Goal: Information Seeking & Learning: Learn about a topic

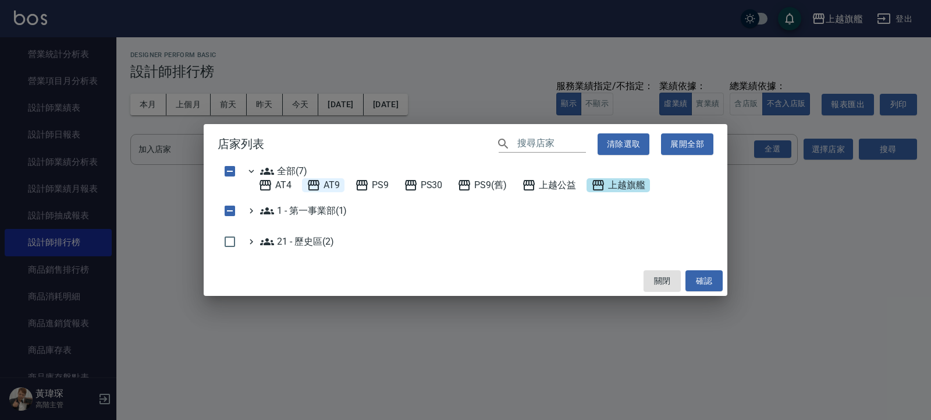
click at [331, 184] on span "AT9" at bounding box center [323, 185] width 33 height 14
click at [612, 279] on button "確認" at bounding box center [704, 281] width 37 height 22
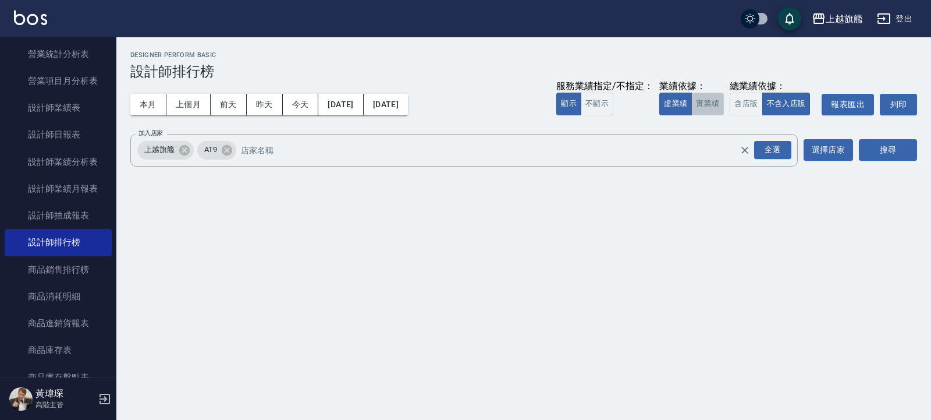
click at [612, 109] on button "實業績" at bounding box center [708, 104] width 33 height 23
click at [185, 99] on button "上個月" at bounding box center [189, 105] width 44 height 22
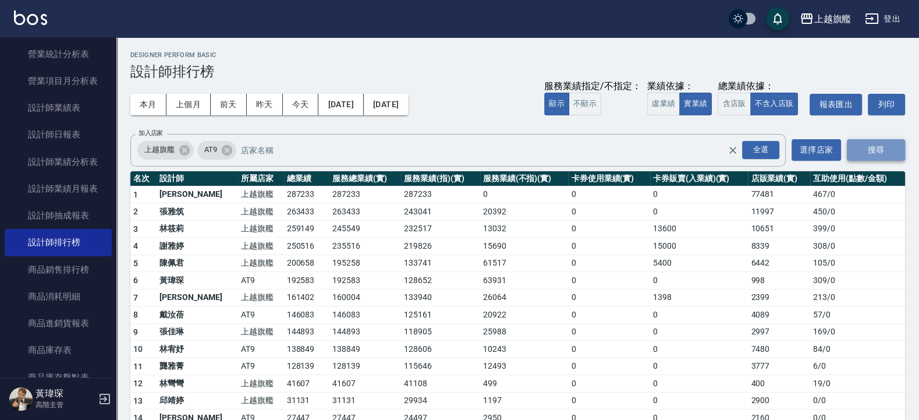
click at [612, 148] on button "搜尋" at bounding box center [876, 150] width 58 height 22
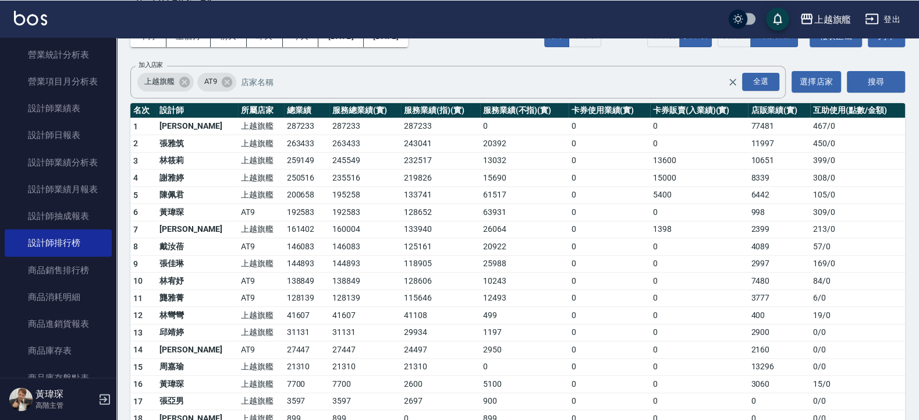
scroll to position [70, 0]
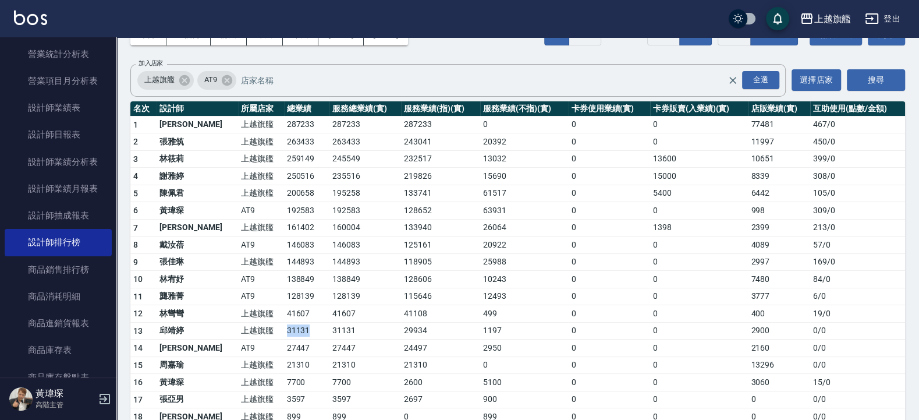
drag, startPoint x: 231, startPoint y: 327, endPoint x: 285, endPoint y: 327, distance: 54.7
click at [285, 279] on tr "13 [PERSON_NAME] 上越旗艦 31131 31131 29934 1197 0 0 2900 0 / 0" at bounding box center [517, 330] width 775 height 17
drag, startPoint x: 362, startPoint y: 337, endPoint x: 495, endPoint y: 332, distance: 133.4
click at [495, 279] on tr "13 [PERSON_NAME] 上越旗艦 31131 31131 29934 1197 0 0 2900 0 / 0" at bounding box center [517, 330] width 775 height 17
drag, startPoint x: 180, startPoint y: 211, endPoint x: 238, endPoint y: 211, distance: 57.1
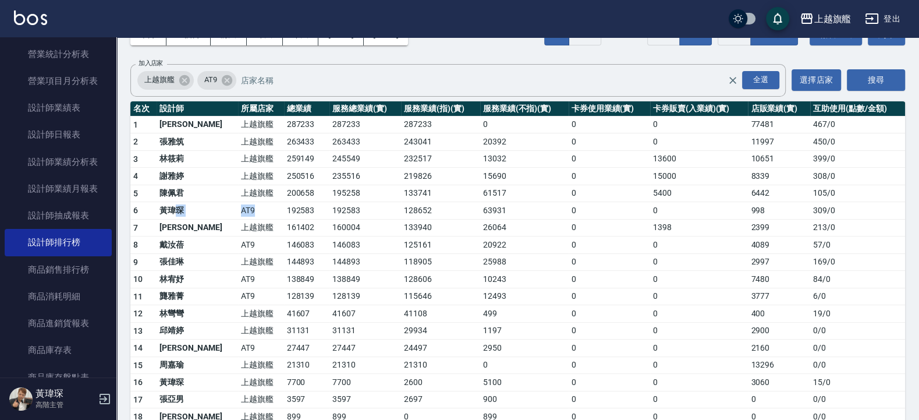
click at [238, 211] on tr "6 [PERSON_NAME]AT9 192583 192583 128652 63931 0 0 998 309 / 0" at bounding box center [517, 210] width 775 height 17
drag, startPoint x: 217, startPoint y: 252, endPoint x: 232, endPoint y: 250, distance: 15.3
click at [238, 250] on td "AT9" at bounding box center [260, 244] width 45 height 17
drag, startPoint x: 184, startPoint y: 277, endPoint x: 226, endPoint y: 279, distance: 42.5
click at [226, 279] on tr "10 [PERSON_NAME]AT9 138849 138849 128606 10243 0 0 7480 84 / 0" at bounding box center [517, 279] width 775 height 17
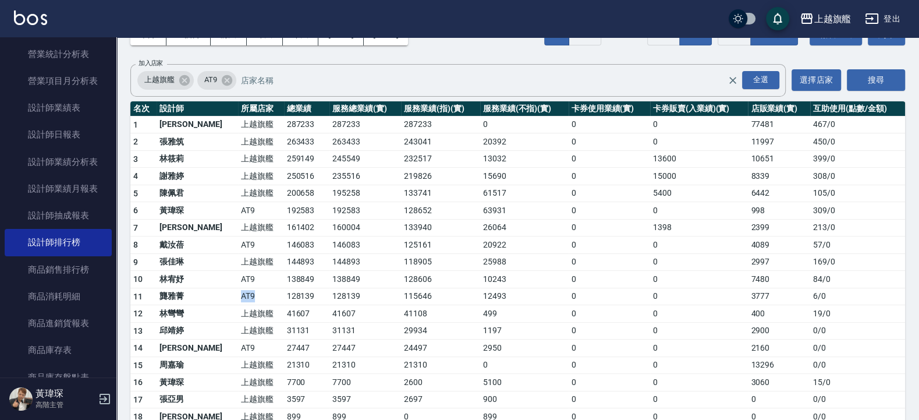
drag, startPoint x: 199, startPoint y: 299, endPoint x: 219, endPoint y: 299, distance: 20.4
click at [238, 279] on td "AT9" at bounding box center [260, 296] width 45 height 17
drag, startPoint x: 222, startPoint y: 349, endPoint x: 294, endPoint y: 352, distance: 72.2
click at [294, 279] on tr "14 [PERSON_NAME] AT9 27447 27447 24497 2950 0 0 2160 0 / 0" at bounding box center [517, 347] width 775 height 17
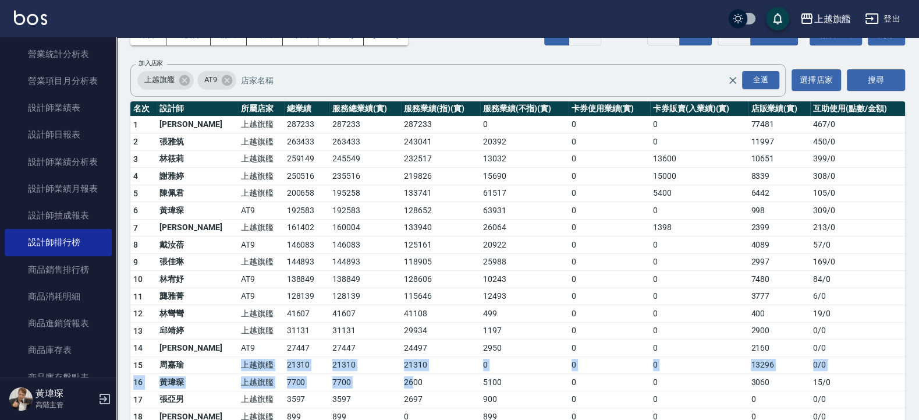
drag, startPoint x: 200, startPoint y: 366, endPoint x: 378, endPoint y: 385, distance: 179.2
click at [378, 279] on tbody "1 [PERSON_NAME] 上越旗艦 287233 287233 287233 0 0 0 77481 467 / 0 2 [PERSON_NAME] 上…" at bounding box center [517, 304] width 775 height 376
click at [409, 279] on td "21310" at bounding box center [440, 364] width 79 height 17
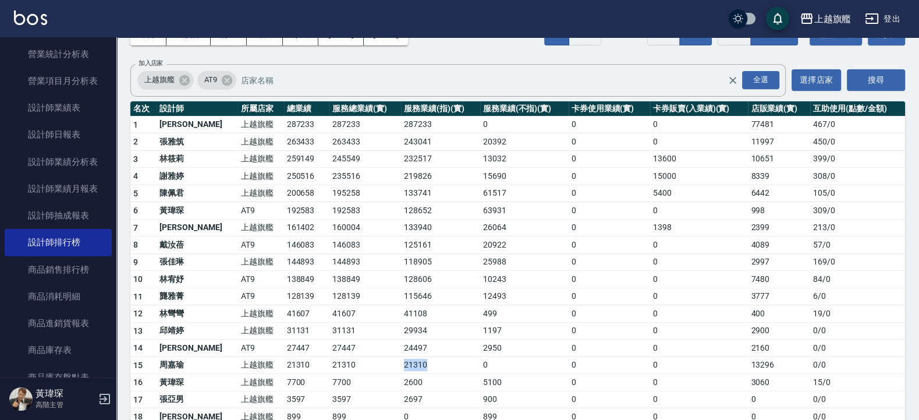
drag, startPoint x: 367, startPoint y: 363, endPoint x: 406, endPoint y: 369, distance: 39.9
click at [406, 279] on tr "15 [PERSON_NAME] 上越旗艦 21310 21310 21310 0 0 0 13296 0 / 0" at bounding box center [517, 364] width 775 height 17
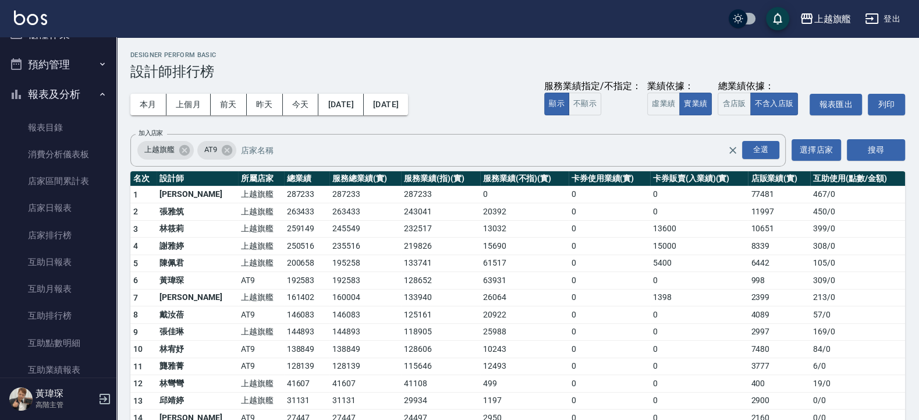
scroll to position [0, 0]
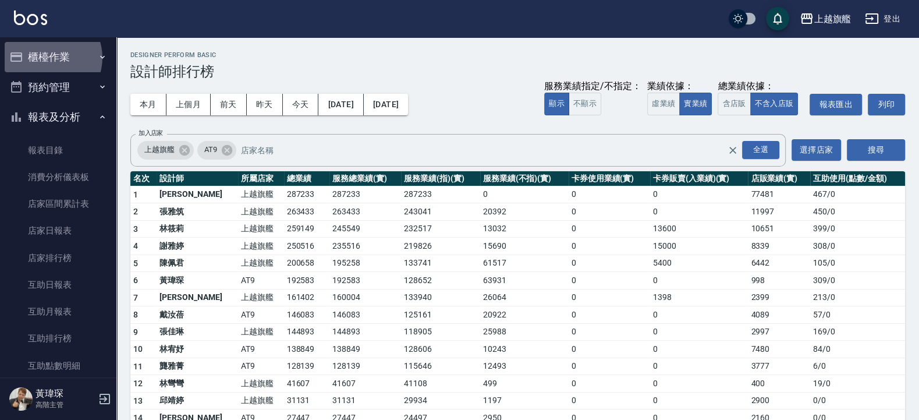
click at [47, 58] on button "櫃檯作業" at bounding box center [58, 57] width 107 height 30
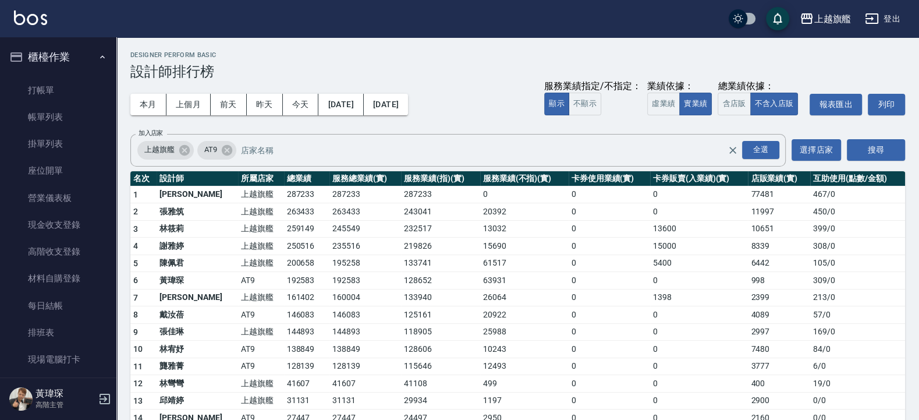
click at [58, 58] on button "櫃檯作業" at bounding box center [58, 57] width 107 height 30
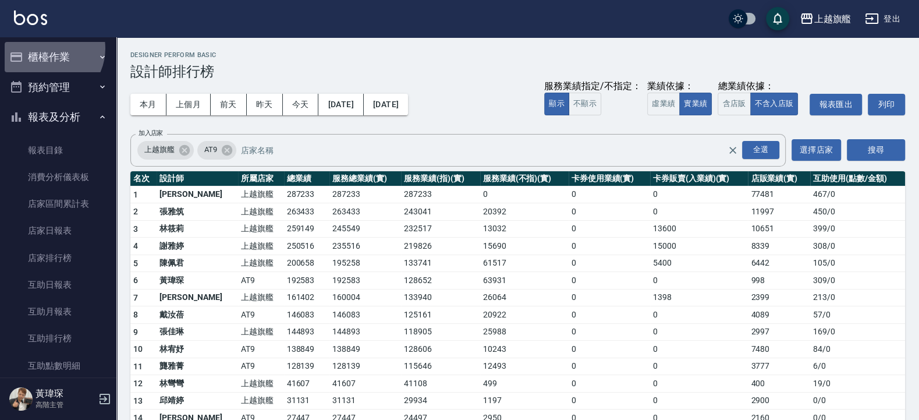
click at [46, 48] on button "櫃檯作業" at bounding box center [58, 57] width 107 height 30
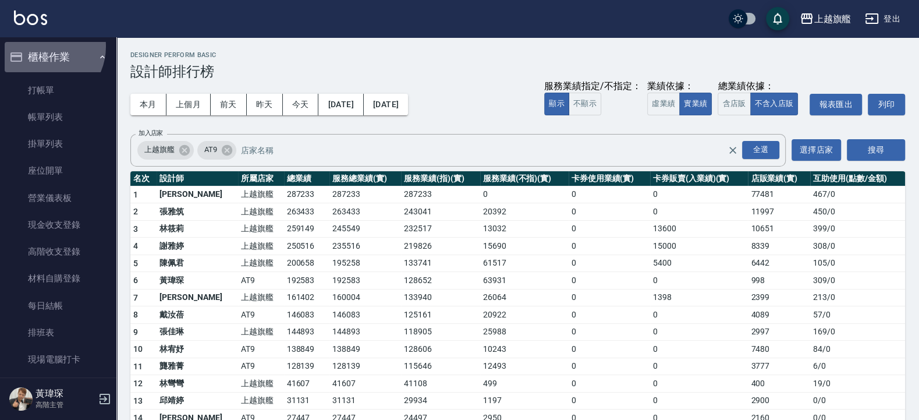
click at [42, 46] on button "櫃檯作業" at bounding box center [58, 57] width 107 height 30
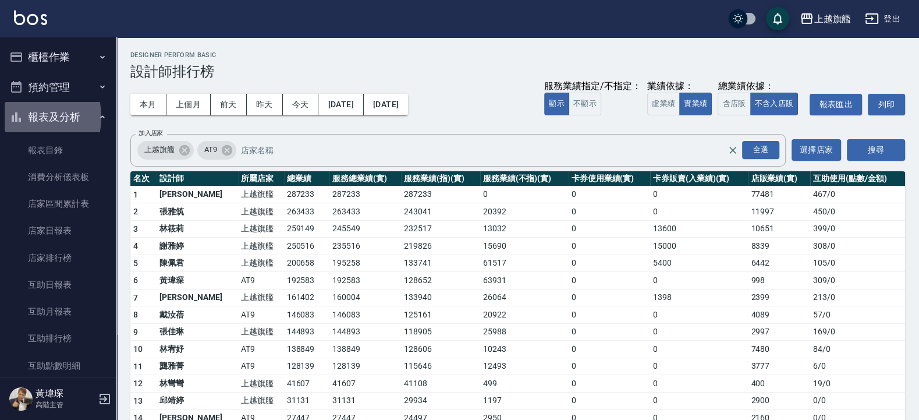
click at [11, 117] on icon "button" at bounding box center [16, 117] width 14 height 14
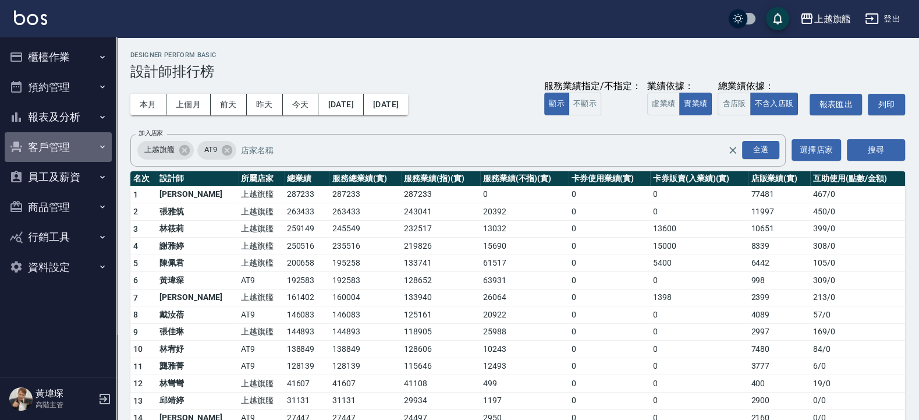
click at [28, 142] on button "客戶管理" at bounding box center [58, 147] width 107 height 30
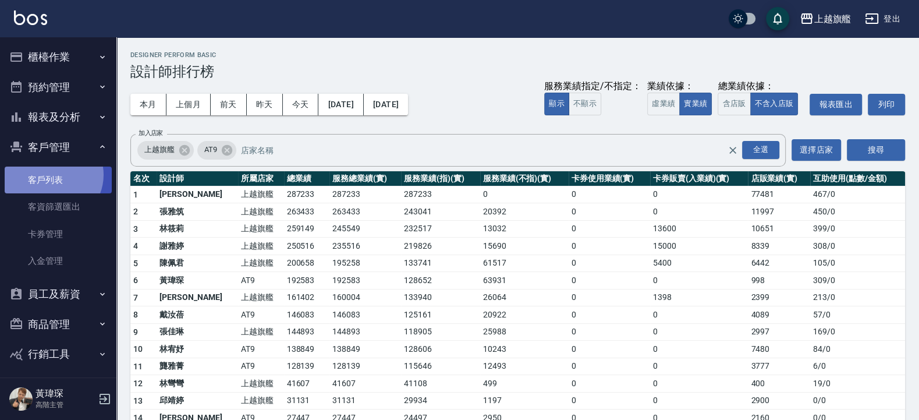
click at [52, 175] on link "客戶列表" at bounding box center [58, 180] width 107 height 27
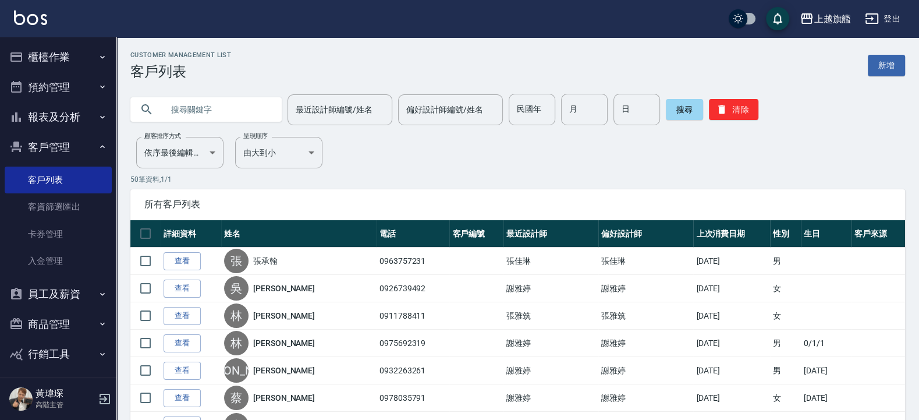
click at [243, 111] on input "text" at bounding box center [217, 109] width 109 height 31
type input "0921523617"
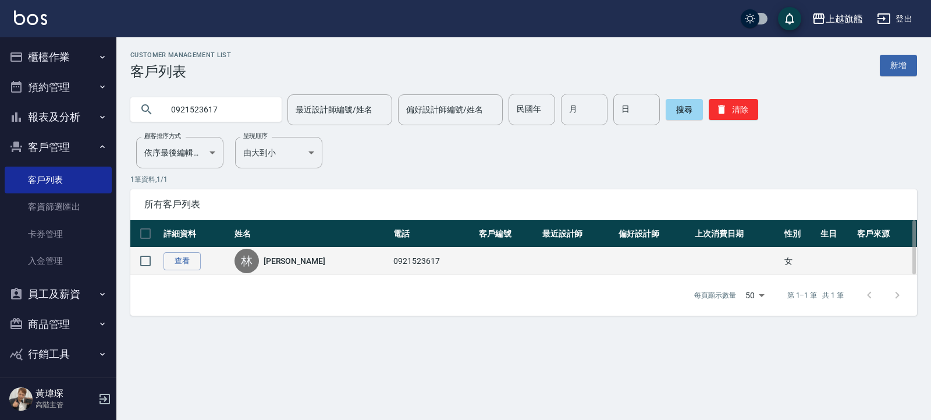
click at [391, 272] on td "0921523617" at bounding box center [434, 260] width 86 height 27
click at [391, 259] on td "0921523617" at bounding box center [434, 260] width 86 height 27
click at [284, 268] on div "[PERSON_NAME]" at bounding box center [312, 261] width 154 height 24
click at [283, 264] on link "[PERSON_NAME]" at bounding box center [295, 261] width 62 height 12
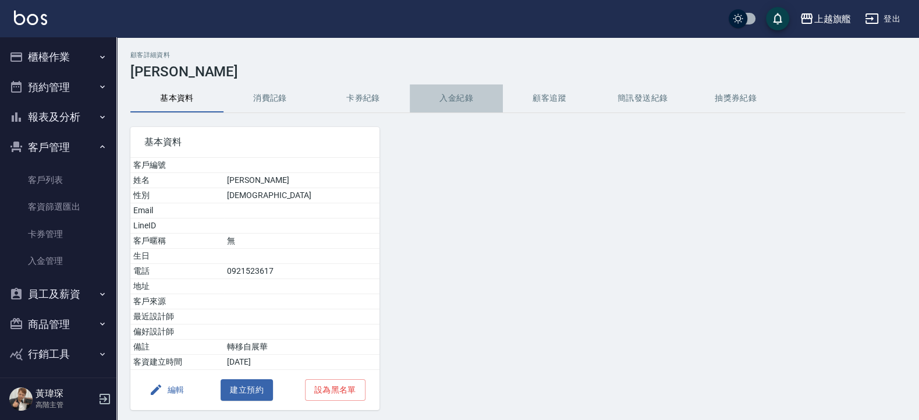
click at [458, 101] on button "入金紀錄" at bounding box center [456, 98] width 93 height 28
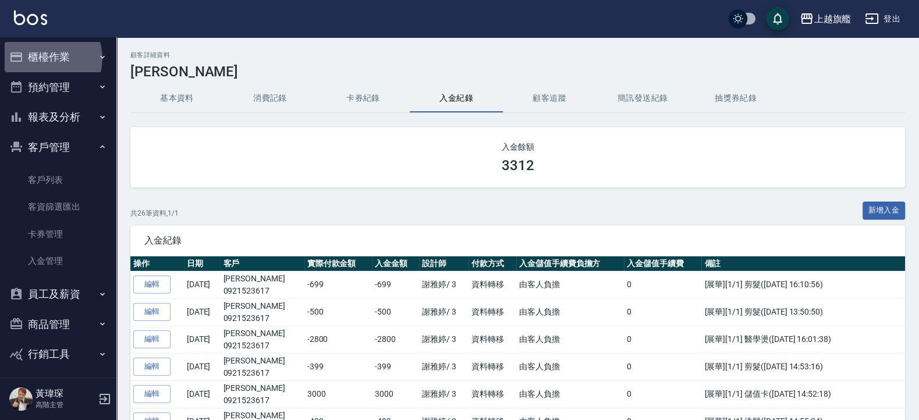
click at [45, 58] on button "櫃檯作業" at bounding box center [58, 57] width 107 height 30
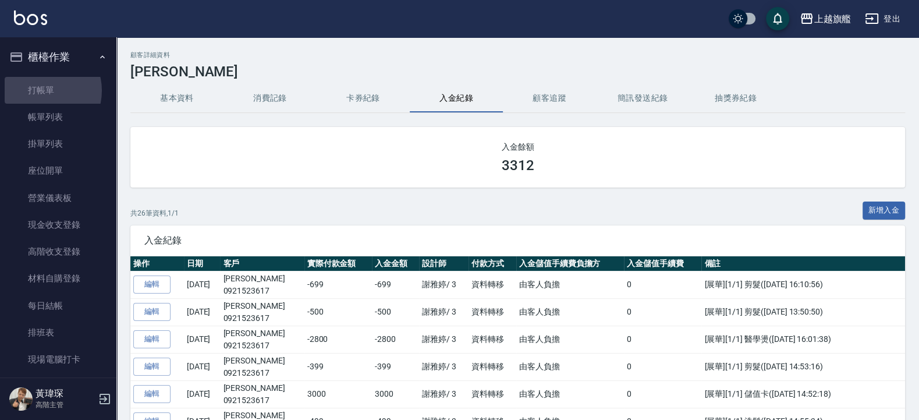
drag, startPoint x: 42, startPoint y: 91, endPoint x: 167, endPoint y: 171, distance: 147.4
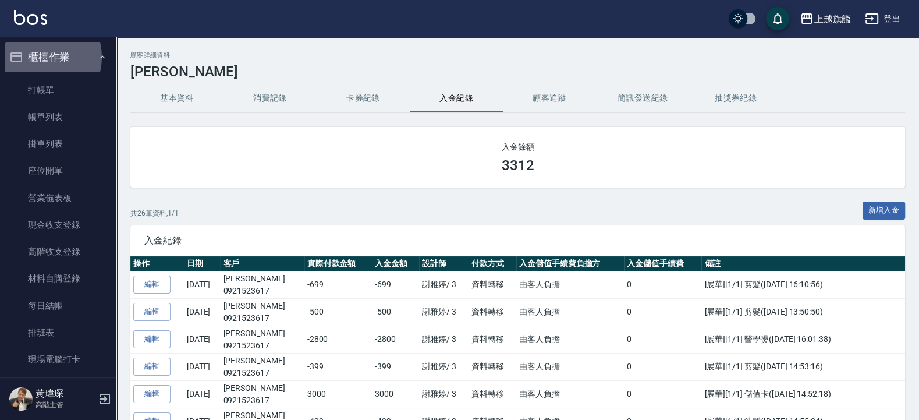
click at [38, 57] on button "櫃檯作業" at bounding box center [58, 57] width 107 height 30
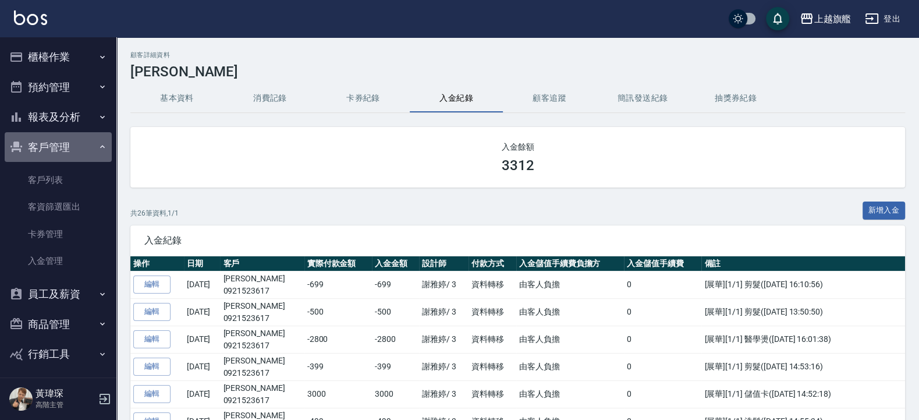
click at [66, 143] on button "客戶管理" at bounding box center [58, 147] width 107 height 30
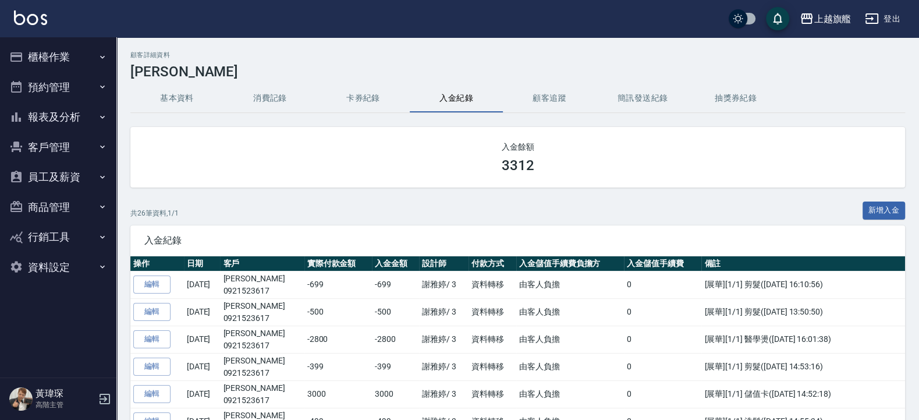
click at [64, 109] on button "報表及分析" at bounding box center [58, 117] width 107 height 30
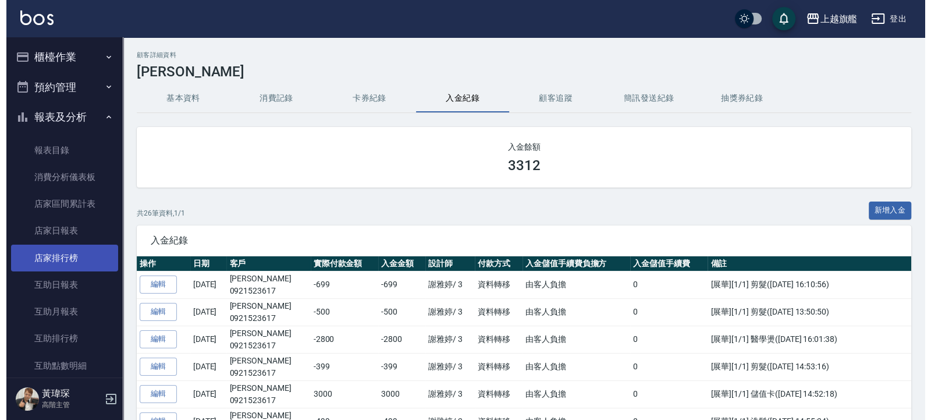
scroll to position [70, 0]
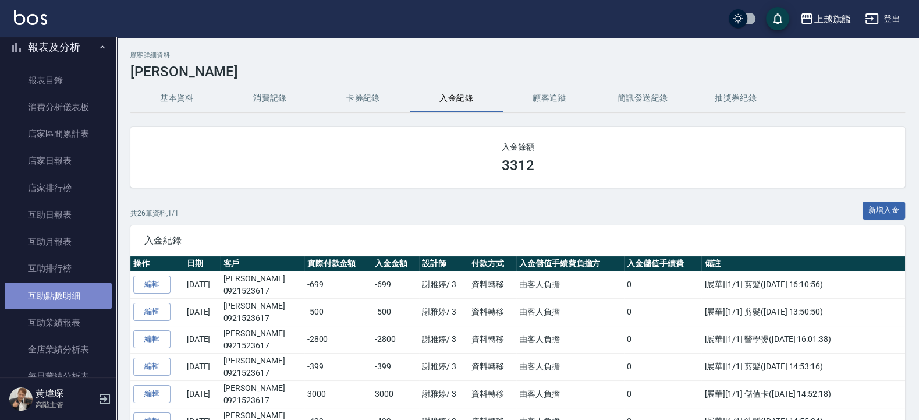
click at [69, 279] on link "互助點數明細" at bounding box center [58, 295] width 107 height 27
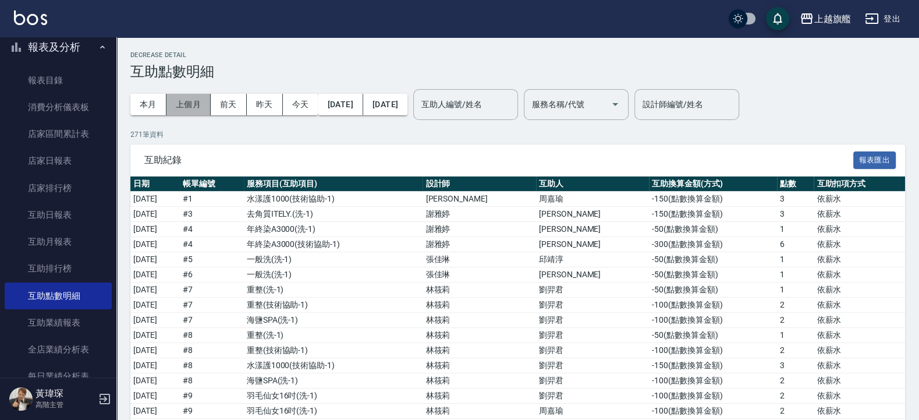
click at [189, 101] on button "上個月" at bounding box center [189, 105] width 44 height 22
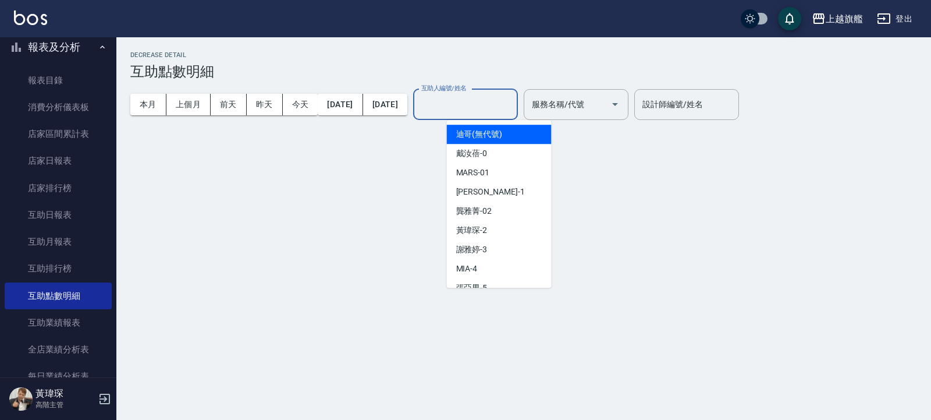
click at [486, 107] on input "互助人編號/姓名" at bounding box center [466, 104] width 94 height 20
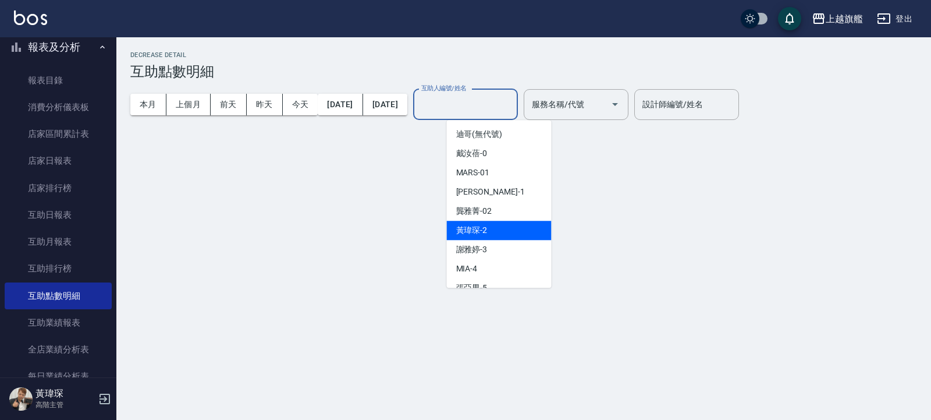
click at [491, 233] on div "[PERSON_NAME]-2" at bounding box center [499, 230] width 105 height 19
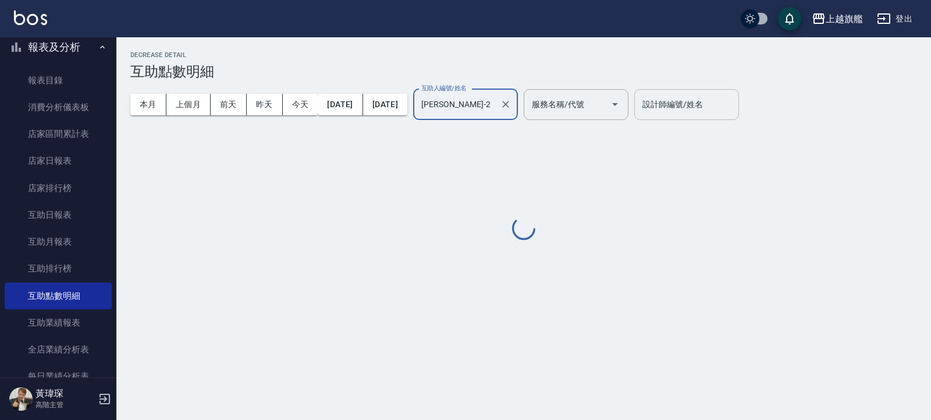
click at [612, 105] on input "設計師編號/姓名" at bounding box center [687, 104] width 94 height 20
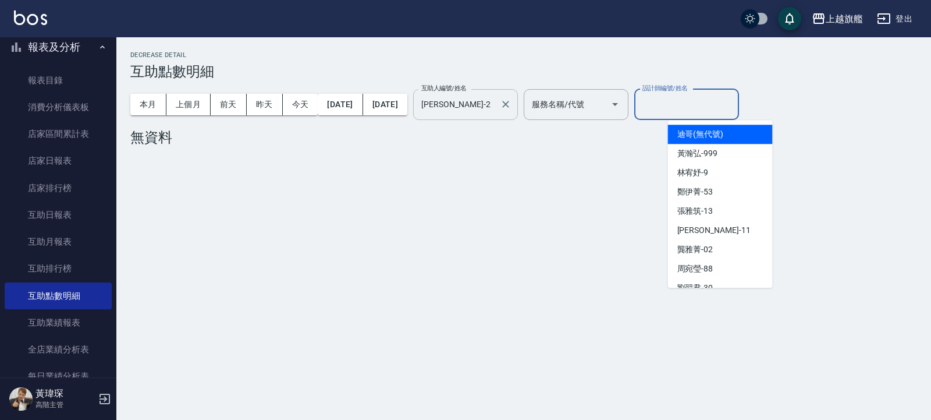
click at [518, 98] on div "[PERSON_NAME]-2 互助人編號/姓名" at bounding box center [465, 104] width 105 height 31
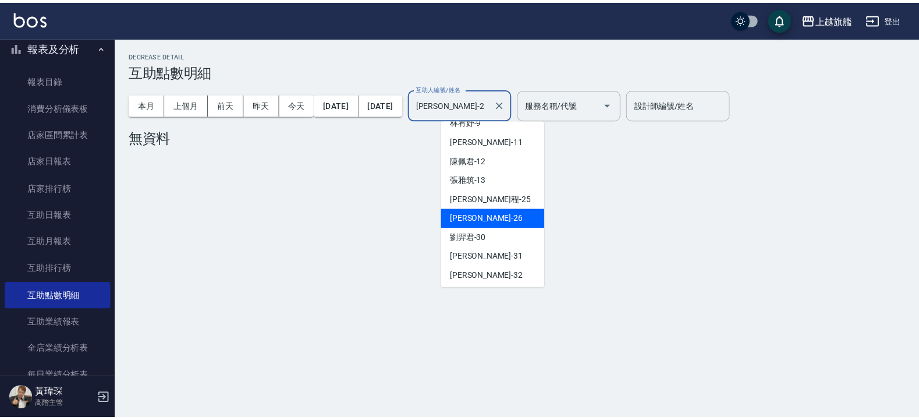
scroll to position [245, 0]
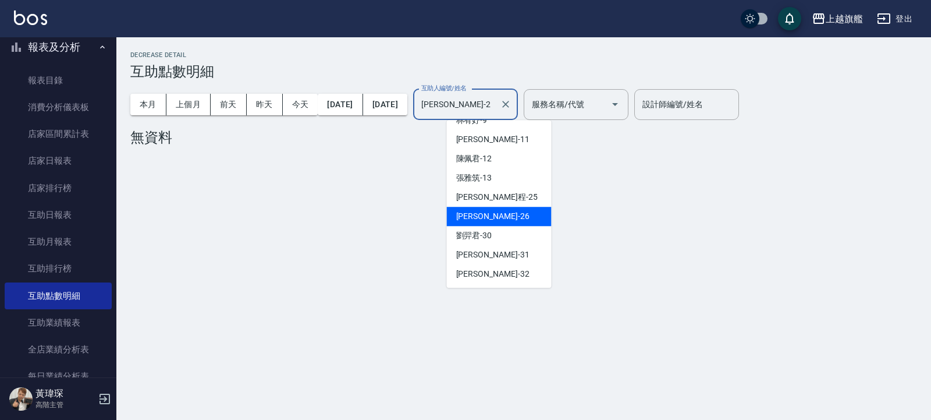
click at [497, 217] on div "[PERSON_NAME] -26" at bounding box center [499, 216] width 105 height 19
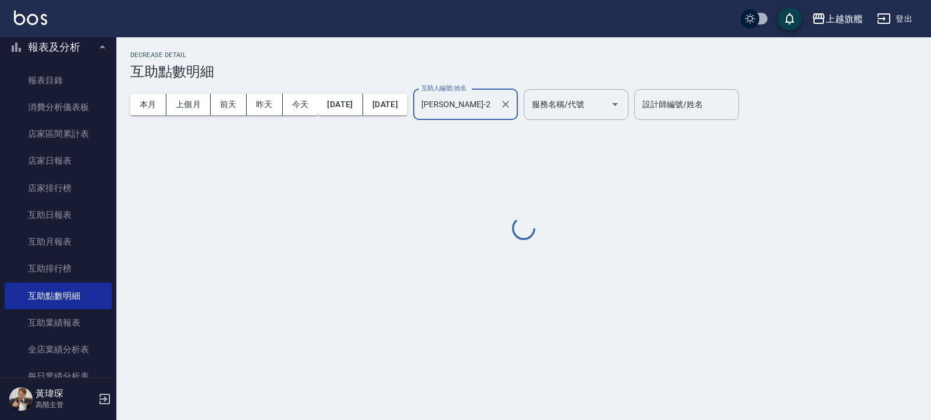
type input "[PERSON_NAME]-26"
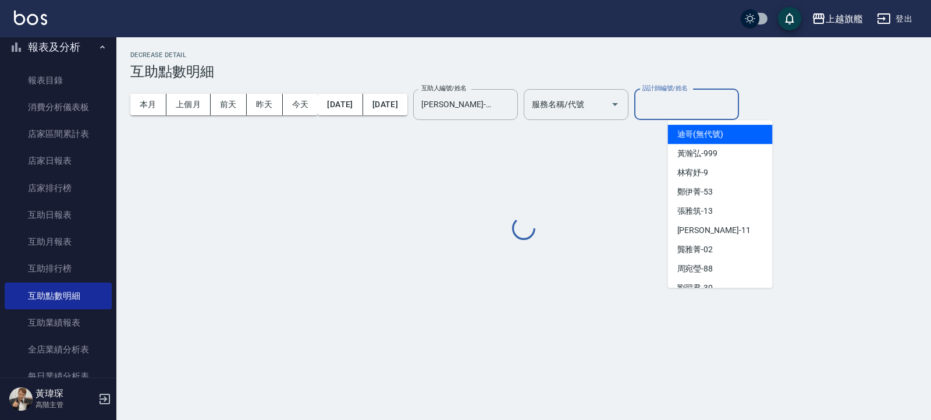
click at [612, 105] on input "設計師編號/姓名" at bounding box center [687, 104] width 94 height 20
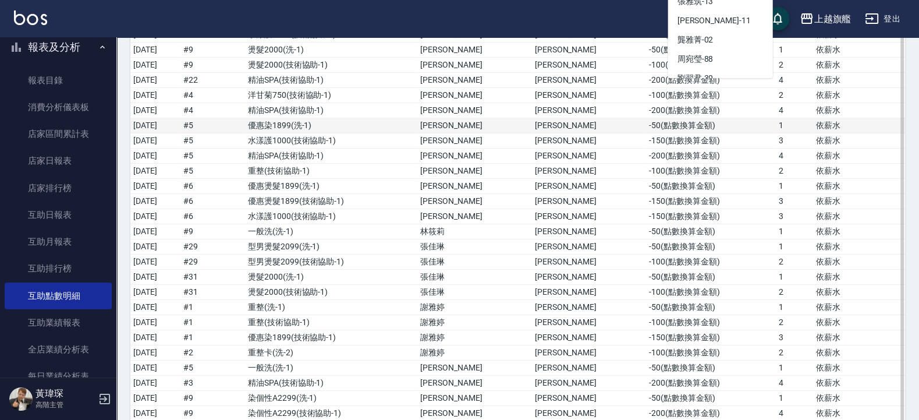
scroll to position [0, 0]
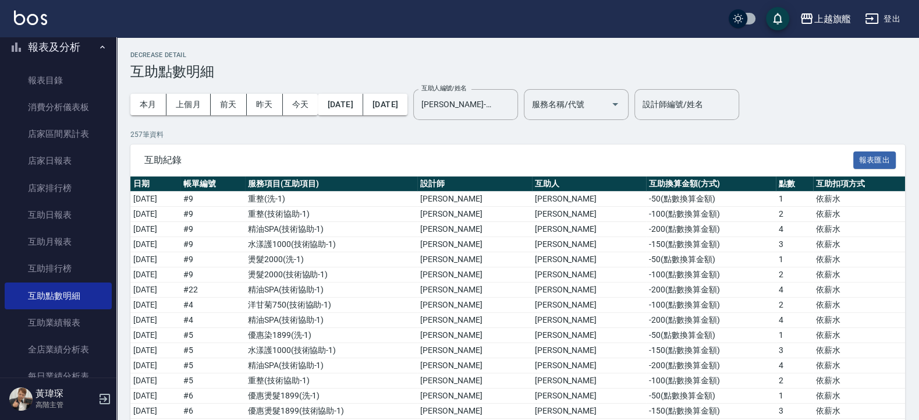
click at [565, 30] on div "上越旗艦 登出" at bounding box center [459, 18] width 919 height 37
click at [612, 93] on div "設計師編號/姓名" at bounding box center [687, 104] width 105 height 31
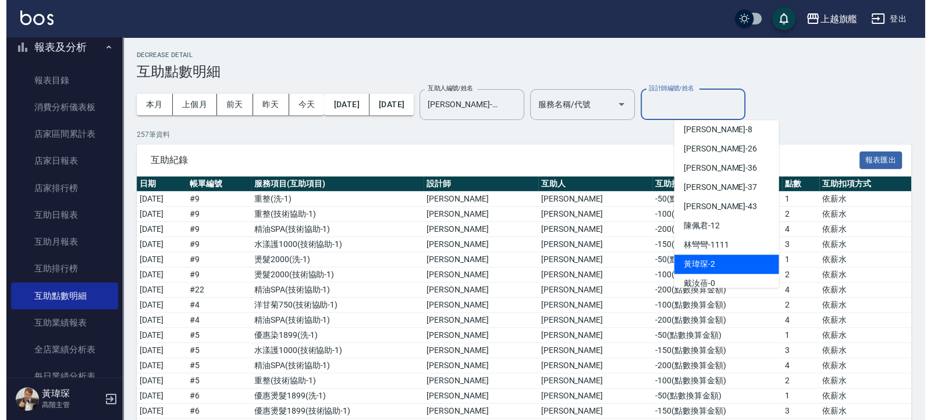
scroll to position [367, 0]
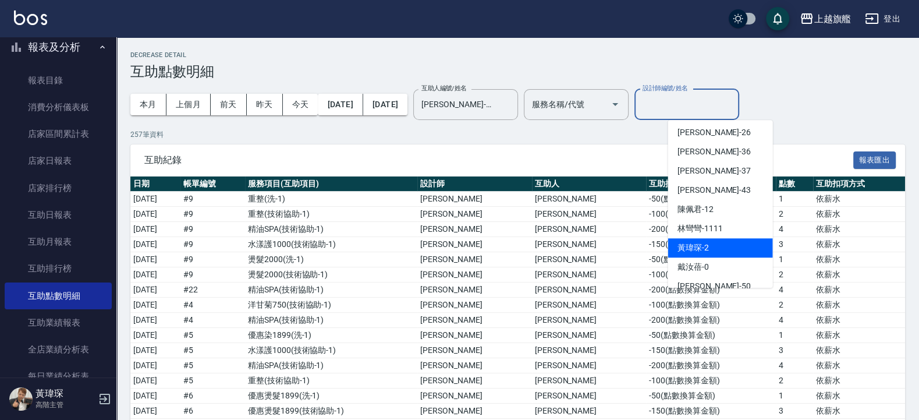
click at [612, 245] on div "[PERSON_NAME]-2" at bounding box center [720, 247] width 105 height 19
type input "[PERSON_NAME]-2"
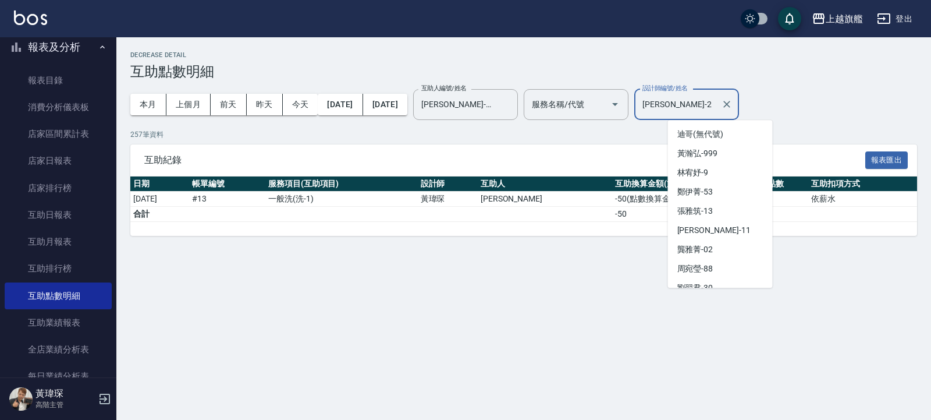
scroll to position [336, 0]
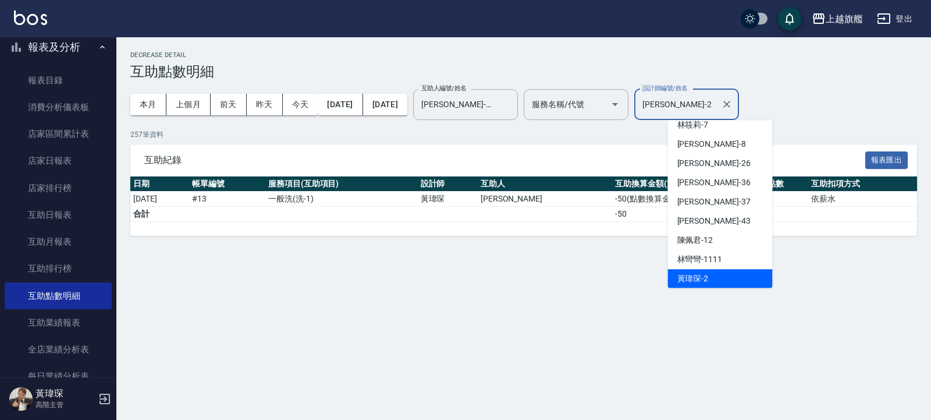
drag, startPoint x: 715, startPoint y: 100, endPoint x: 660, endPoint y: 95, distance: 55.5
click at [612, 95] on input "[PERSON_NAME]-2" at bounding box center [678, 104] width 77 height 20
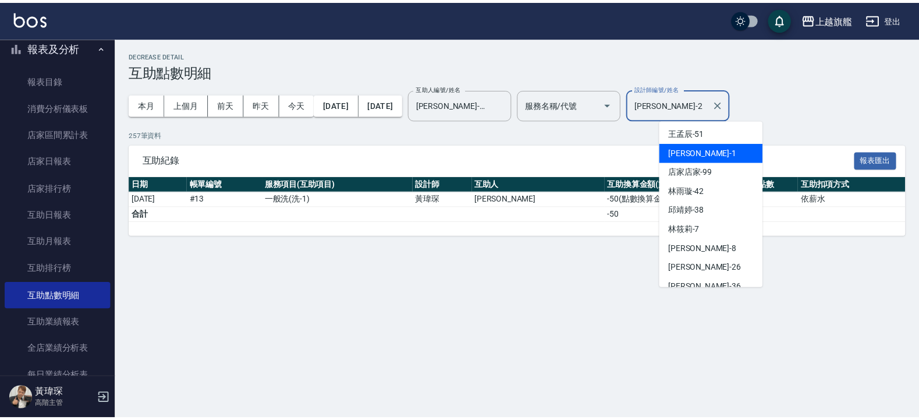
scroll to position [214, 0]
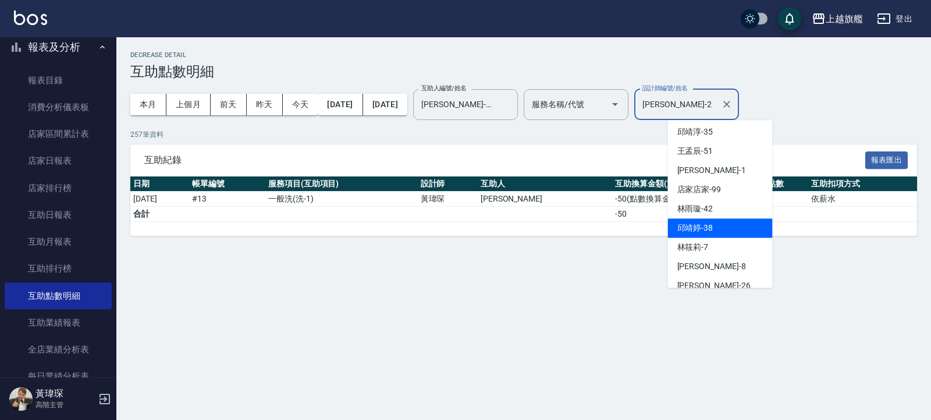
click at [612, 279] on div "Decrease Detail 互助點數明細 本月 上個月 [DATE] [DATE] [DATE] [DATE] [DATE] 互助人編號/姓名 [PERS…" at bounding box center [465, 210] width 931 height 420
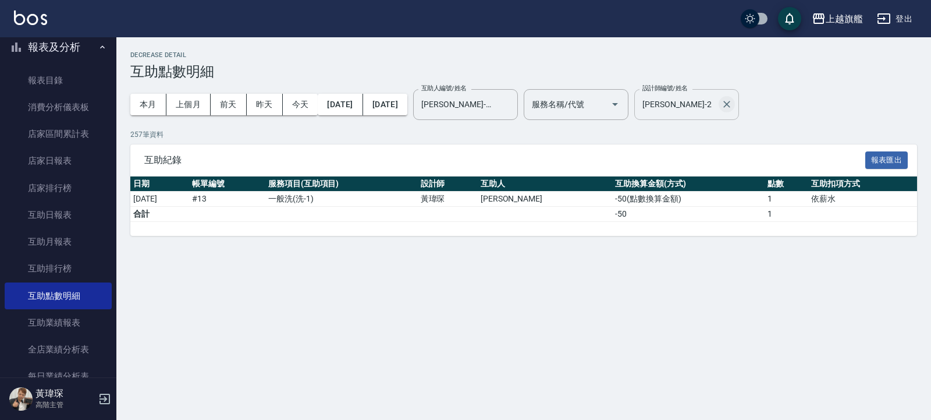
click at [612, 101] on icon "Clear" at bounding box center [727, 104] width 12 height 12
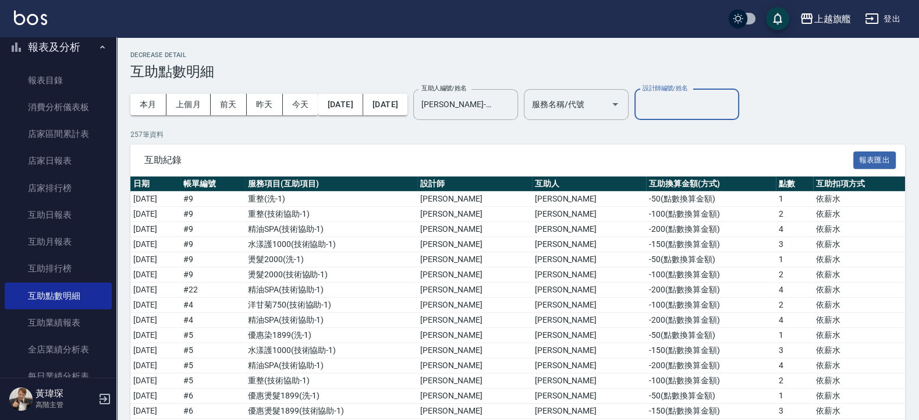
click at [612, 101] on input "設計師編號/姓名" at bounding box center [687, 104] width 94 height 20
click at [612, 136] on span "[PERSON_NAME]" at bounding box center [709, 134] width 62 height 12
type input "[PERSON_NAME]-8"
click at [612, 95] on div "本月 上個月 [DATE] [DATE] [DATE] [DATE] [DATE] 互助人編號/姓名 [PERSON_NAME]-26 互助人編號/姓名 服務…" at bounding box center [517, 104] width 775 height 49
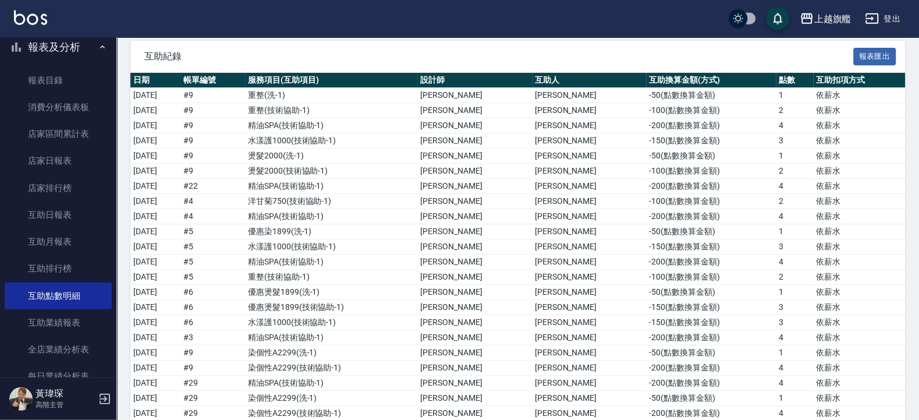
scroll to position [0, 0]
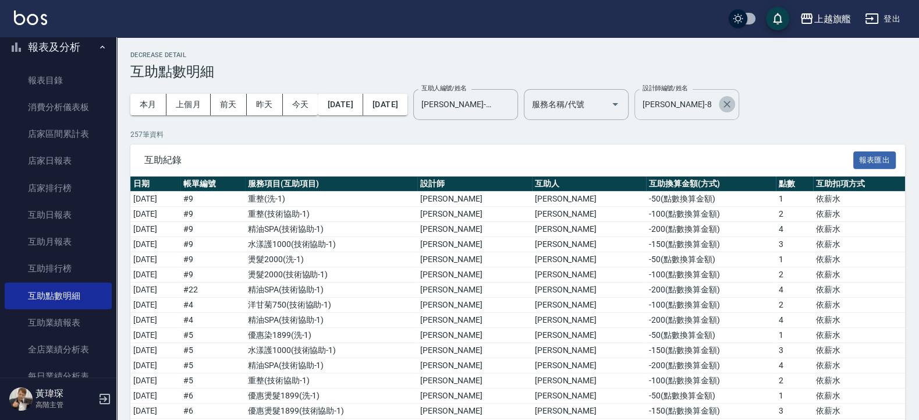
click at [612, 101] on icon "Clear" at bounding box center [727, 104] width 12 height 12
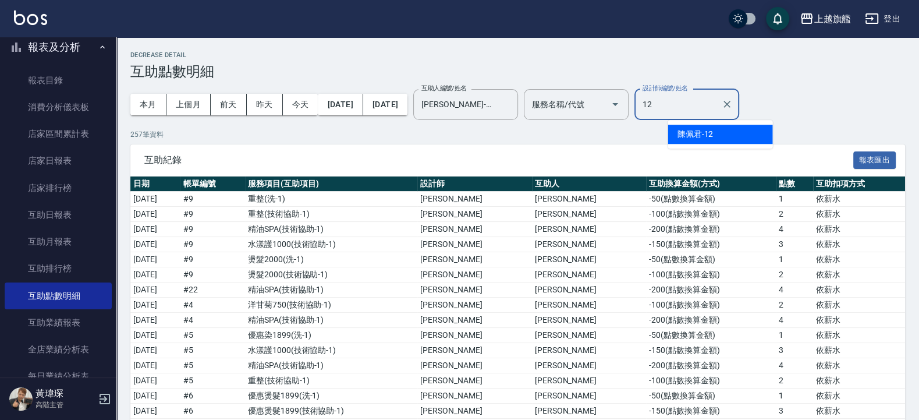
click at [612, 130] on span "陳佩君" at bounding box center [690, 134] width 24 height 12
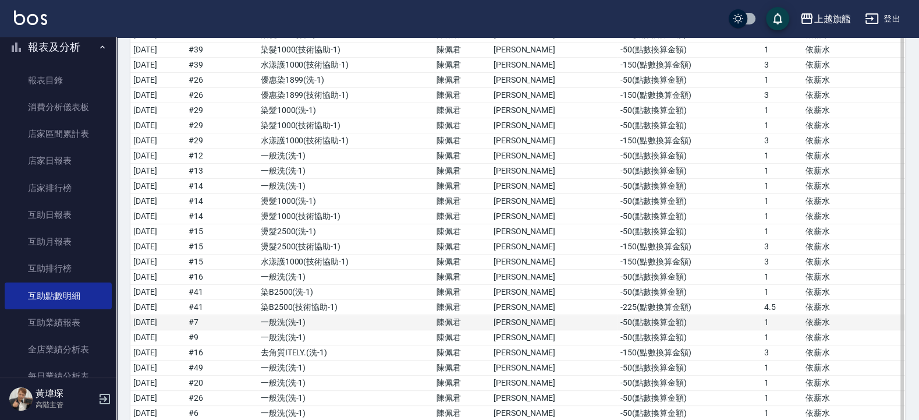
scroll to position [304, 0]
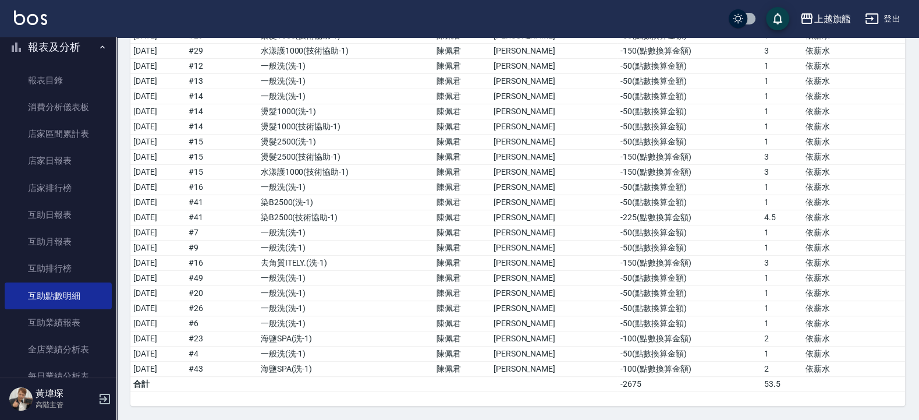
type input "[PERSON_NAME]-12"
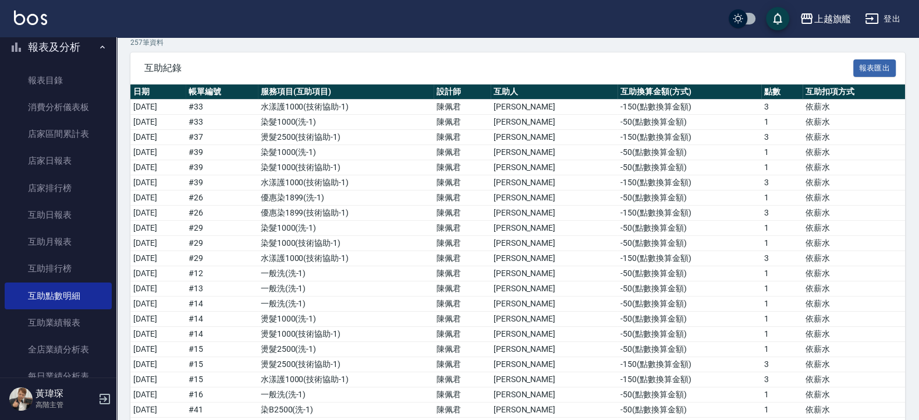
scroll to position [0, 0]
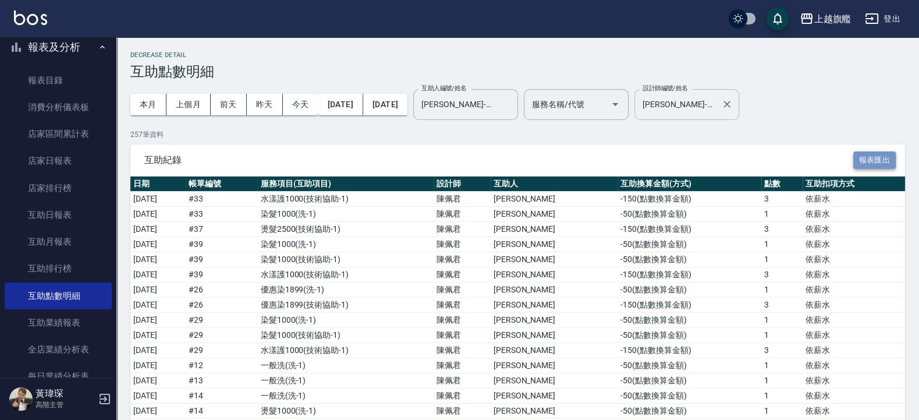
click at [612, 161] on button "報表匯出" at bounding box center [874, 160] width 43 height 18
click at [512, 101] on icon "Clear" at bounding box center [506, 104] width 12 height 12
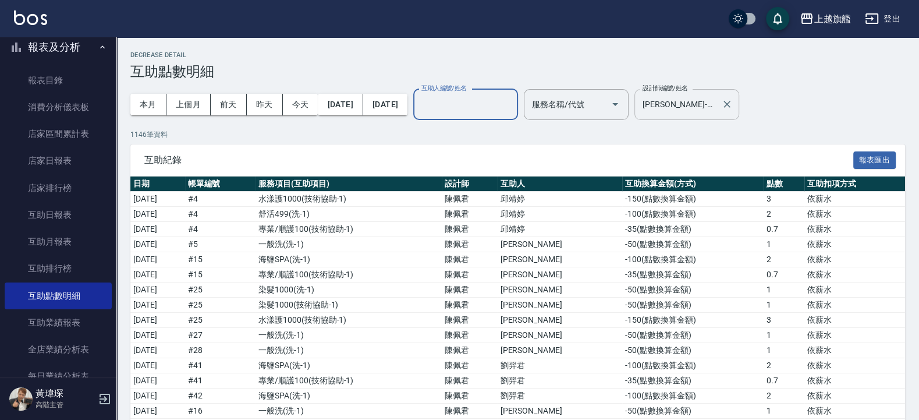
click at [513, 109] on input "互助人編號/姓名" at bounding box center [466, 104] width 94 height 20
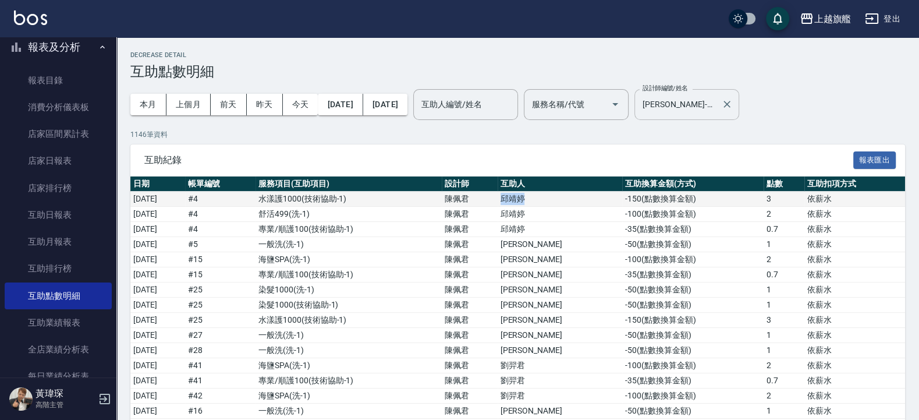
drag, startPoint x: 551, startPoint y: 198, endPoint x: 580, endPoint y: 197, distance: 29.1
click at [580, 197] on tr "[DATE] # 4 水漾護1000 ( 技術協助-1 ) [PERSON_NAME] [PERSON_NAME] -150 ( 點數換算金額 ) 3 依薪水" at bounding box center [517, 199] width 775 height 15
copy tr "[PERSON_NAME] [PERSON_NAME]"
click at [466, 101] on input "互助人編號/姓名" at bounding box center [466, 104] width 94 height 20
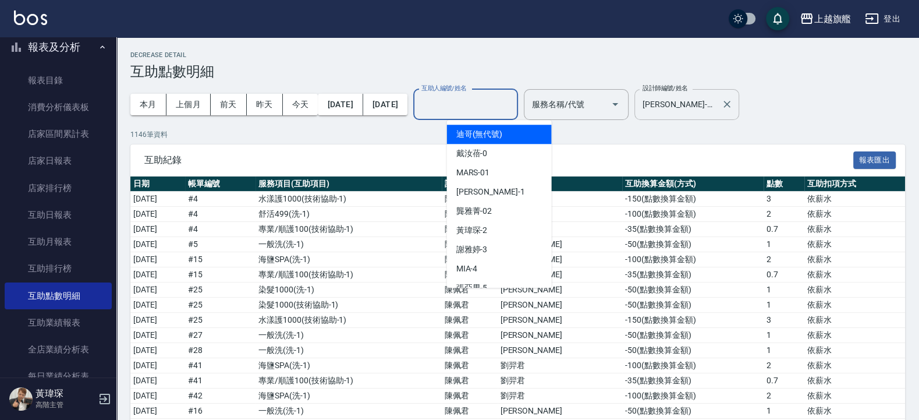
paste input "邱靖婷"
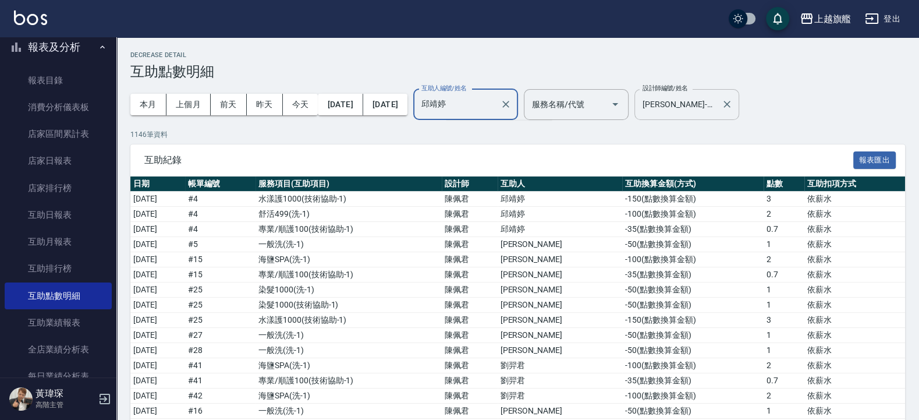
type input "邱靖婷"
click at [612, 104] on div "本月 上個月 [DATE] [DATE] [DATE] [DATE] [DATE] 互助人編號/姓名 互助人編號/姓名 服務名稱/代號 服務名稱/代號 設計師…" at bounding box center [517, 104] width 775 height 49
click at [513, 101] on input "互助人編號/姓名" at bounding box center [466, 104] width 94 height 20
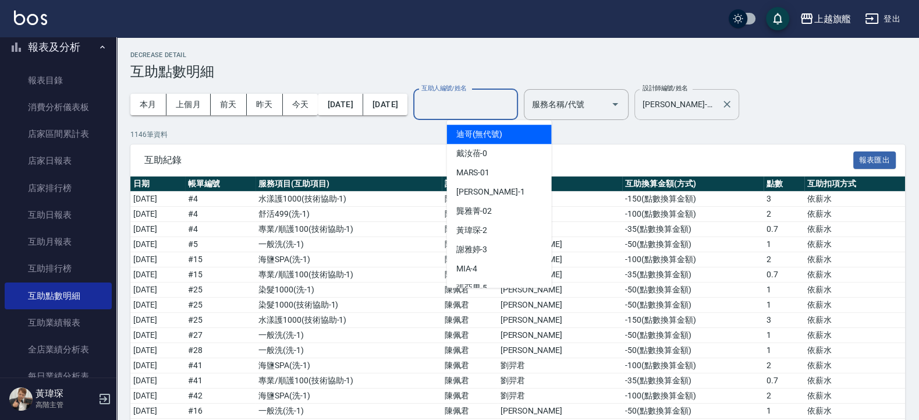
click at [487, 108] on input "互助人編號/姓名" at bounding box center [466, 104] width 94 height 20
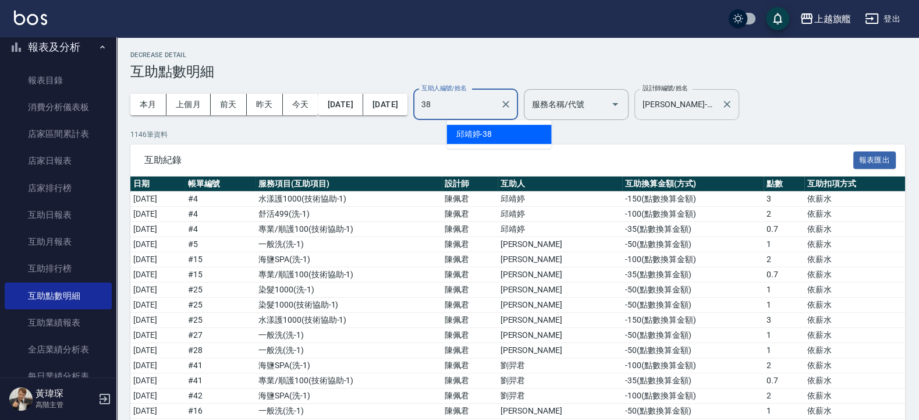
click at [480, 129] on span "[PERSON_NAME]-38" at bounding box center [474, 134] width 36 height 12
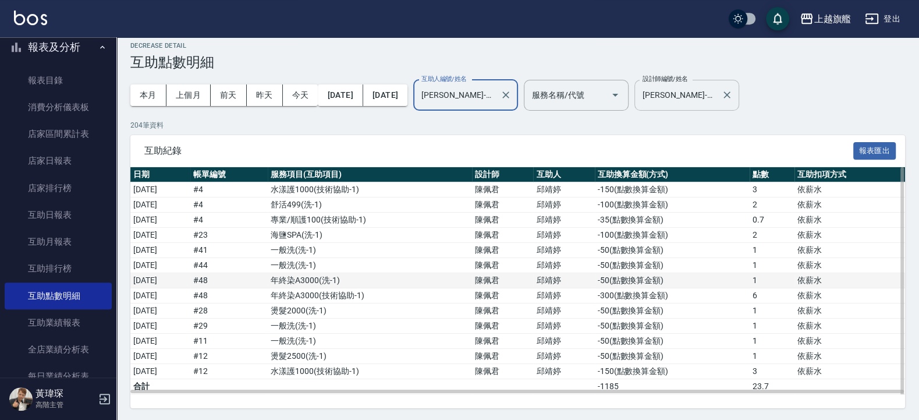
scroll to position [13, 0]
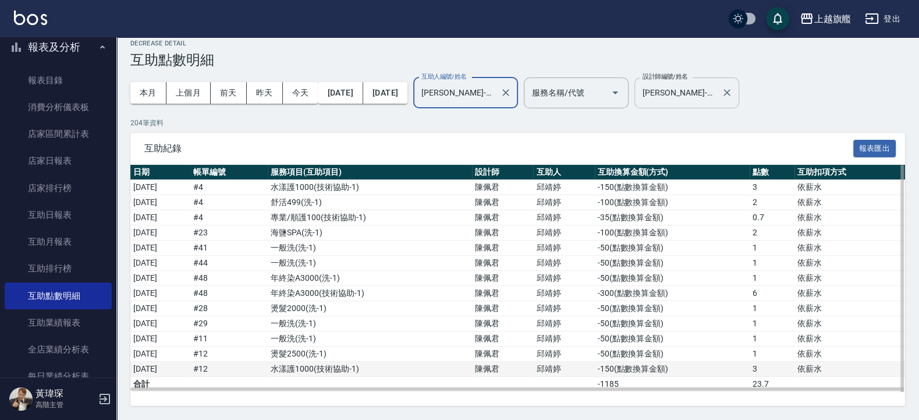
type input "[PERSON_NAME]-38"
drag, startPoint x: 547, startPoint y: 369, endPoint x: 587, endPoint y: 367, distance: 40.8
click at [587, 279] on tr "[DATE] # 12 水漾護1000 ( 技術協助-1 ) [PERSON_NAME] [PERSON_NAME] -150 ( 點數換算金額 ) 3 依薪水" at bounding box center [517, 369] width 775 height 15
copy tr "[PERSON_NAME] [PERSON_NAME]"
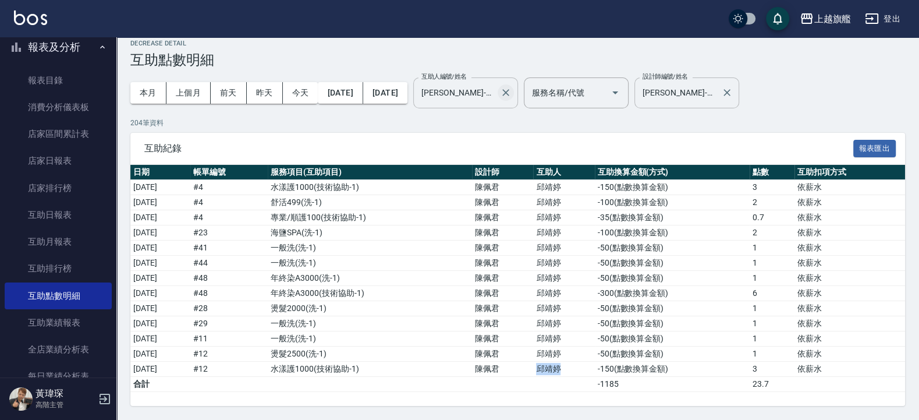
click at [512, 89] on icon "Clear" at bounding box center [506, 93] width 12 height 12
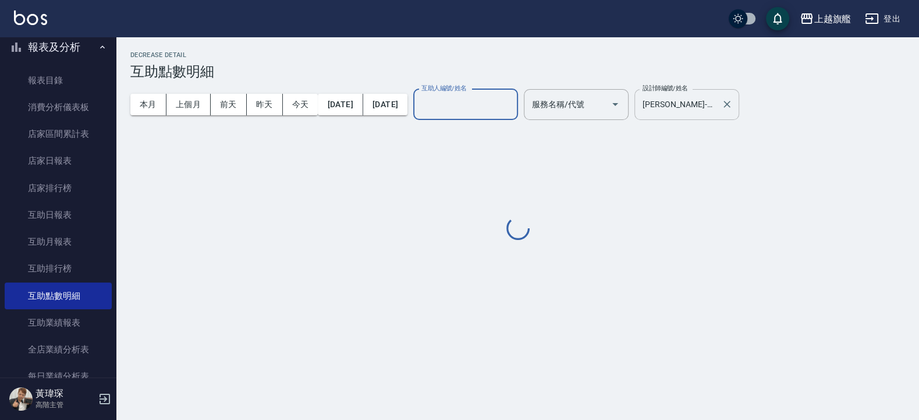
scroll to position [0, 0]
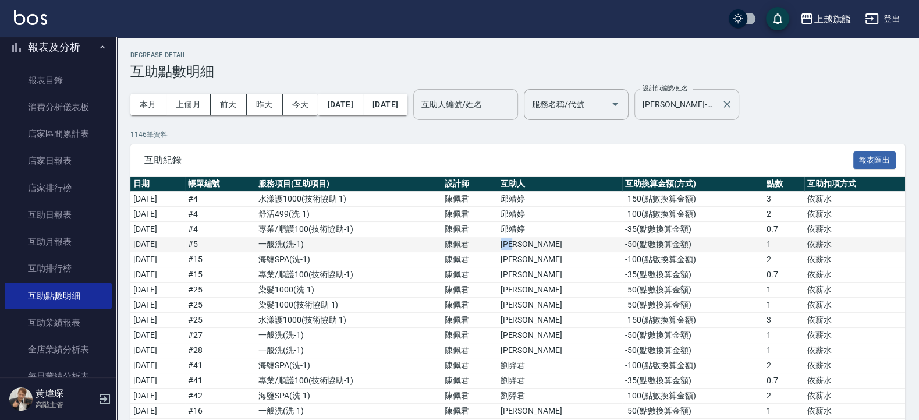
drag, startPoint x: 547, startPoint y: 244, endPoint x: 582, endPoint y: 247, distance: 34.5
click at [582, 247] on tr "[DATE] # 5 一般洗 ( 洗-1 ) [PERSON_NAME] -50 ( 點數換算金額 ) 1 依薪水" at bounding box center [517, 244] width 775 height 15
copy tr "[PERSON_NAME]"
click at [513, 100] on input "互助人編號/姓名" at bounding box center [466, 104] width 94 height 20
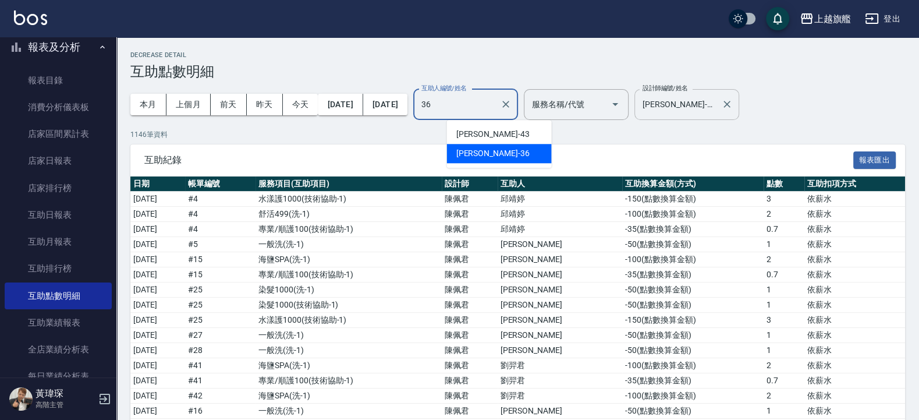
click at [483, 151] on span "[PERSON_NAME] -36" at bounding box center [492, 153] width 73 height 12
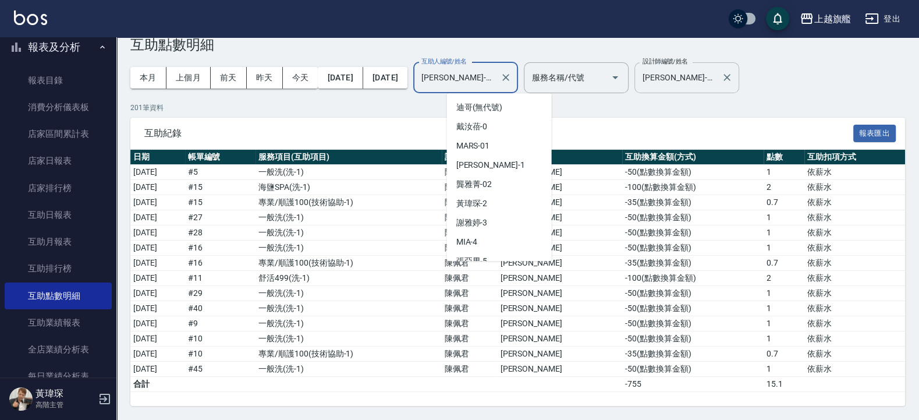
scroll to position [278, 0]
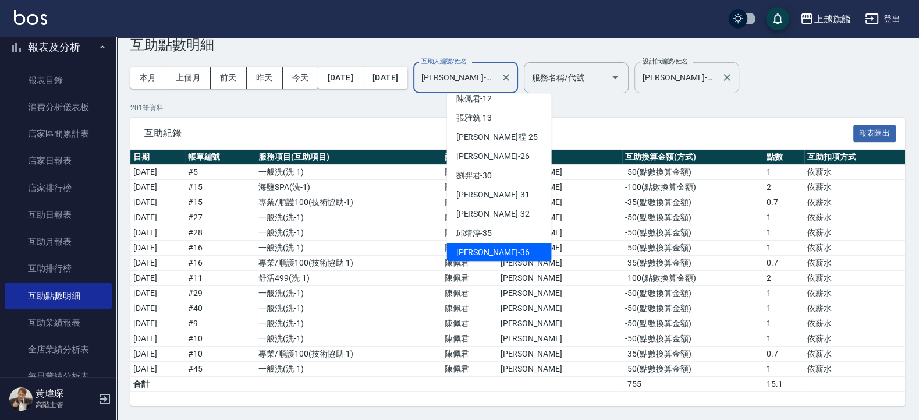
drag, startPoint x: 502, startPoint y: 70, endPoint x: 421, endPoint y: 79, distance: 82.0
click at [421, 79] on input "[PERSON_NAME]-36" at bounding box center [457, 78] width 77 height 20
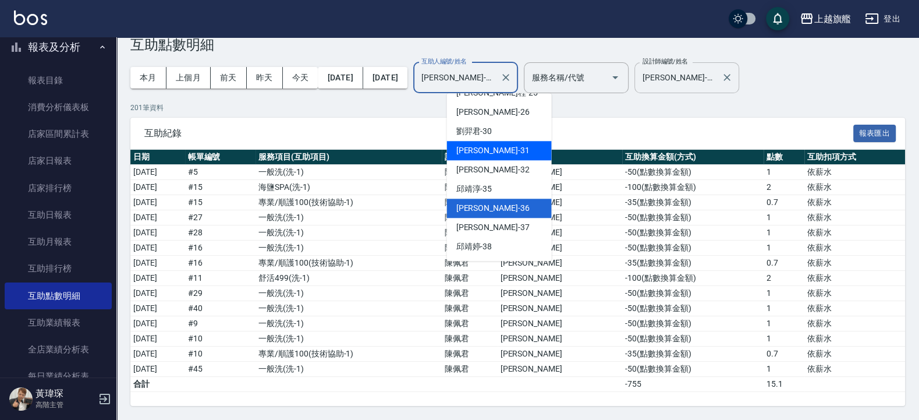
scroll to position [339, 0]
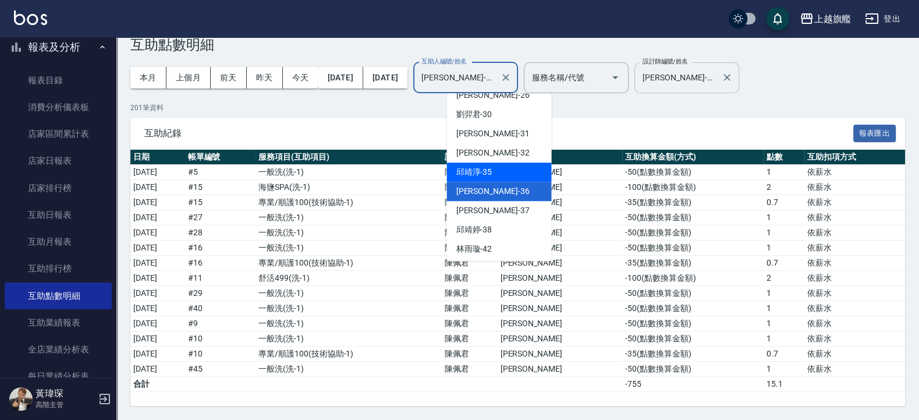
click at [494, 171] on div "[PERSON_NAME]-35" at bounding box center [499, 171] width 105 height 19
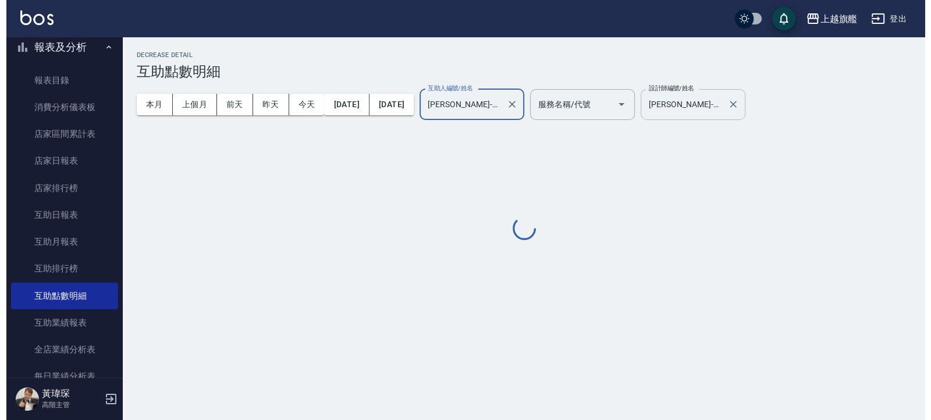
scroll to position [0, 0]
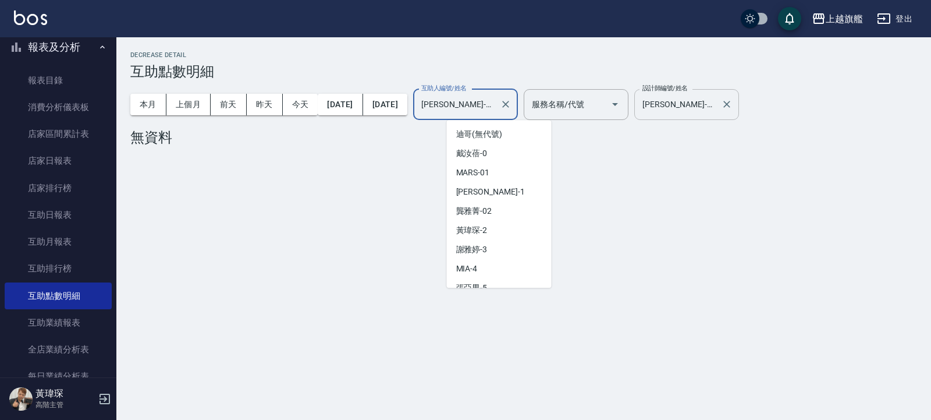
click at [495, 105] on input "[PERSON_NAME]-35" at bounding box center [457, 104] width 77 height 20
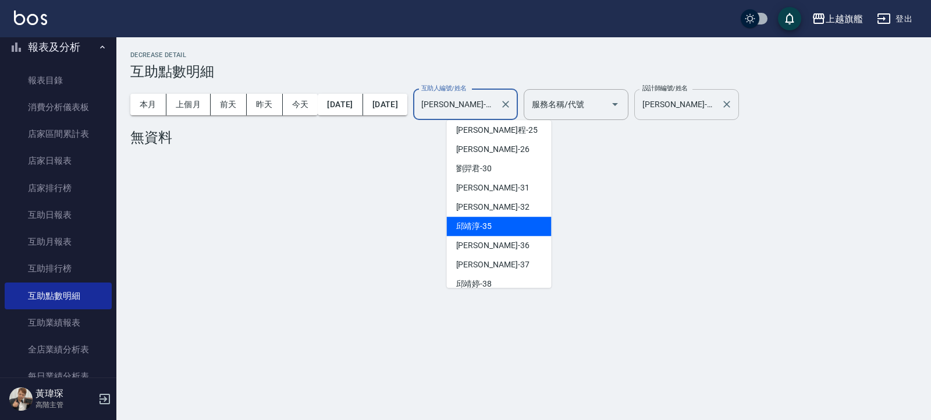
scroll to position [320, 0]
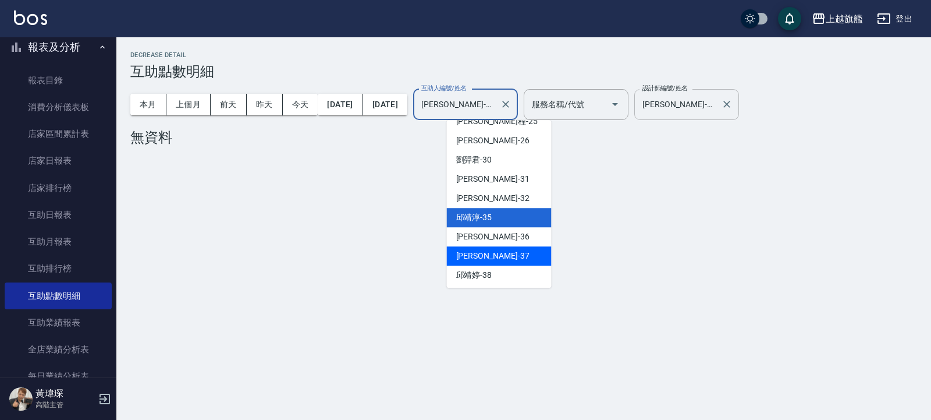
click at [482, 250] on span "[PERSON_NAME] -37" at bounding box center [492, 256] width 73 height 12
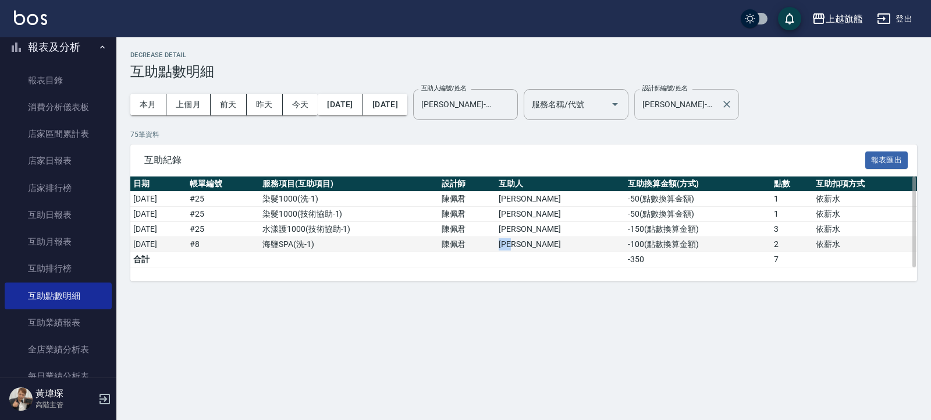
drag, startPoint x: 545, startPoint y: 241, endPoint x: 579, endPoint y: 248, distance: 34.5
click at [579, 248] on tr "[DATE] # 8 海鹽SPA ( 洗-1 ) [PERSON_NAME] -100 ( 點數換算金額 ) 2 依薪水" at bounding box center [523, 244] width 787 height 15
copy tr "[PERSON_NAME]"
click at [495, 104] on input "[PERSON_NAME]-37" at bounding box center [457, 104] width 77 height 20
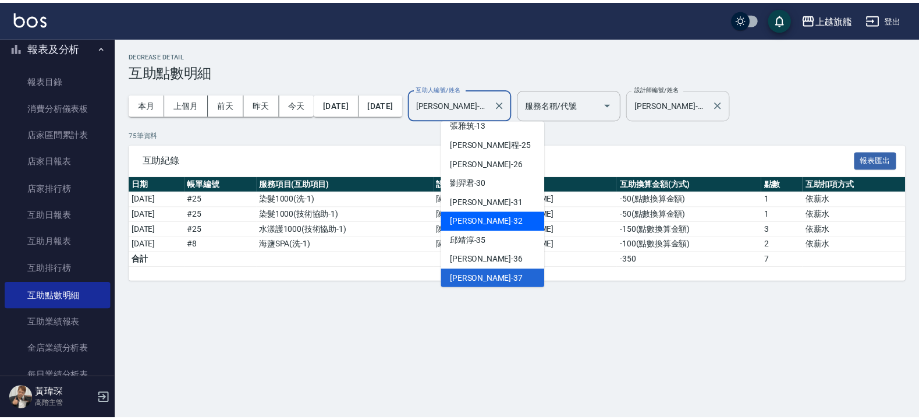
scroll to position [359, 0]
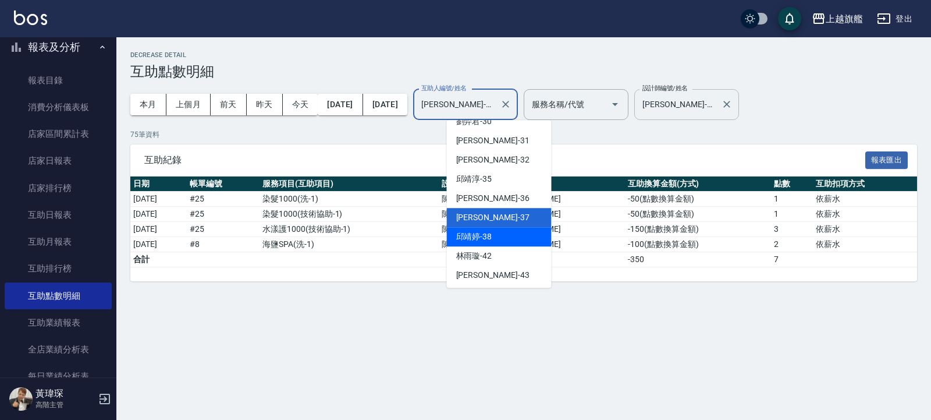
click at [479, 238] on span "[PERSON_NAME]-38" at bounding box center [474, 237] width 36 height 12
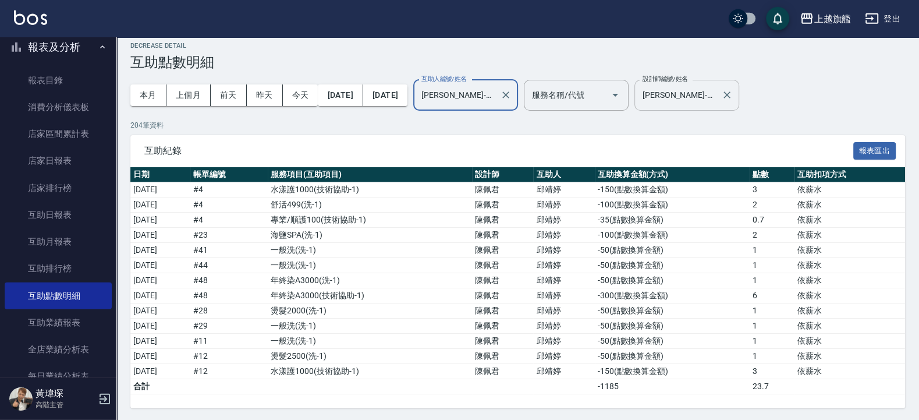
scroll to position [13, 0]
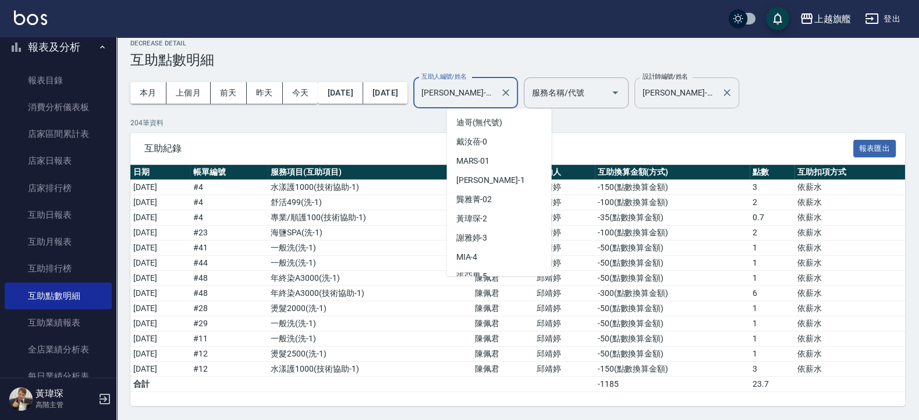
click at [495, 91] on input "[PERSON_NAME]-38" at bounding box center [457, 93] width 77 height 20
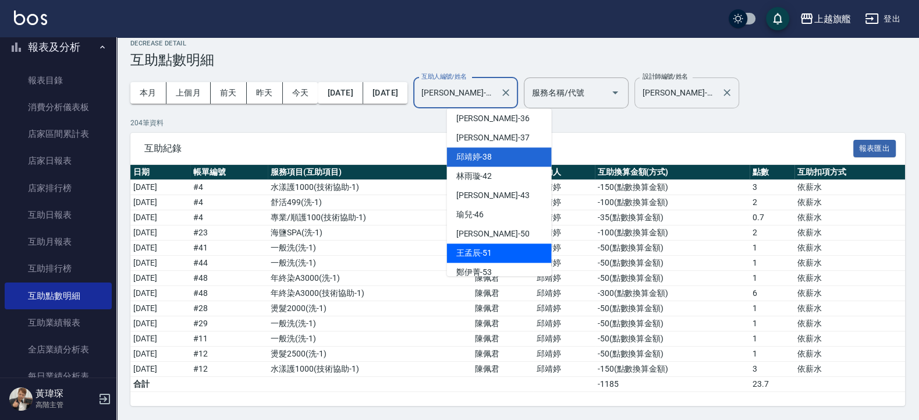
scroll to position [438, 0]
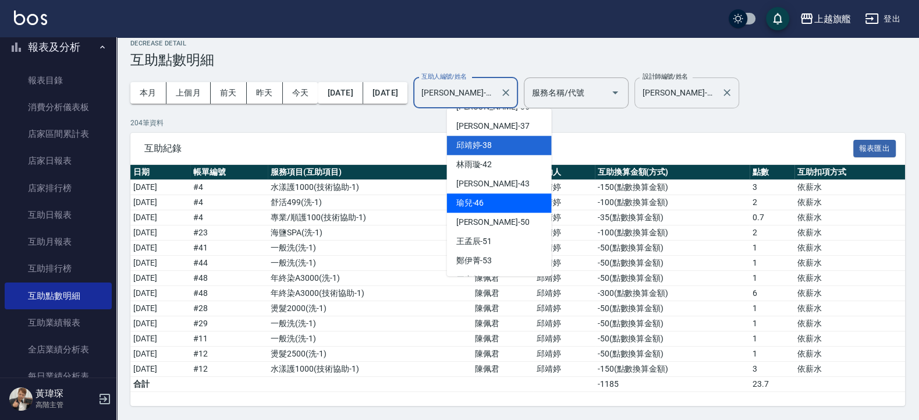
click at [484, 200] on div "瑜兒 -46" at bounding box center [499, 202] width 105 height 19
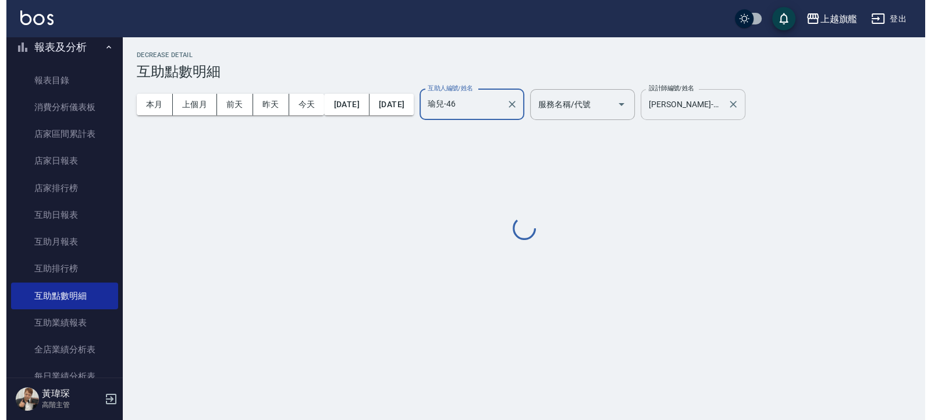
scroll to position [0, 0]
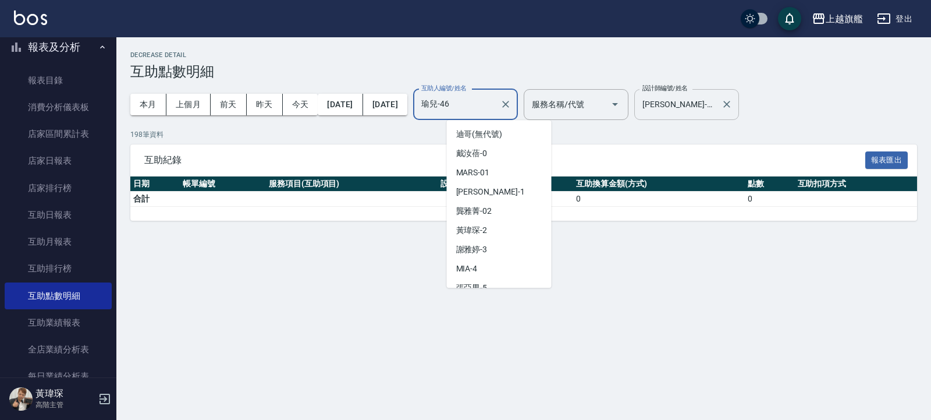
click at [419, 108] on input "瑜兒-46" at bounding box center [457, 104] width 77 height 20
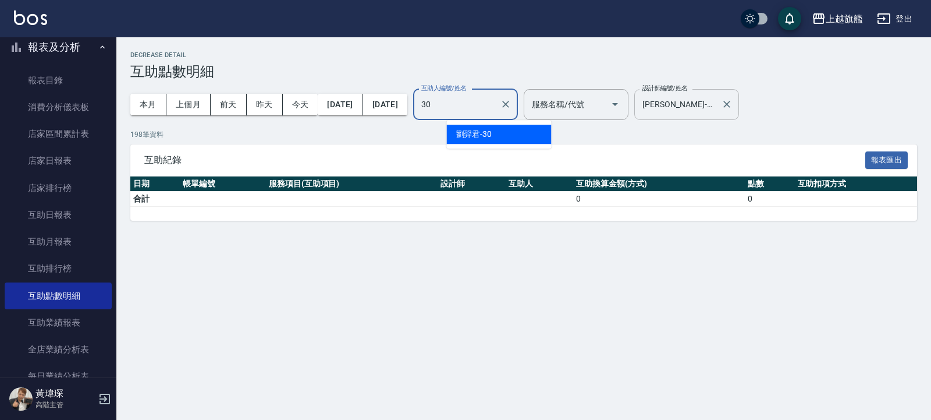
click at [498, 139] on div "[PERSON_NAME]-30" at bounding box center [499, 134] width 105 height 19
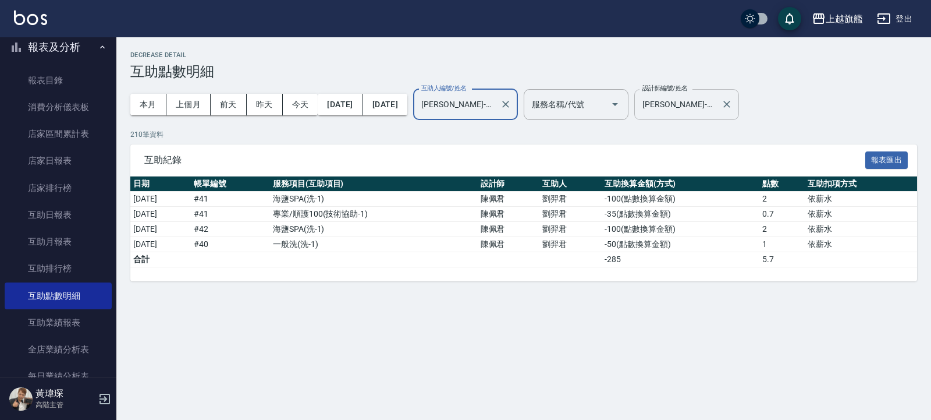
type input "[PERSON_NAME]-30"
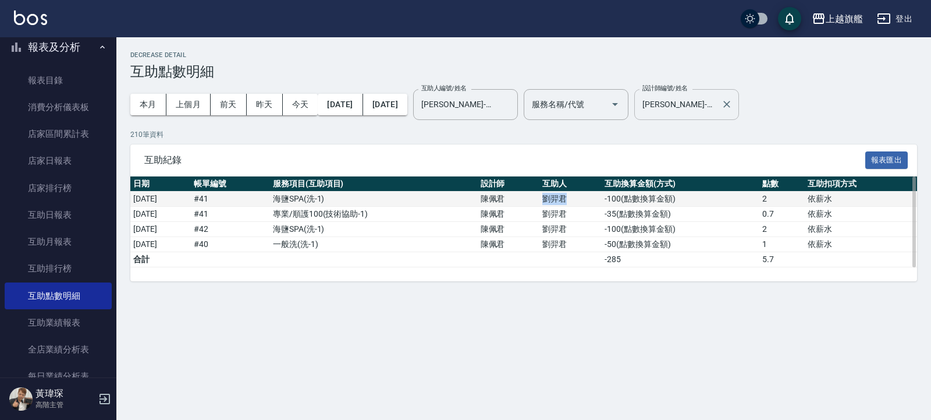
drag, startPoint x: 558, startPoint y: 197, endPoint x: 582, endPoint y: 195, distance: 24.0
click at [582, 195] on td "劉羿君" at bounding box center [571, 199] width 62 height 15
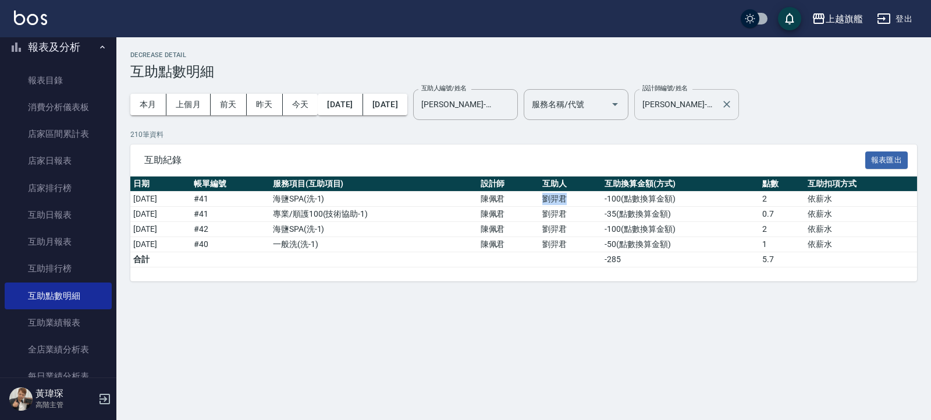
copy td "劉羿君"
click at [612, 104] on icon "Clear" at bounding box center [727, 104] width 12 height 12
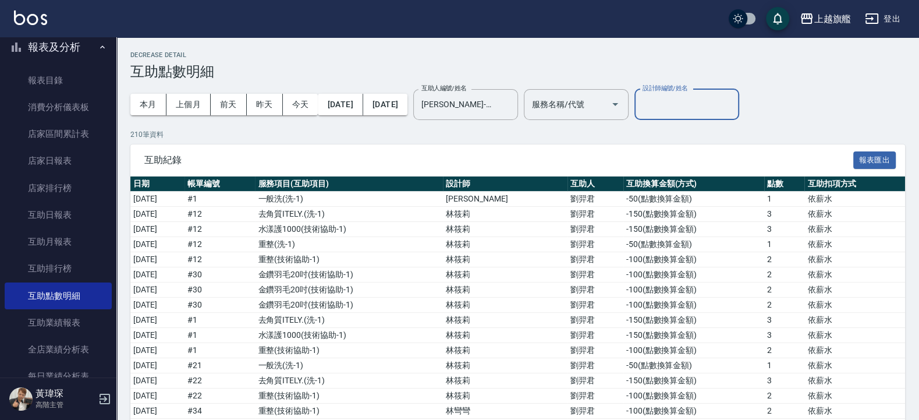
click at [612, 95] on input "設計師編號/姓名" at bounding box center [687, 104] width 94 height 20
click at [612, 131] on span "張雅筑" at bounding box center [690, 134] width 24 height 12
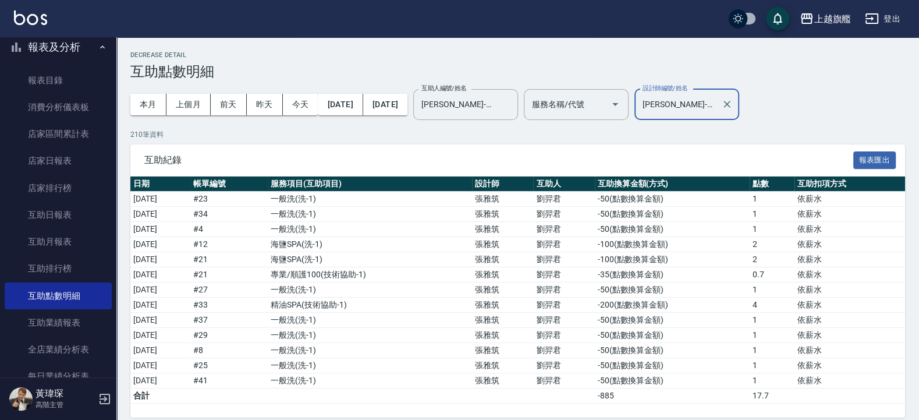
type input "[PERSON_NAME]-13"
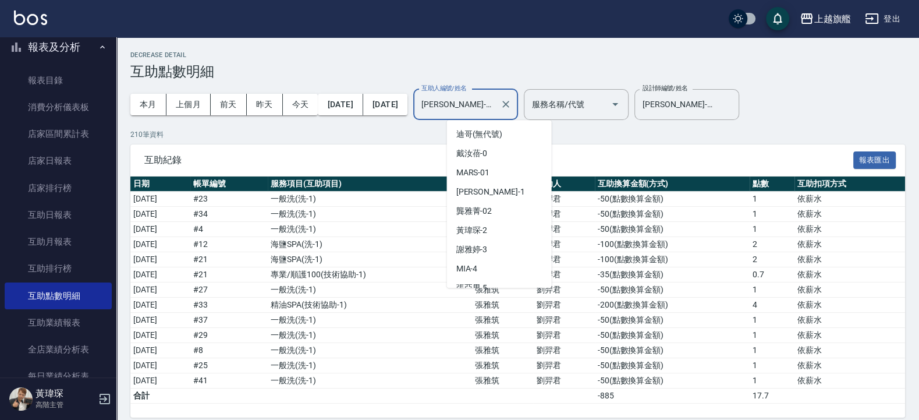
scroll to position [201, 0]
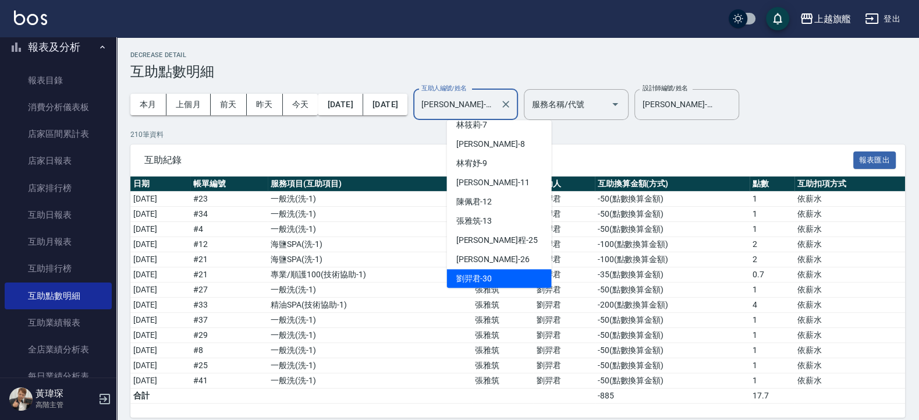
drag, startPoint x: 510, startPoint y: 108, endPoint x: 415, endPoint y: 108, distance: 94.9
click at [419, 108] on input "[PERSON_NAME]-30" at bounding box center [457, 104] width 77 height 20
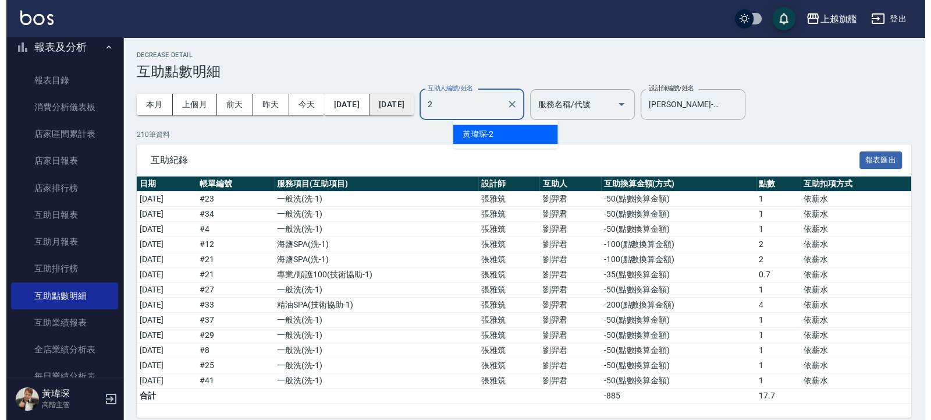
scroll to position [0, 0]
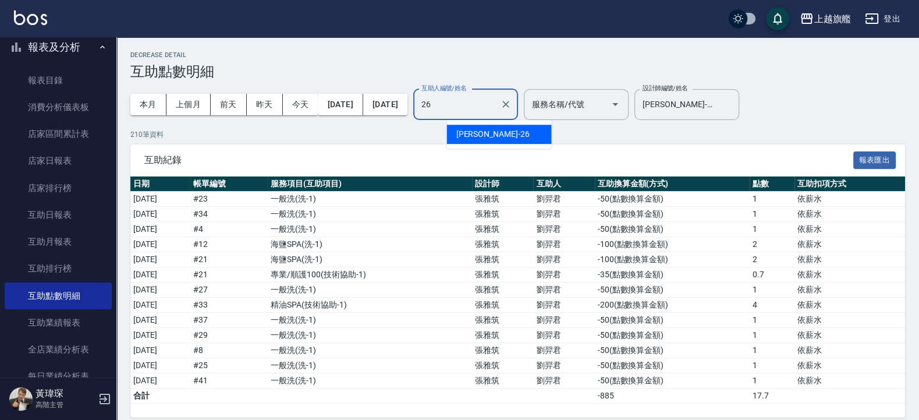
click at [481, 132] on span "[PERSON_NAME] -26" at bounding box center [492, 134] width 73 height 12
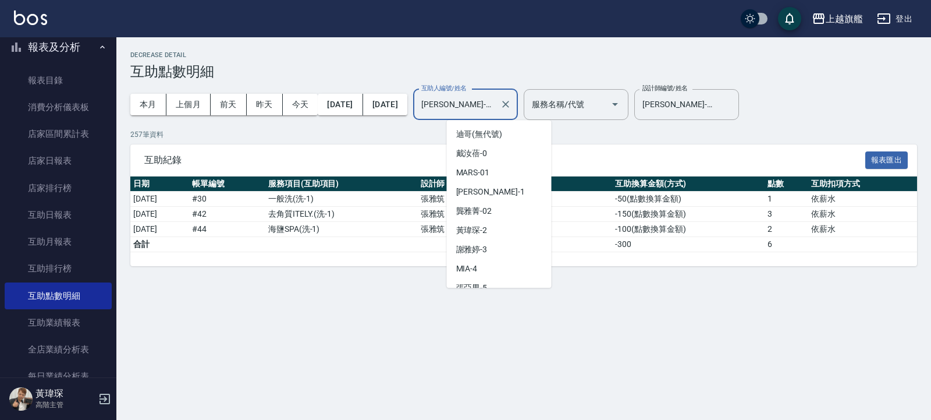
drag, startPoint x: 509, startPoint y: 104, endPoint x: 504, endPoint y: 102, distance: 6.1
click at [495, 102] on input "[PERSON_NAME]-26" at bounding box center [457, 104] width 77 height 20
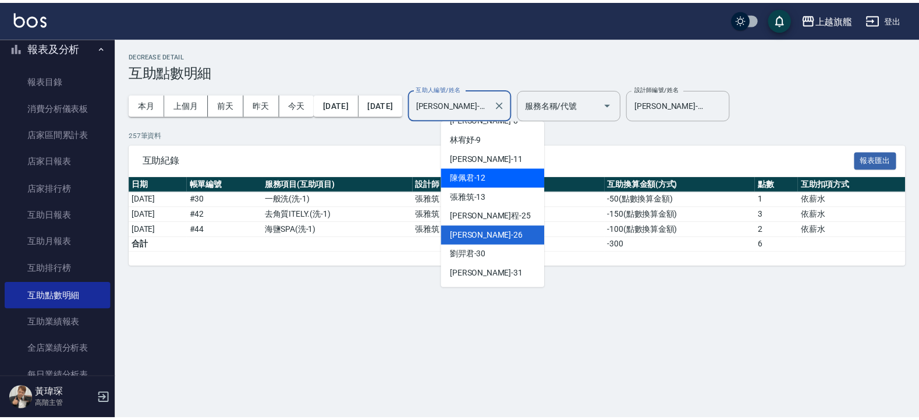
scroll to position [243, 0]
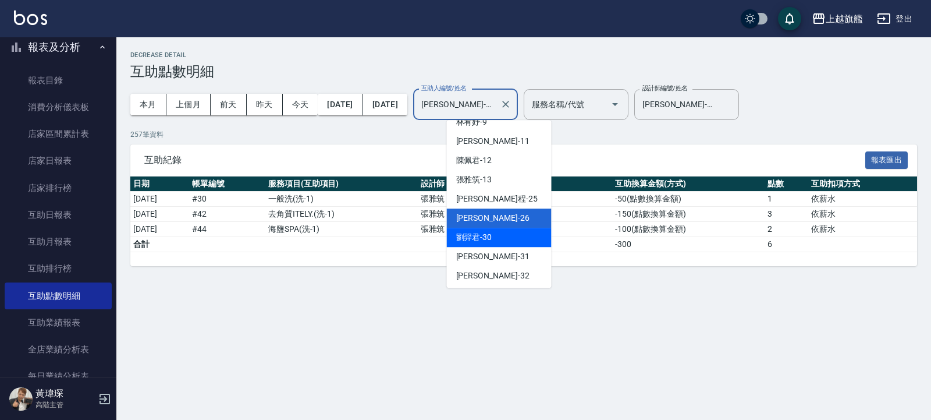
click at [486, 233] on span "[PERSON_NAME]-30" at bounding box center [474, 237] width 36 height 12
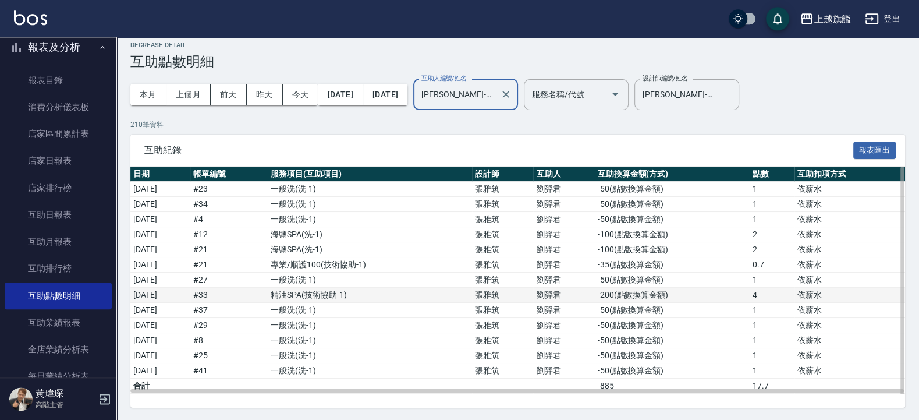
scroll to position [13, 0]
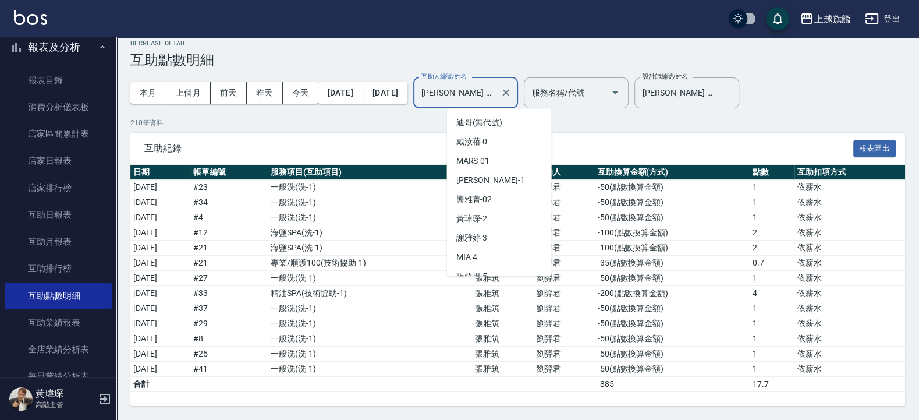
drag, startPoint x: 529, startPoint y: 93, endPoint x: 529, endPoint y: 99, distance: 6.4
click at [495, 93] on input "[PERSON_NAME]-30" at bounding box center [457, 93] width 77 height 20
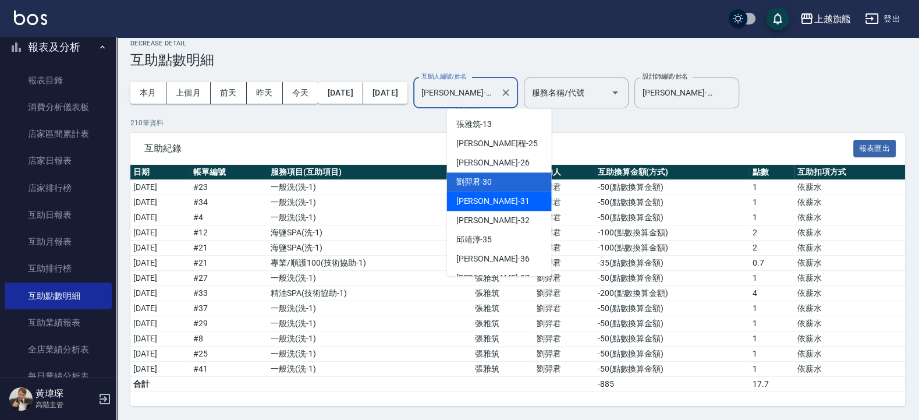
scroll to position [324, 0]
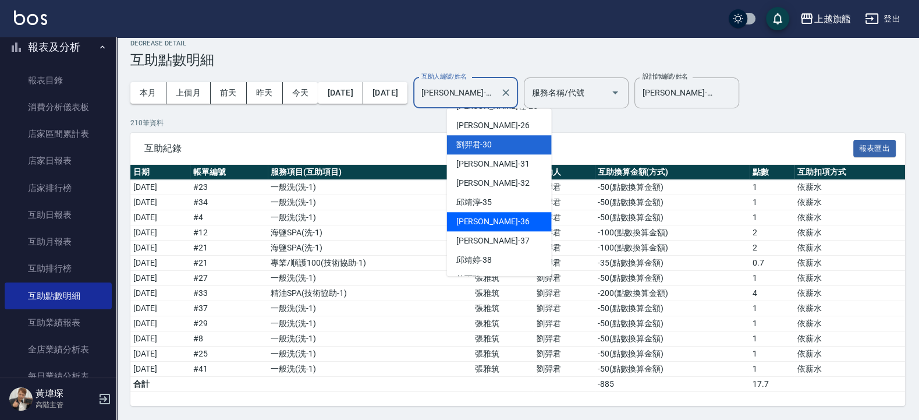
click at [470, 212] on div "[PERSON_NAME] -36" at bounding box center [499, 221] width 105 height 19
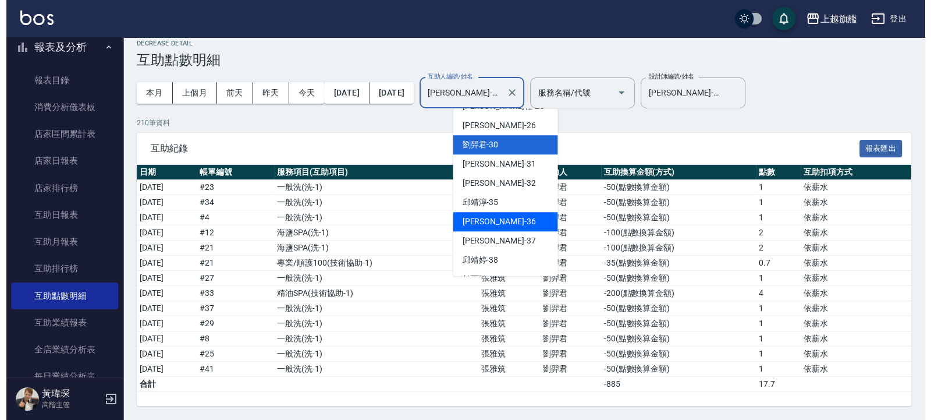
scroll to position [0, 0]
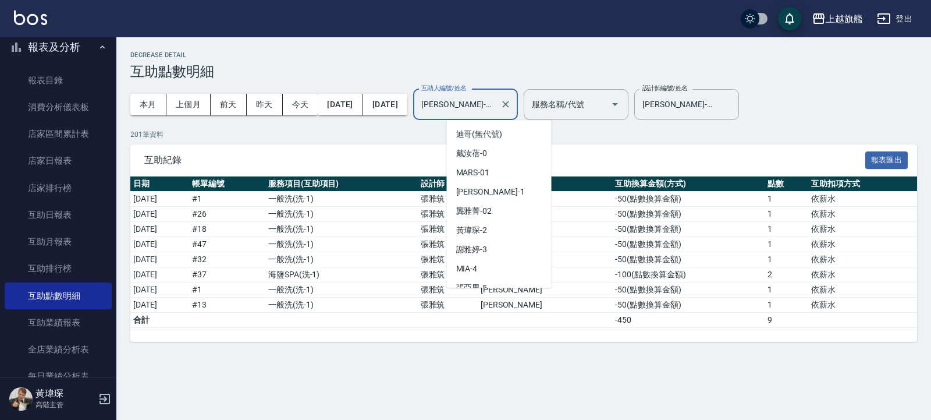
click at [495, 104] on input "[PERSON_NAME]-36" at bounding box center [457, 104] width 77 height 20
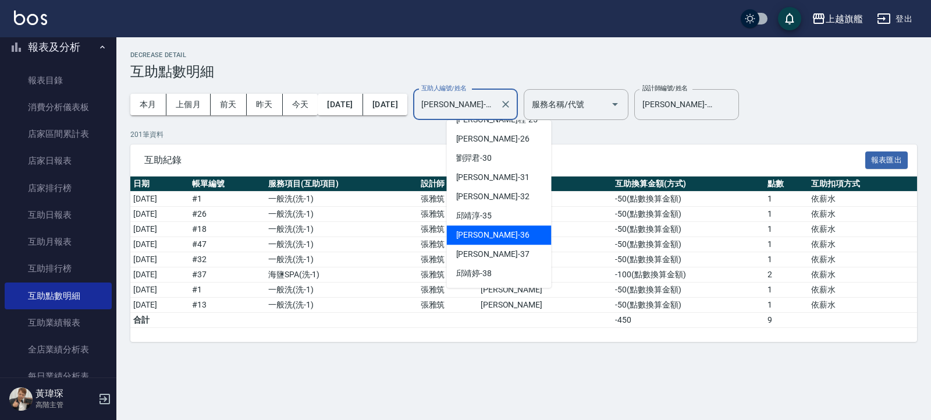
scroll to position [339, 0]
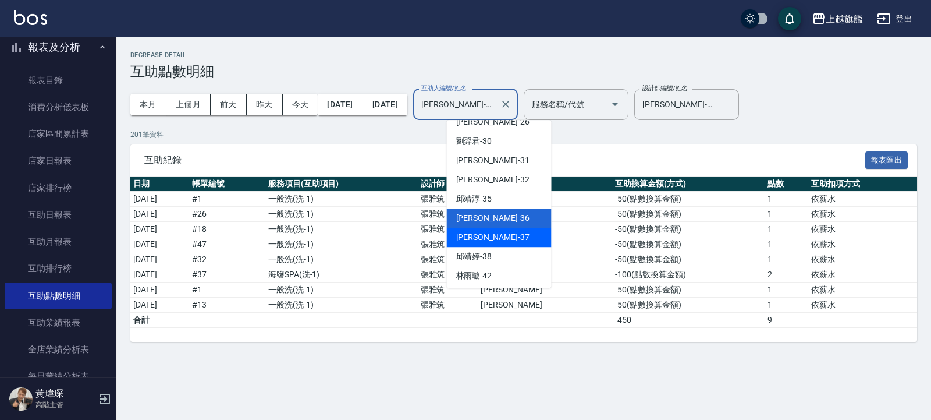
click at [489, 243] on span "[PERSON_NAME] -37" at bounding box center [492, 237] width 73 height 12
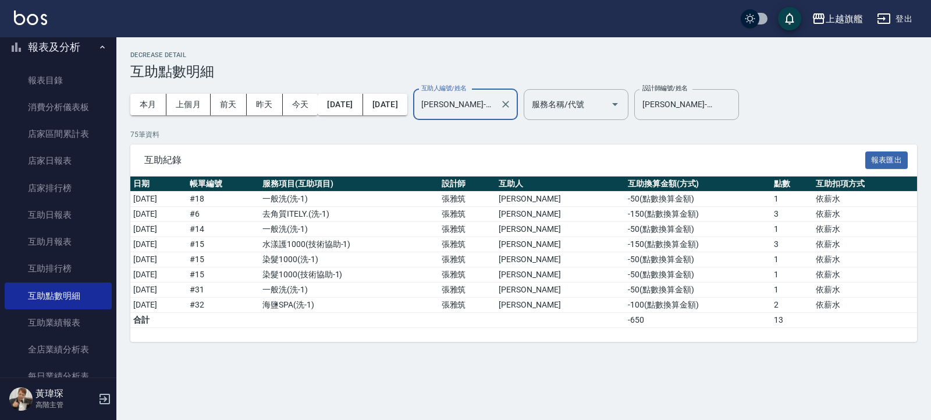
click at [495, 99] on input "[PERSON_NAME]-37" at bounding box center [457, 104] width 77 height 20
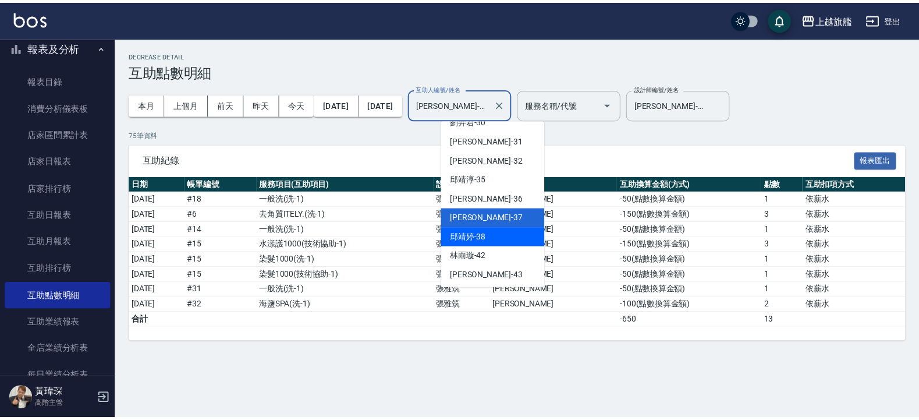
scroll to position [420, 0]
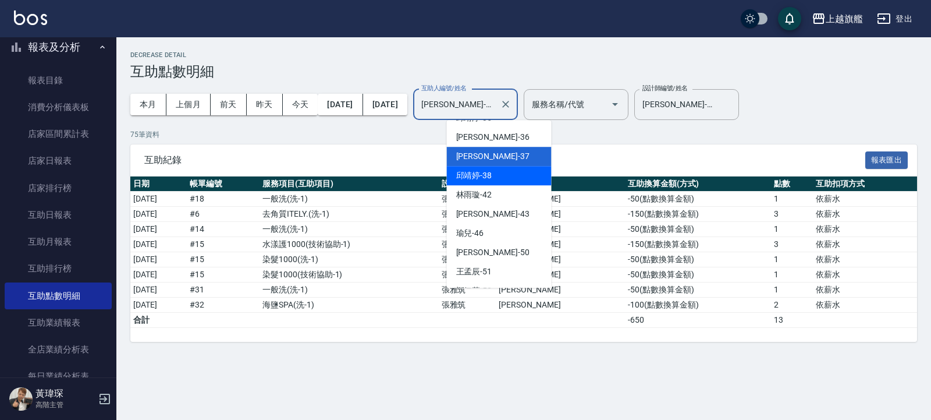
click at [497, 174] on div "[PERSON_NAME]-38" at bounding box center [499, 175] width 105 height 19
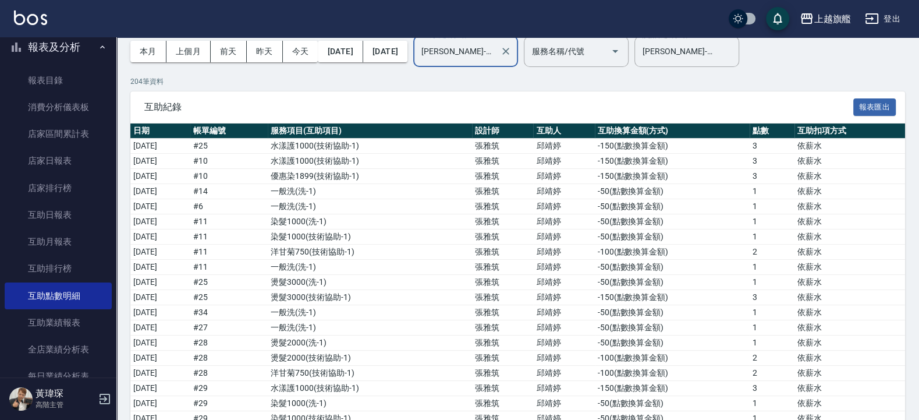
scroll to position [0, 0]
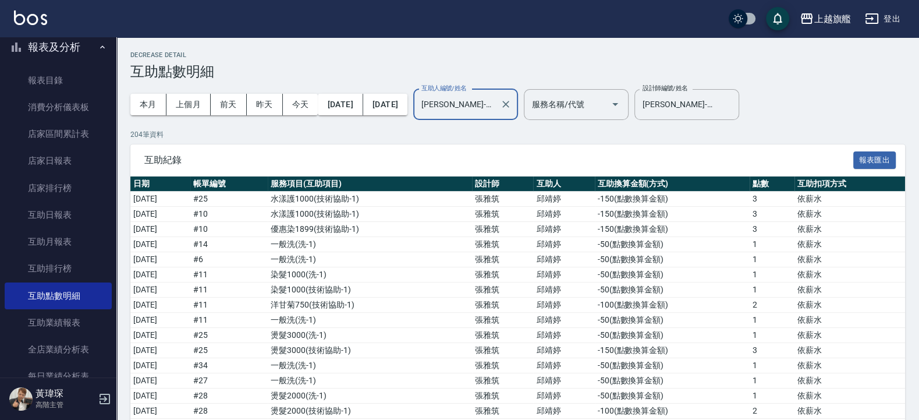
click at [495, 104] on input "[PERSON_NAME]-38" at bounding box center [457, 104] width 77 height 20
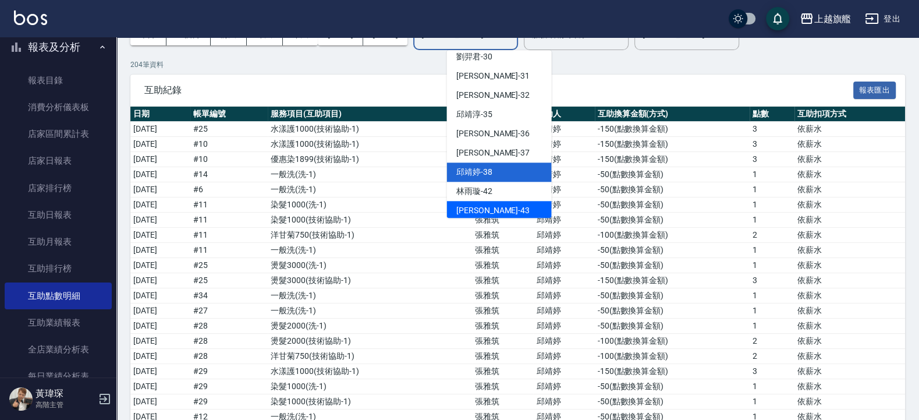
scroll to position [438, 0]
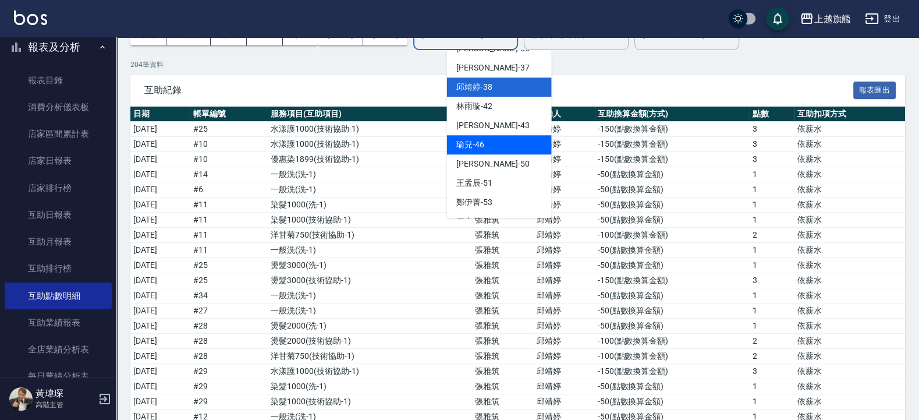
click at [465, 142] on span "瑜兒 -46" at bounding box center [470, 145] width 28 height 12
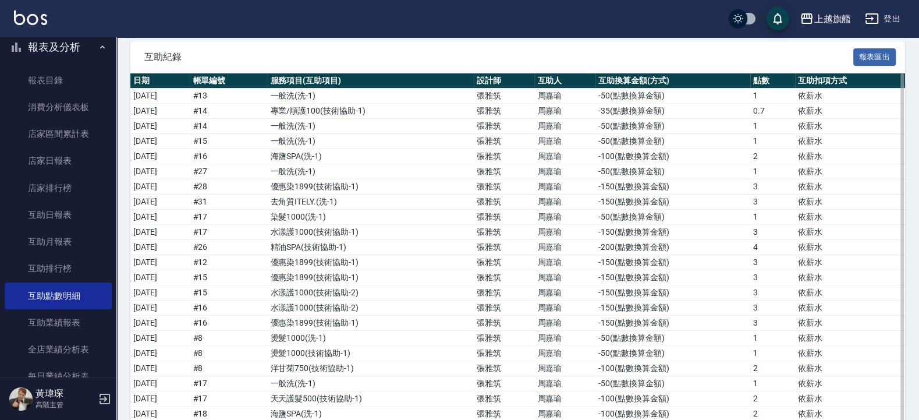
scroll to position [0, 0]
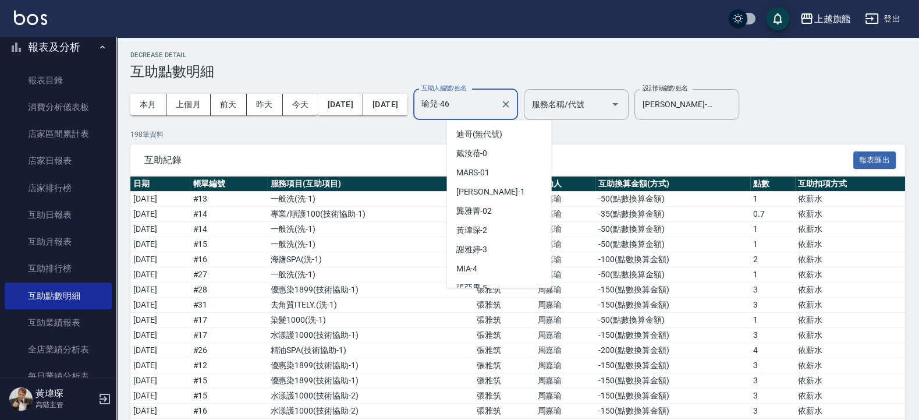
click at [495, 101] on input "瑜兒-46" at bounding box center [457, 104] width 77 height 20
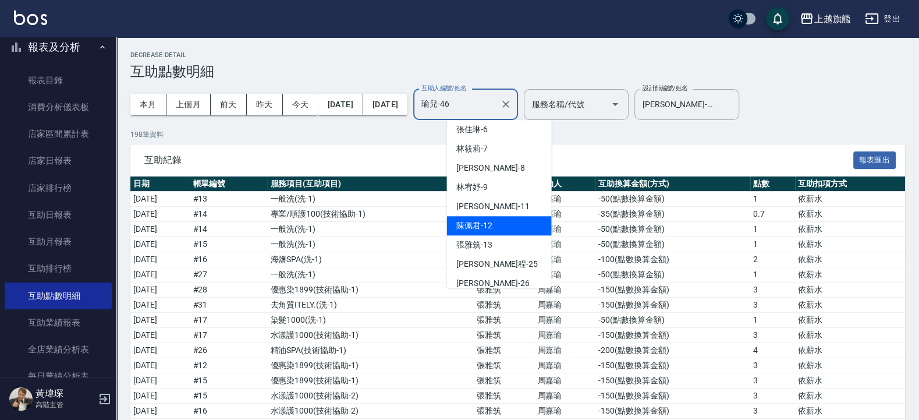
scroll to position [208, 0]
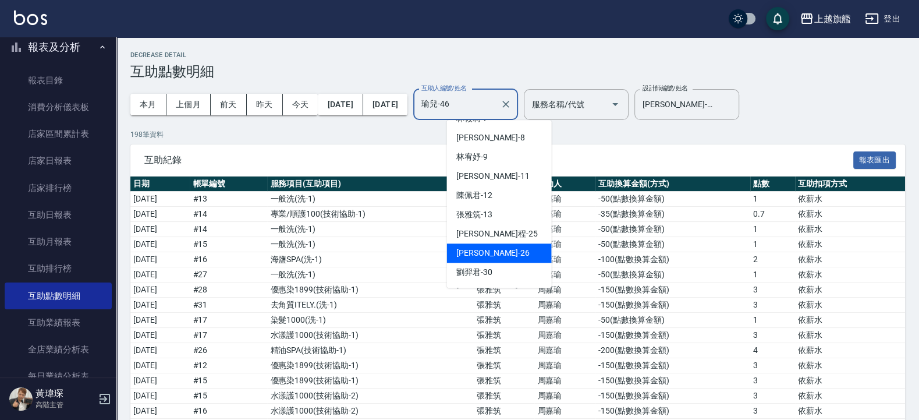
click at [477, 253] on span "[PERSON_NAME] -26" at bounding box center [492, 253] width 73 height 12
type input "[PERSON_NAME]-26"
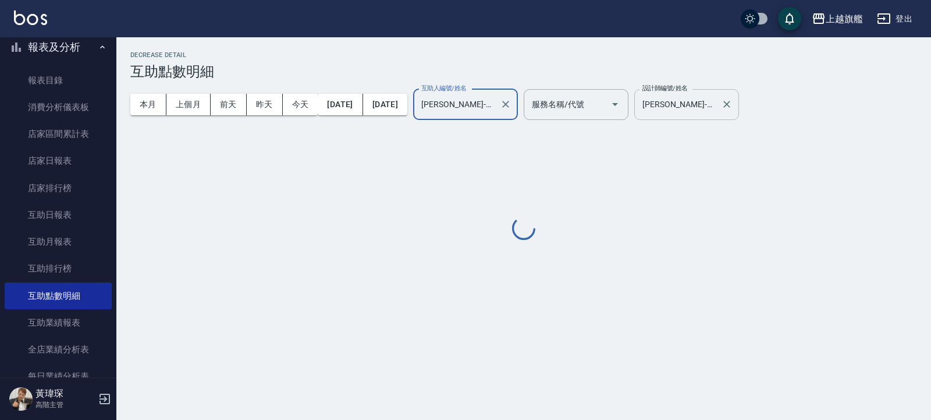
click at [612, 105] on input "[PERSON_NAME]-13" at bounding box center [678, 104] width 77 height 20
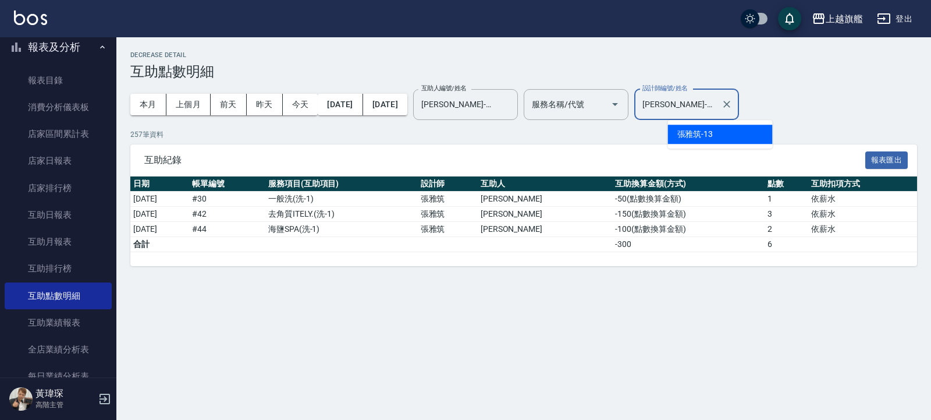
click at [612, 105] on input "[PERSON_NAME]-13" at bounding box center [678, 104] width 77 height 20
click at [612, 104] on icon "Clear" at bounding box center [727, 104] width 7 height 7
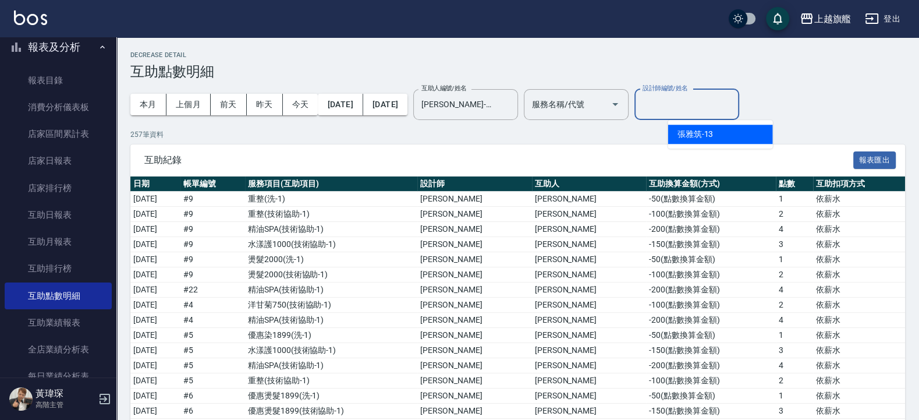
click at [612, 100] on input "設計師編號/姓名" at bounding box center [687, 104] width 94 height 20
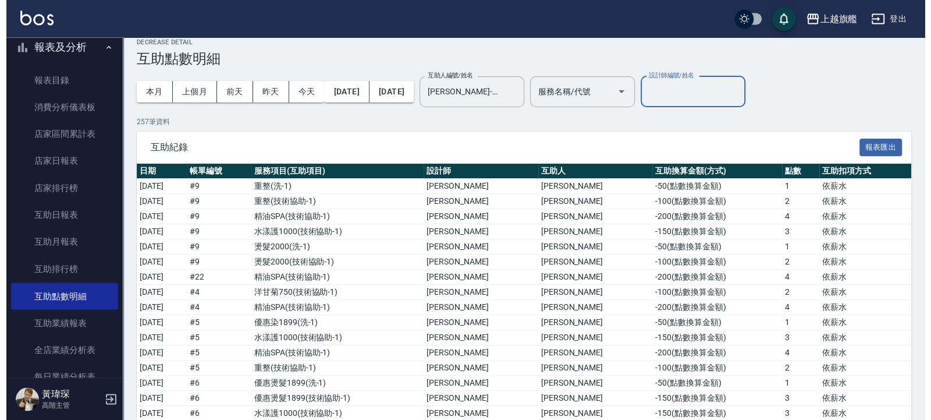
scroll to position [0, 0]
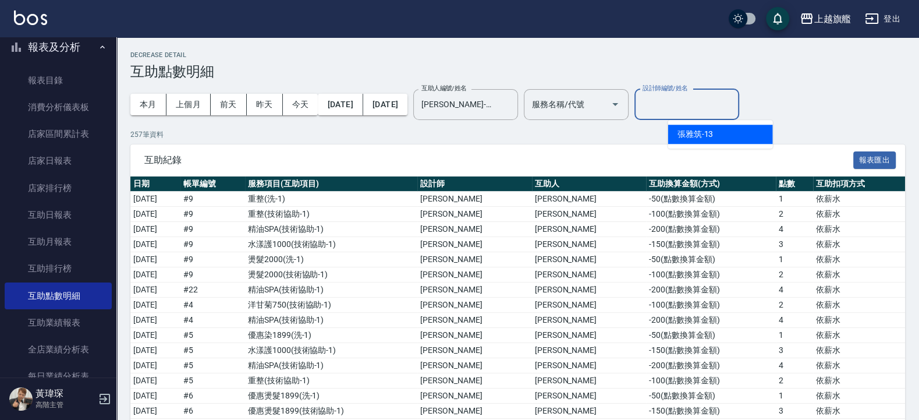
click at [612, 110] on input "設計師編號/姓名" at bounding box center [687, 104] width 94 height 20
click at [612, 129] on span "[PERSON_NAME]" at bounding box center [709, 134] width 62 height 12
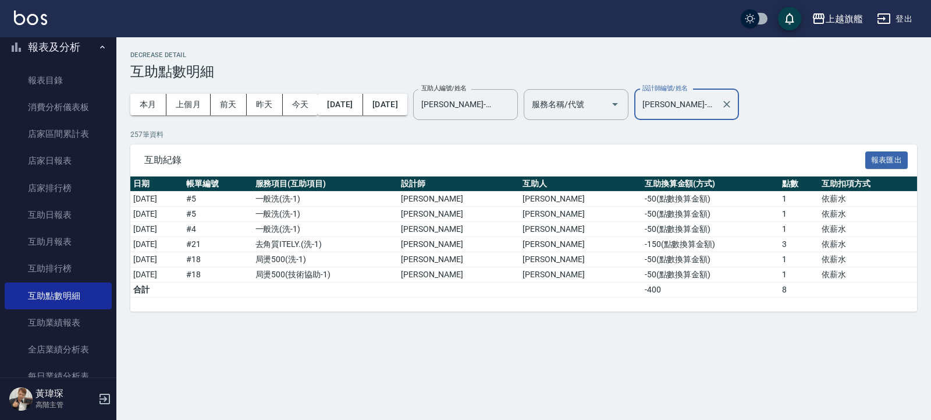
type input "[PERSON_NAME]-11"
drag, startPoint x: 718, startPoint y: 100, endPoint x: 656, endPoint y: 101, distance: 62.3
click at [612, 101] on input "[PERSON_NAME]-11" at bounding box center [678, 104] width 77 height 20
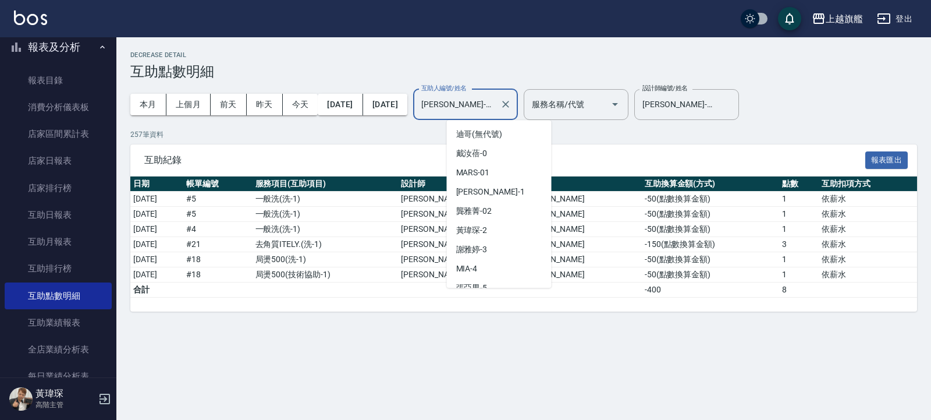
click at [495, 113] on input "[PERSON_NAME]-26" at bounding box center [457, 104] width 77 height 20
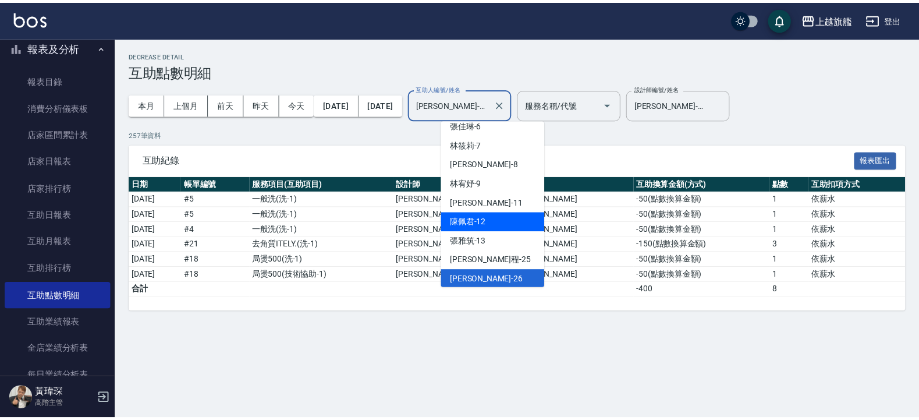
scroll to position [243, 0]
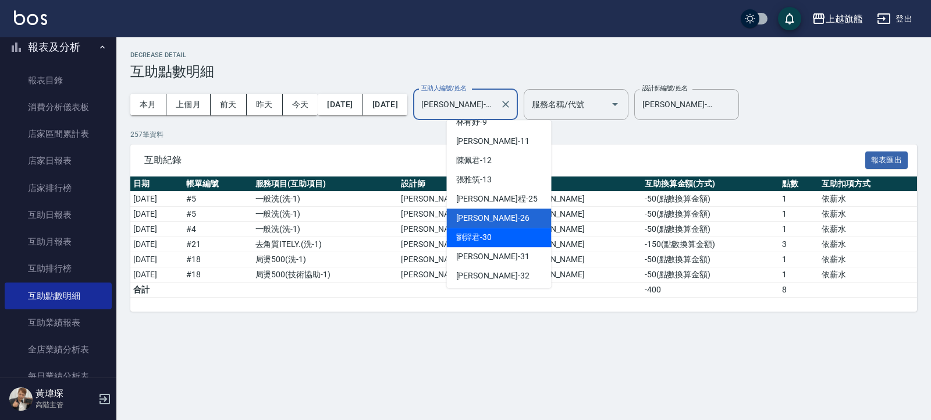
click at [477, 231] on span "[PERSON_NAME]-30" at bounding box center [474, 237] width 36 height 12
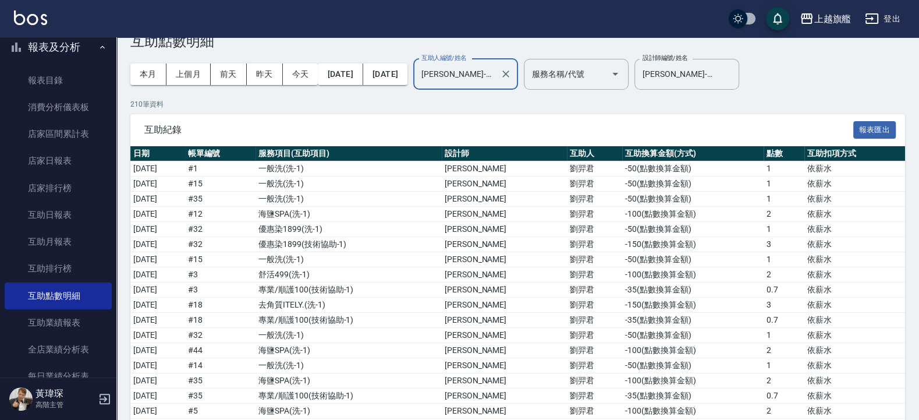
scroll to position [0, 0]
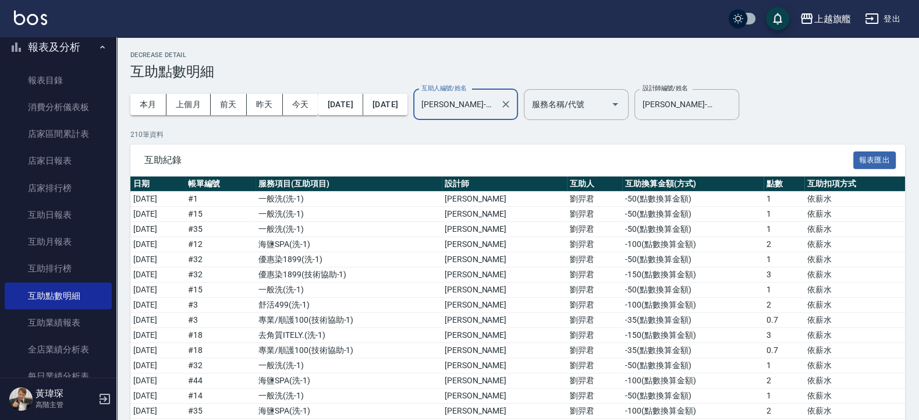
click at [495, 107] on input "[PERSON_NAME]-30" at bounding box center [457, 104] width 77 height 20
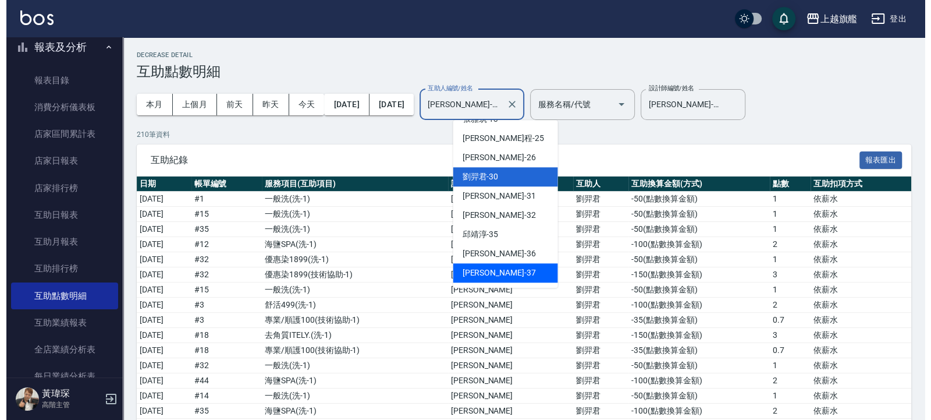
scroll to position [324, 0]
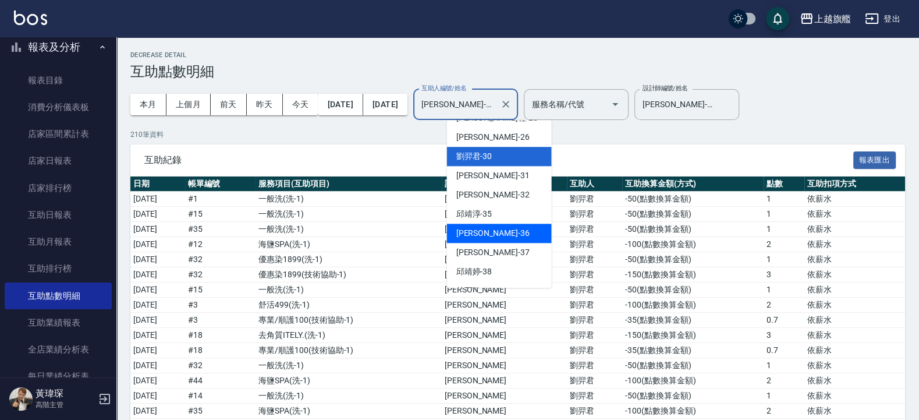
click at [495, 228] on div "[PERSON_NAME] -36" at bounding box center [499, 233] width 105 height 19
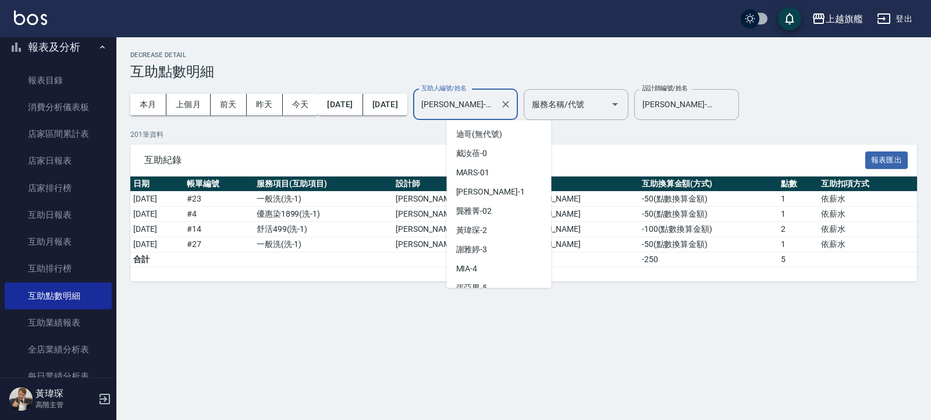
click at [495, 110] on input "[PERSON_NAME]-36" at bounding box center [457, 104] width 77 height 20
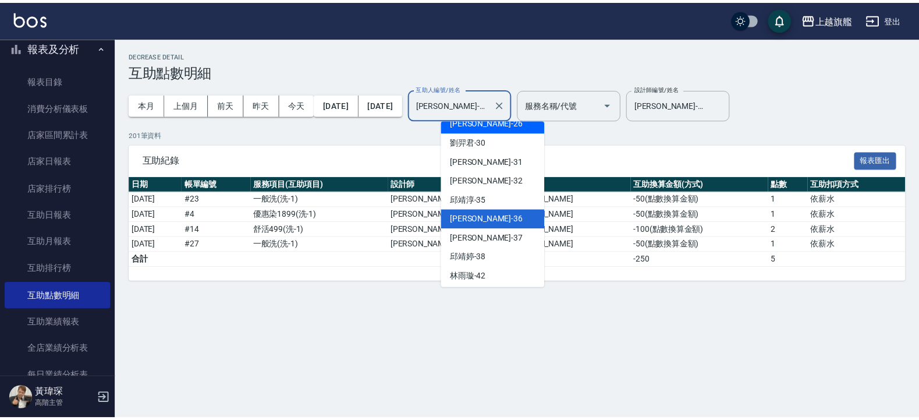
scroll to position [339, 0]
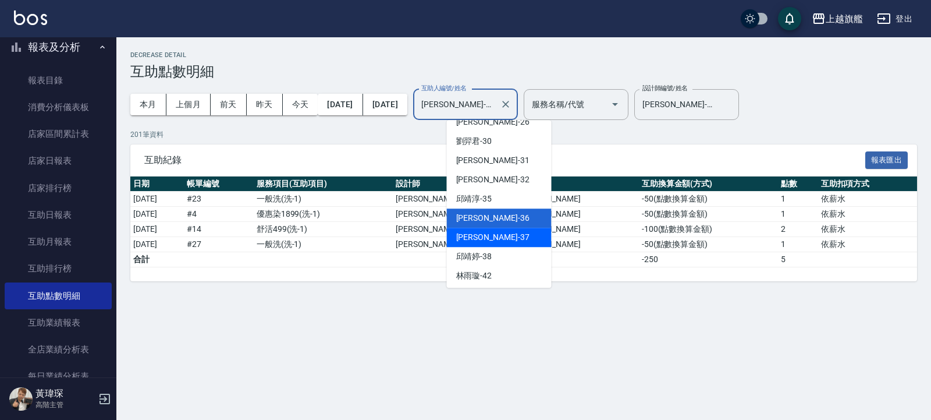
click at [477, 236] on span "[PERSON_NAME] -37" at bounding box center [492, 237] width 73 height 12
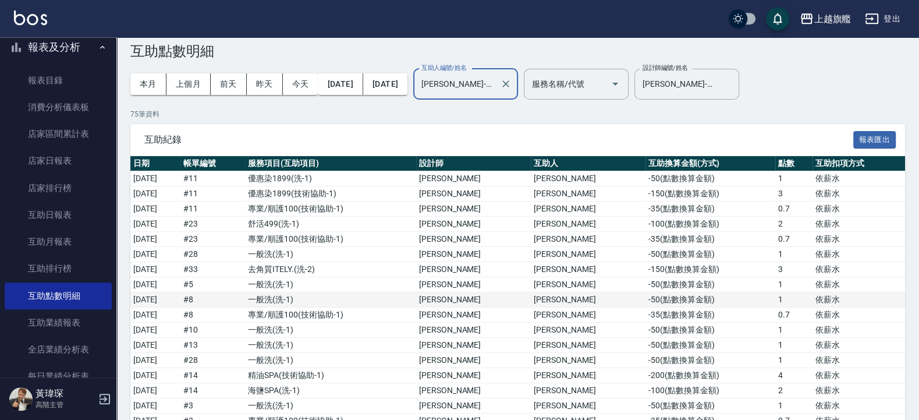
scroll to position [0, 0]
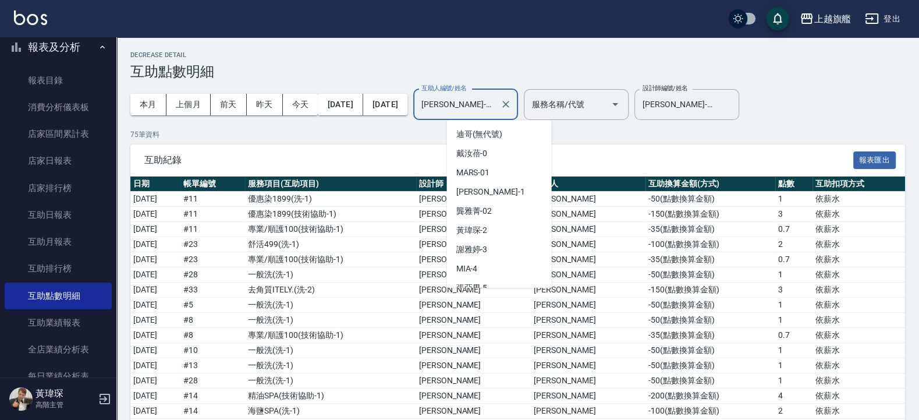
click at [495, 104] on input "[PERSON_NAME]-37" at bounding box center [457, 104] width 77 height 20
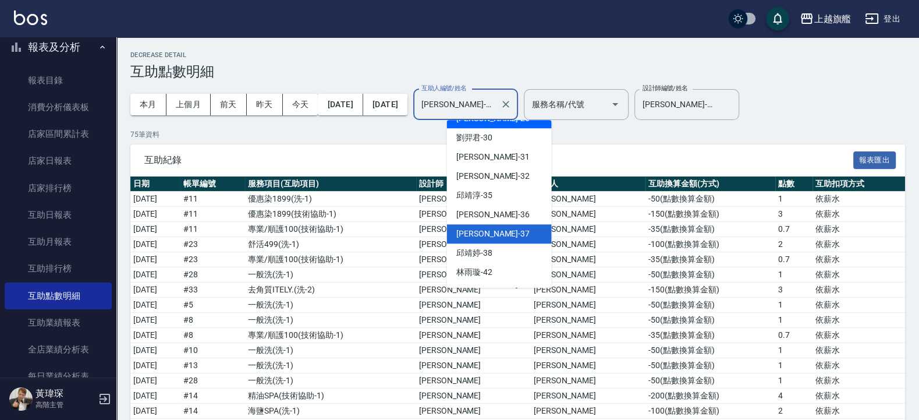
scroll to position [420, 0]
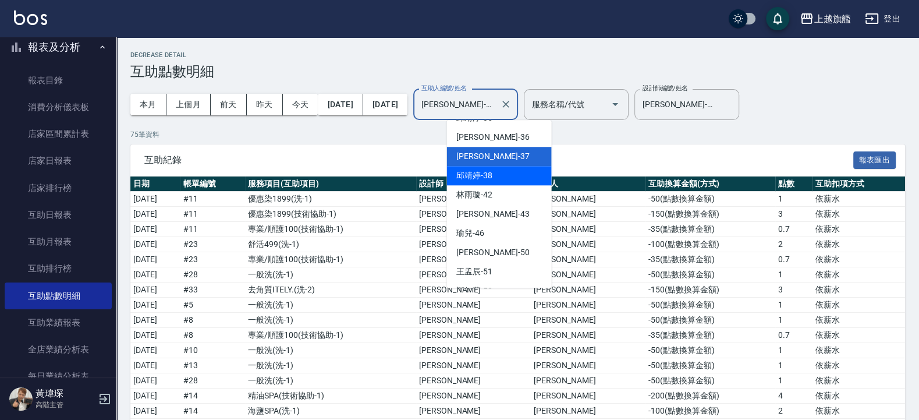
click at [492, 171] on div "[PERSON_NAME]-38" at bounding box center [499, 175] width 105 height 19
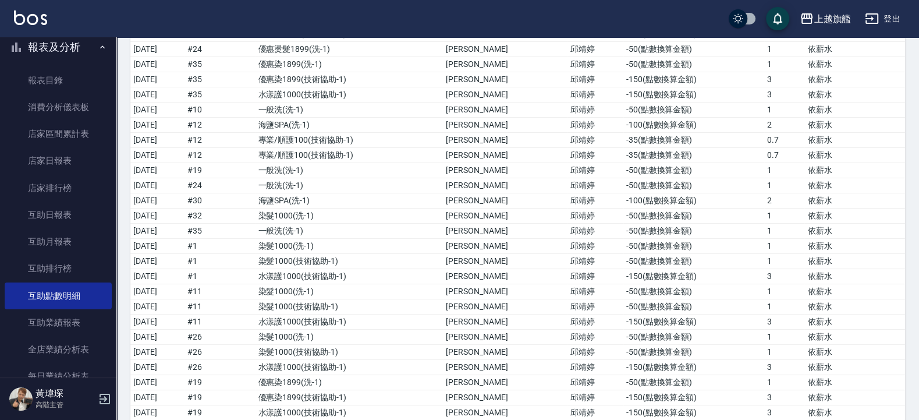
scroll to position [0, 0]
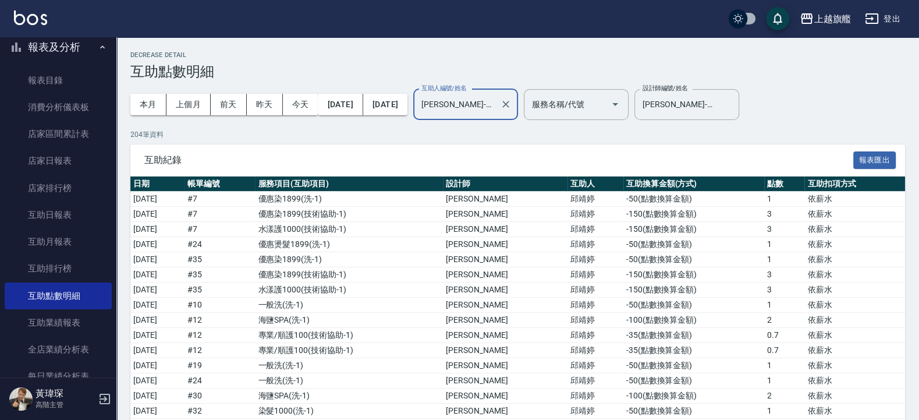
click at [495, 104] on input "[PERSON_NAME]-38" at bounding box center [457, 104] width 77 height 20
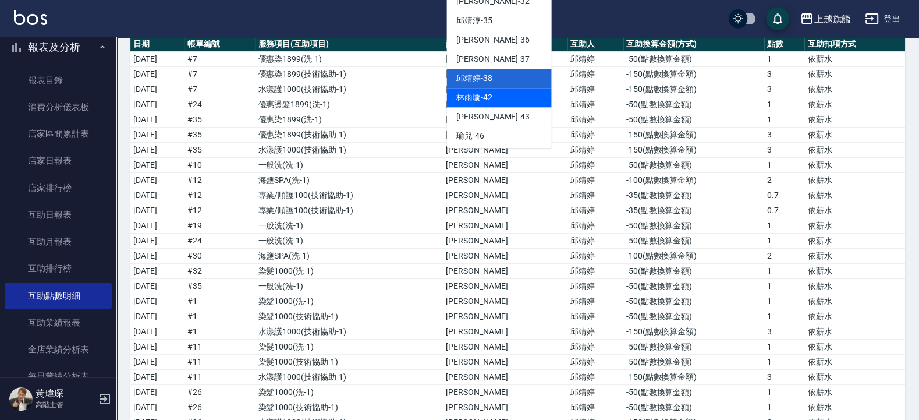
scroll to position [438, 0]
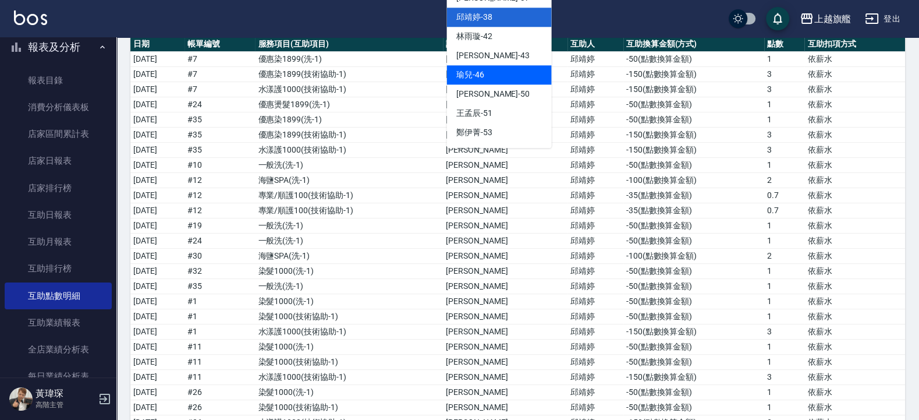
click at [484, 73] on div "瑜兒 -46" at bounding box center [499, 74] width 105 height 19
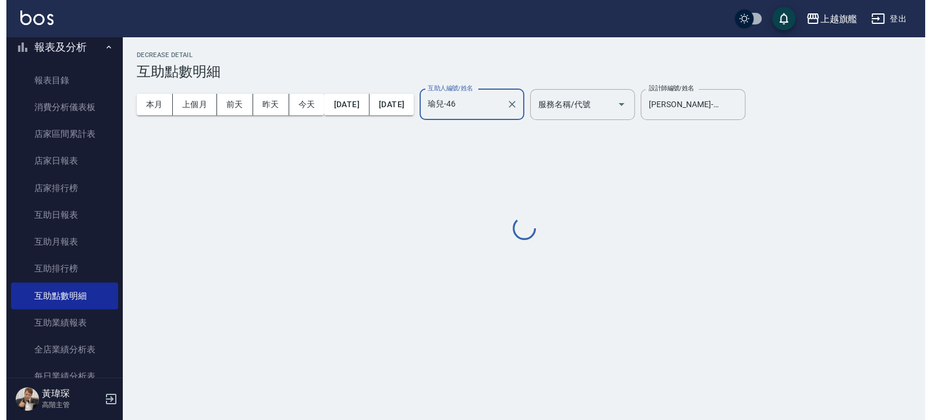
scroll to position [0, 0]
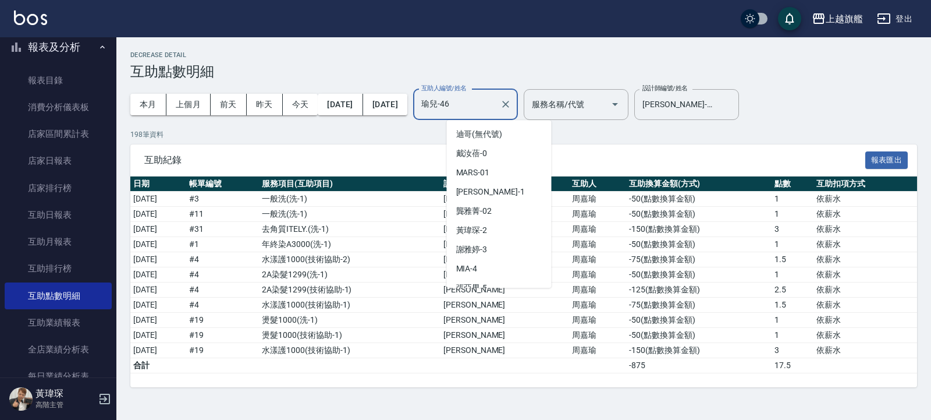
drag, startPoint x: 451, startPoint y: 107, endPoint x: 440, endPoint y: 105, distance: 10.6
click at [440, 105] on input "瑜兒-46" at bounding box center [457, 104] width 77 height 20
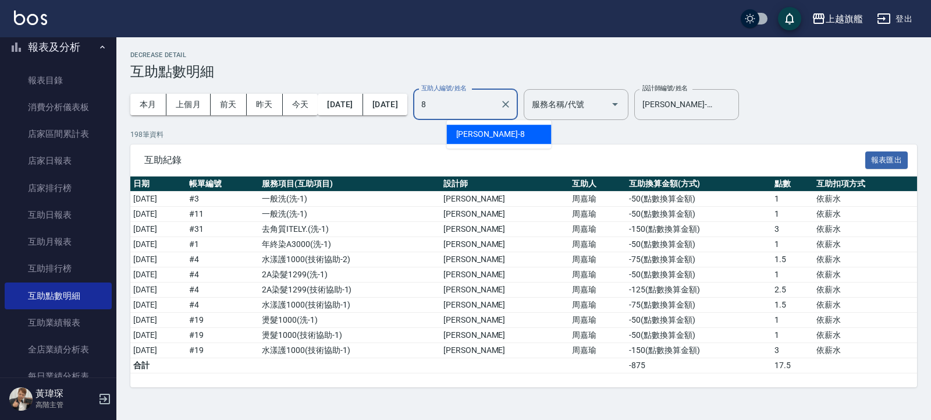
type input "瑜兒-46"
click at [561, 58] on h2 "Decrease Detail" at bounding box center [523, 55] width 787 height 8
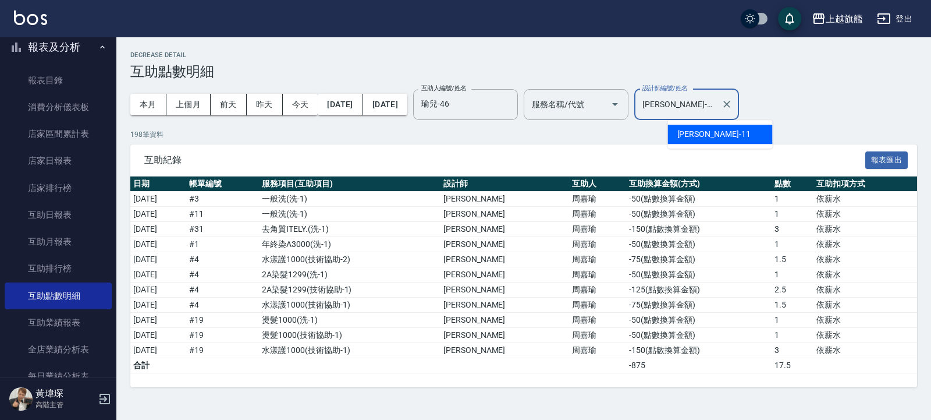
drag, startPoint x: 731, startPoint y: 99, endPoint x: 596, endPoint y: 102, distance: 135.1
click at [612, 102] on input "[PERSON_NAME]-11" at bounding box center [678, 104] width 77 height 20
click at [612, 127] on div "[PERSON_NAME] -8" at bounding box center [720, 134] width 105 height 19
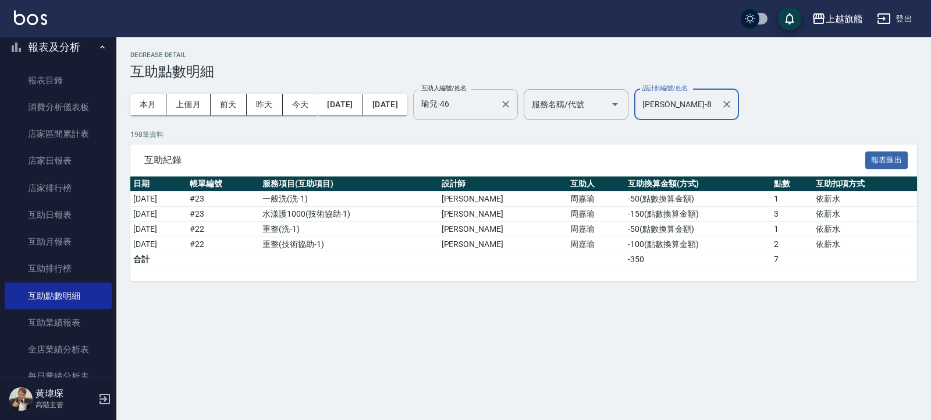
type input "[PERSON_NAME]-8"
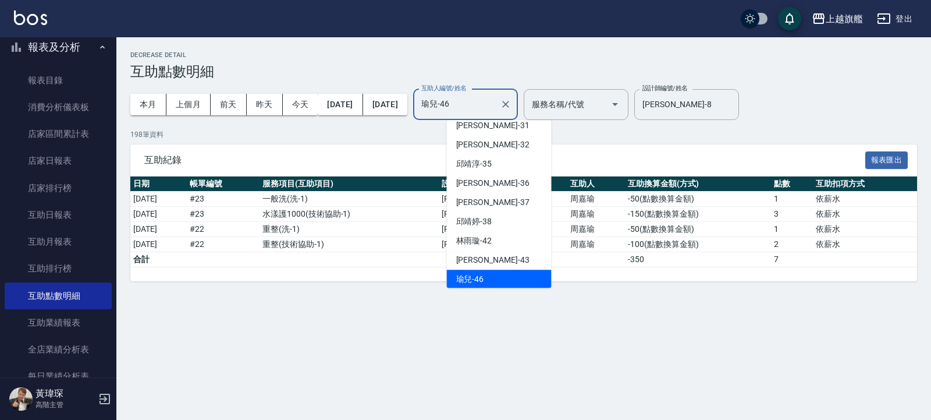
drag, startPoint x: 494, startPoint y: 107, endPoint x: 407, endPoint y: 107, distance: 87.3
click at [419, 107] on input "瑜兒-46" at bounding box center [457, 104] width 77 height 20
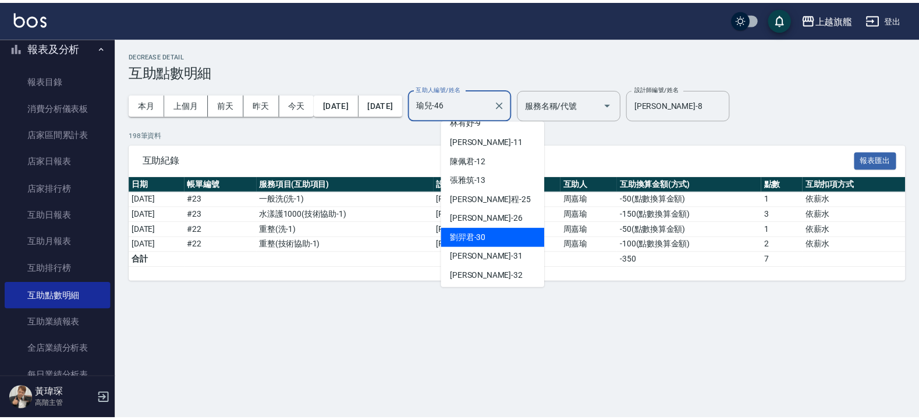
scroll to position [245, 0]
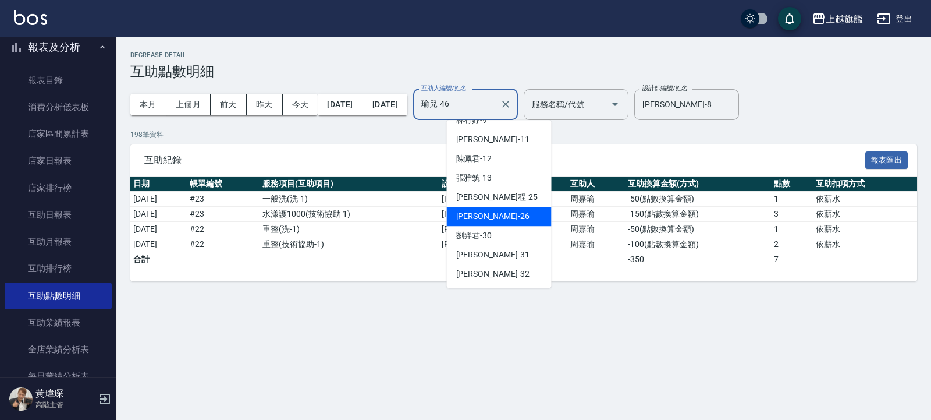
click at [478, 215] on span "[PERSON_NAME] -26" at bounding box center [492, 216] width 73 height 12
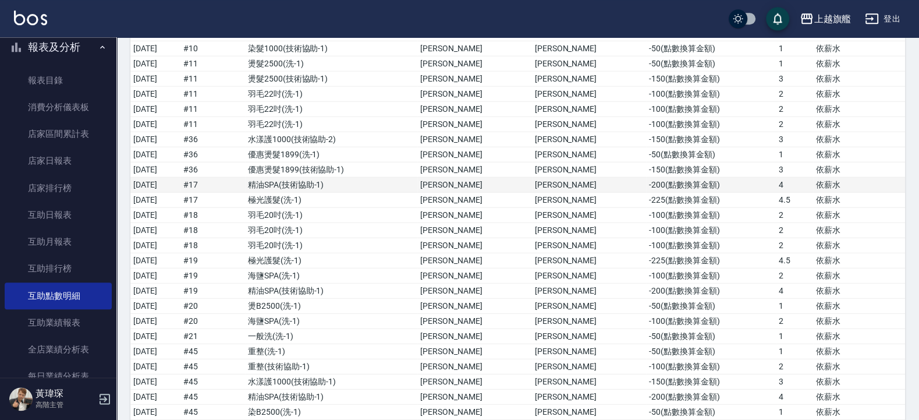
scroll to position [2551, 0]
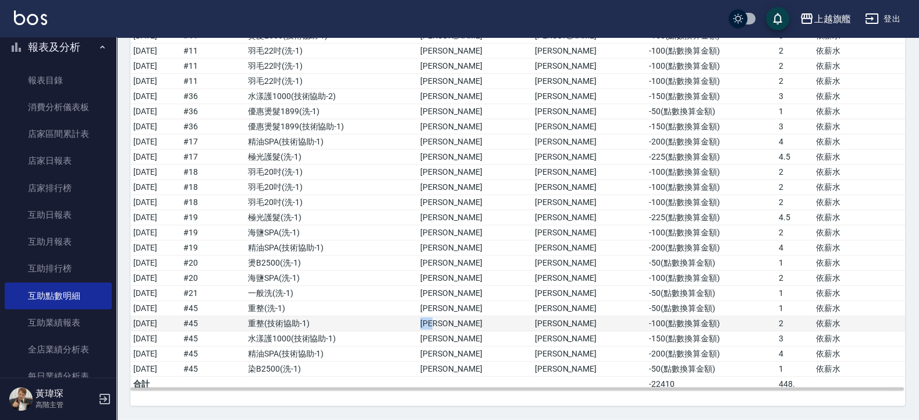
drag, startPoint x: 509, startPoint y: 322, endPoint x: 520, endPoint y: 320, distance: 11.9
click at [520, 279] on td "[PERSON_NAME]" at bounding box center [474, 323] width 115 height 15
copy td "[PERSON_NAME]"
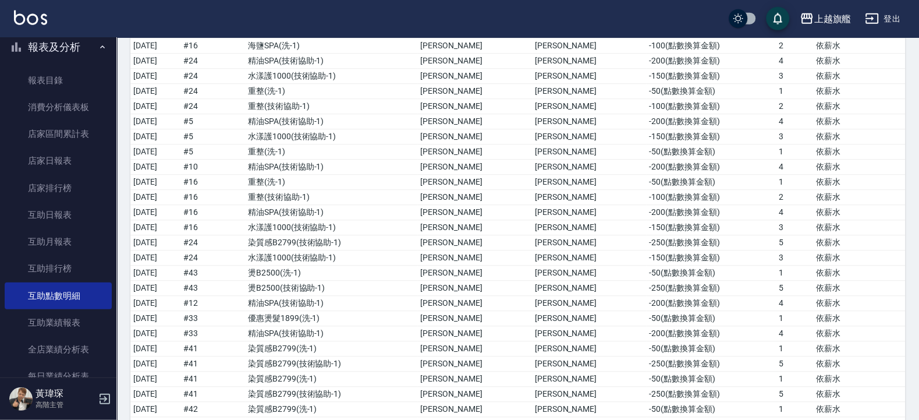
scroll to position [0, 0]
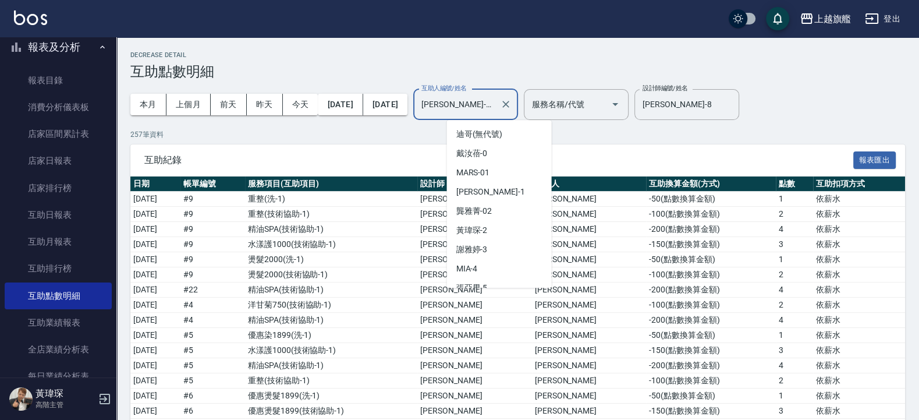
click at [495, 110] on input "[PERSON_NAME]-26" at bounding box center [457, 104] width 77 height 20
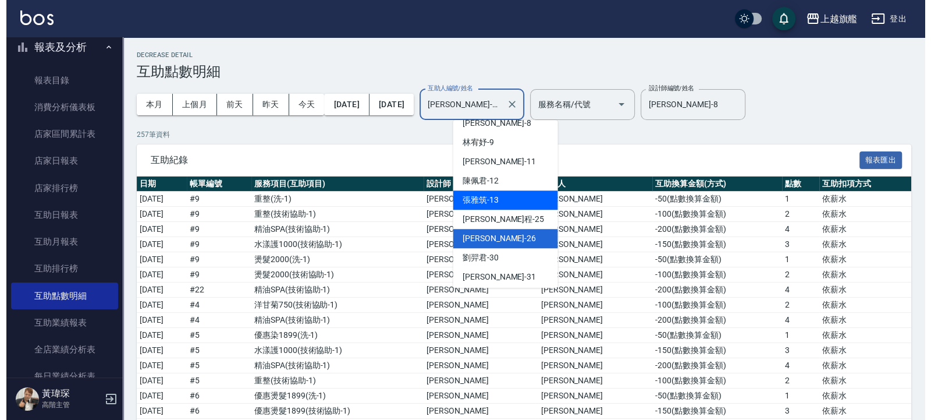
scroll to position [243, 0]
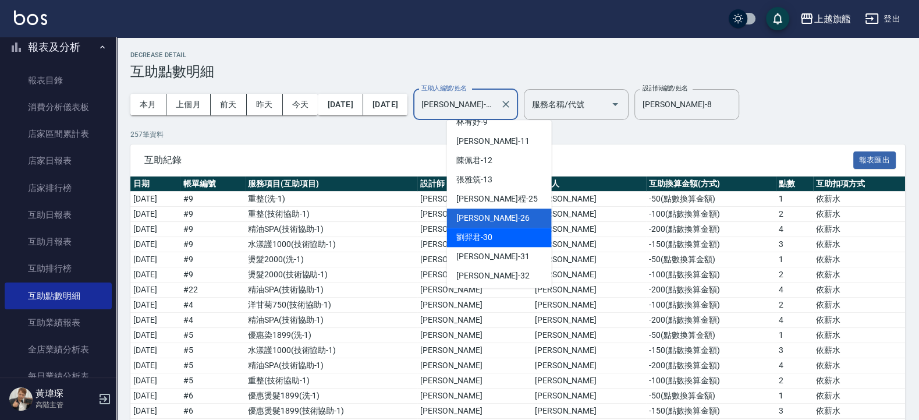
click at [500, 235] on div "[PERSON_NAME]-30" at bounding box center [499, 237] width 105 height 19
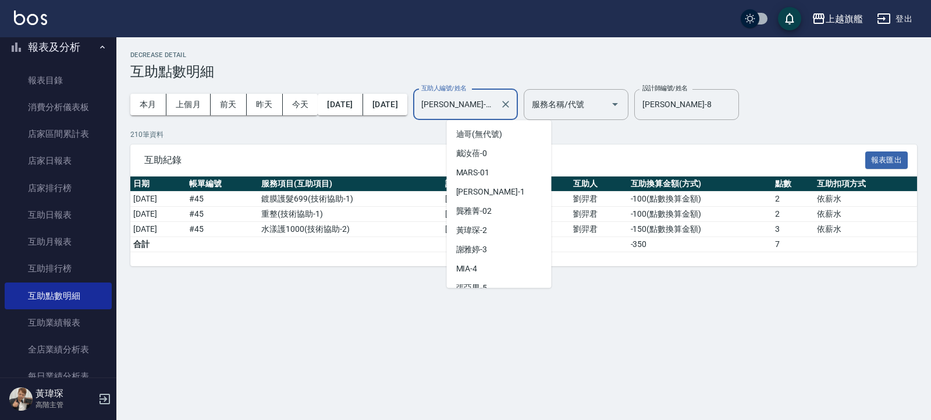
click at [495, 108] on input "[PERSON_NAME]-30" at bounding box center [457, 104] width 77 height 20
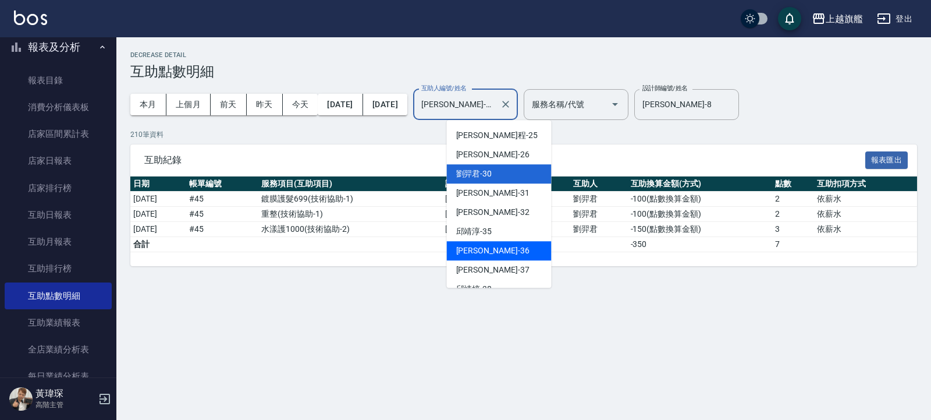
scroll to position [324, 0]
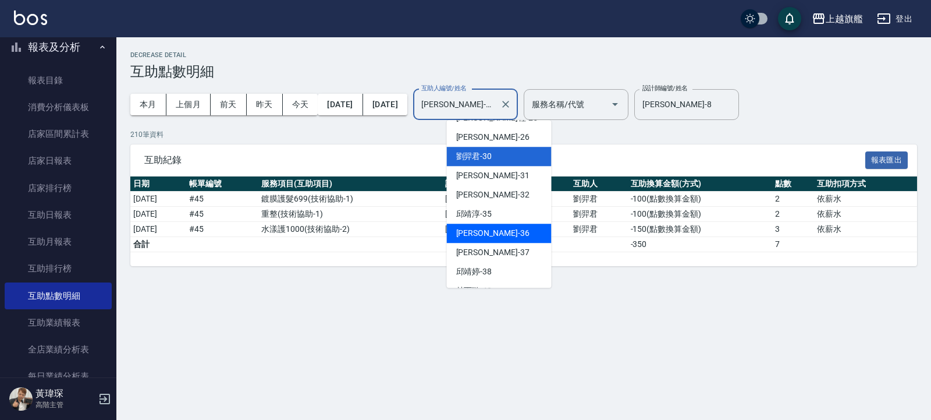
click at [490, 238] on span "[PERSON_NAME] -36" at bounding box center [492, 233] width 73 height 12
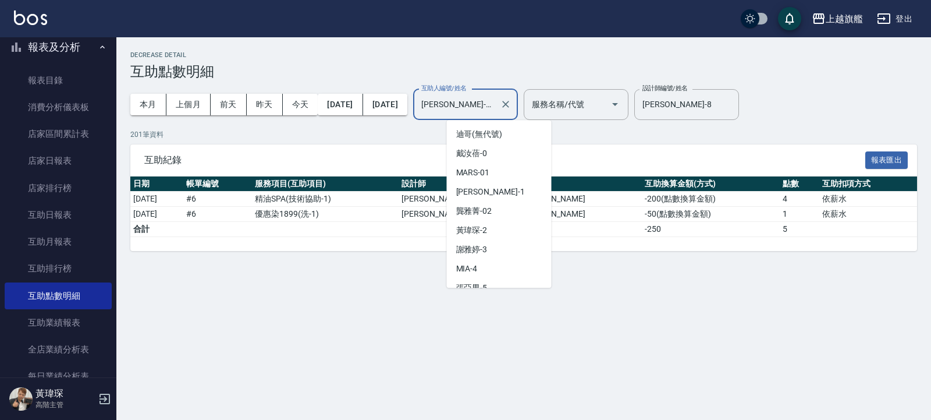
click at [495, 96] on input "[PERSON_NAME]-36" at bounding box center [457, 104] width 77 height 20
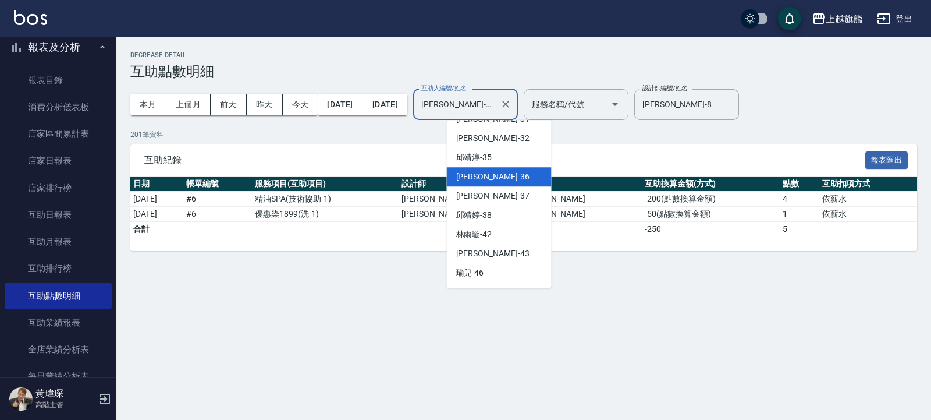
scroll to position [400, 0]
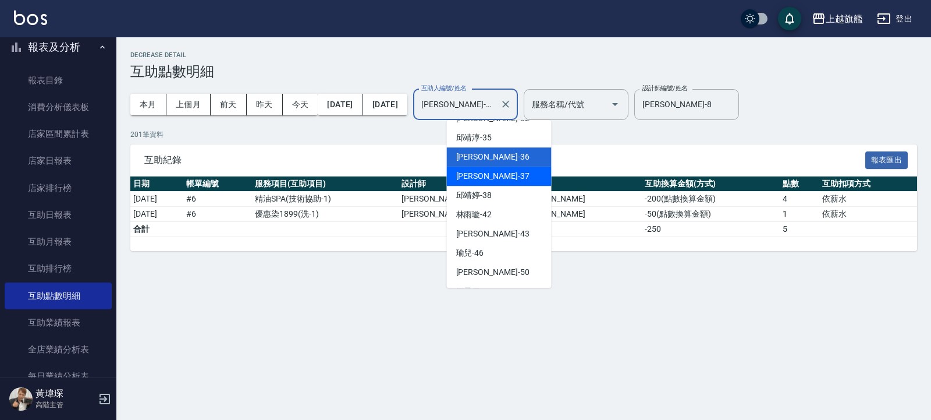
drag, startPoint x: 505, startPoint y: 166, endPoint x: 504, endPoint y: 178, distance: 11.7
click at [504, 178] on ul "[PERSON_NAME] (無代號) [PERSON_NAME]-0 MARS -01 [PERSON_NAME] -1 [PERSON_NAME]-02 …" at bounding box center [499, 204] width 105 height 168
click at [491, 174] on span "[PERSON_NAME] -37" at bounding box center [492, 176] width 73 height 12
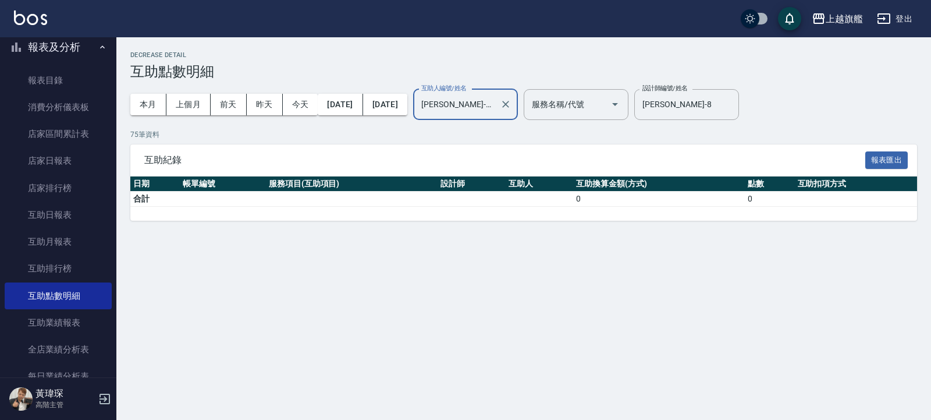
click at [495, 99] on input "[PERSON_NAME]-37" at bounding box center [457, 104] width 77 height 20
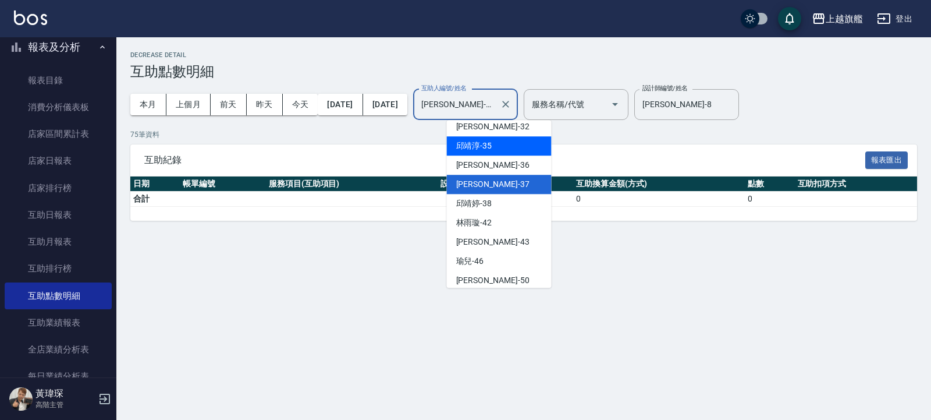
scroll to position [420, 0]
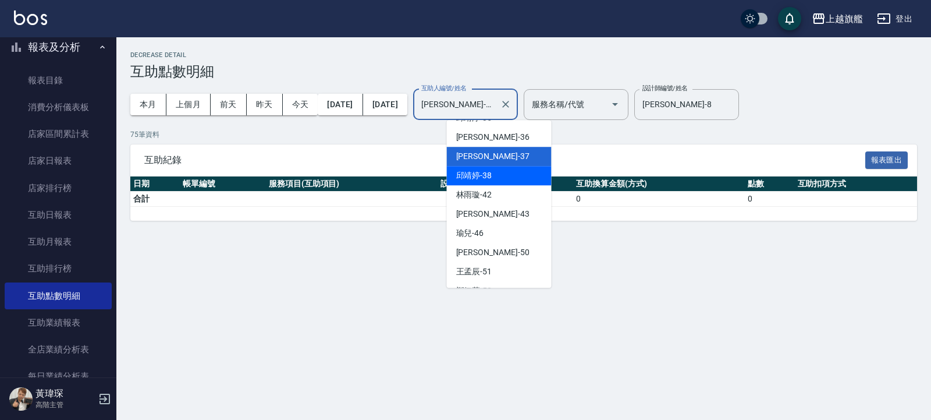
click at [487, 175] on span "[PERSON_NAME]-38" at bounding box center [474, 175] width 36 height 12
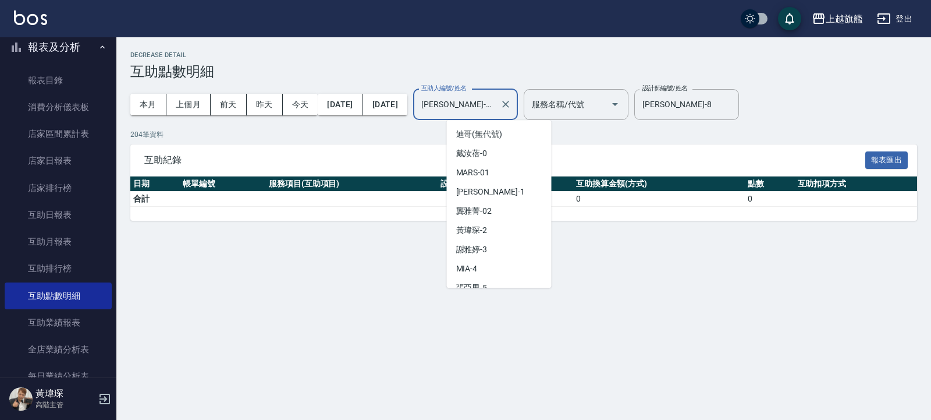
click at [495, 105] on input "[PERSON_NAME]-38" at bounding box center [457, 104] width 77 height 20
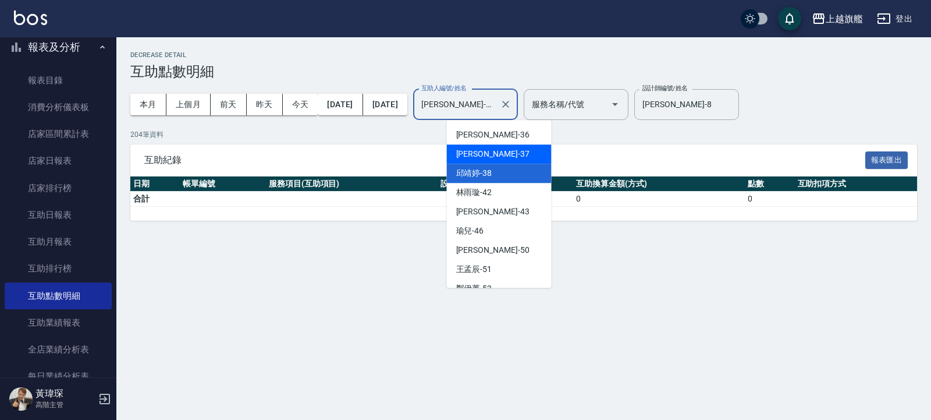
scroll to position [438, 0]
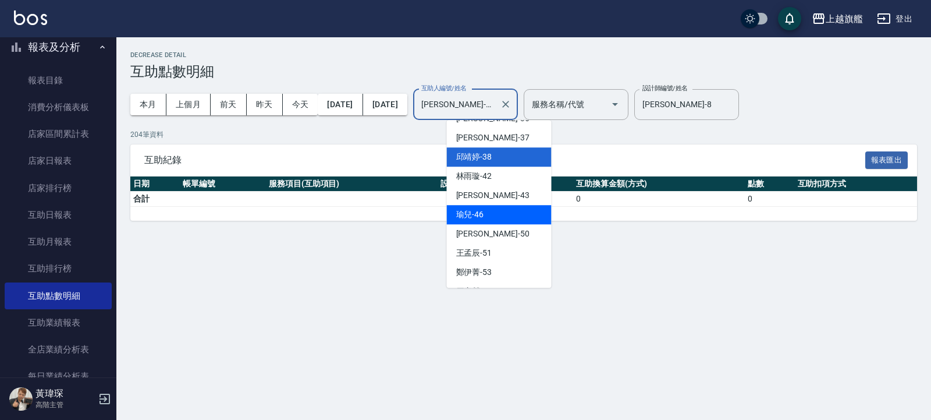
click at [477, 215] on span "瑜兒 -46" at bounding box center [470, 214] width 28 height 12
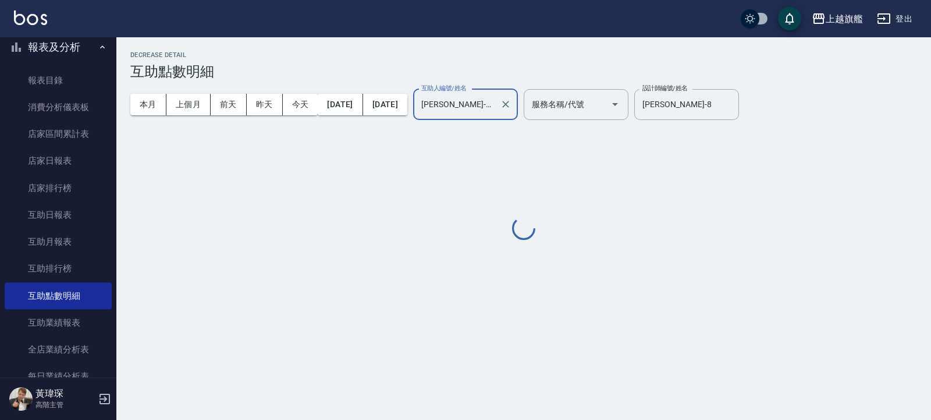
type input "瑜兒-46"
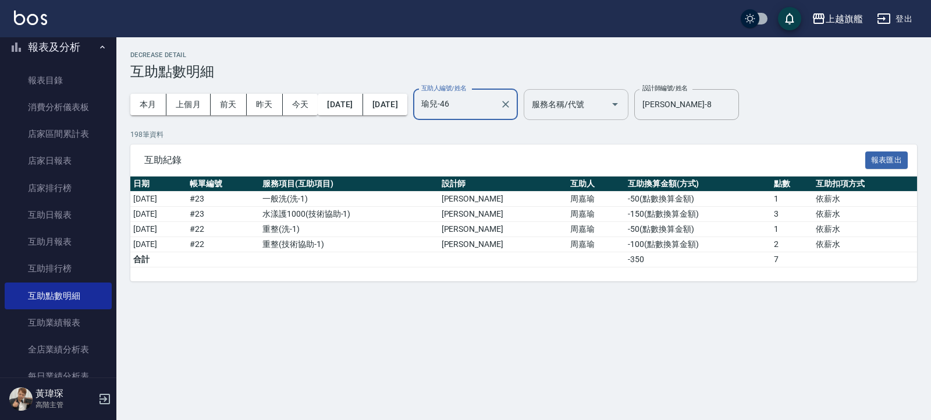
drag, startPoint x: 719, startPoint y: 93, endPoint x: 649, endPoint y: 99, distance: 70.1
click at [612, 99] on div "本月 上個月 [DATE] [DATE] [DATE] [DATE] [DATE] 互助人編號/姓名 瑜兒-46 互助人編號/姓名 服務名稱/代號 服務名稱/…" at bounding box center [523, 104] width 787 height 49
click at [612, 101] on icon "Clear" at bounding box center [727, 104] width 12 height 12
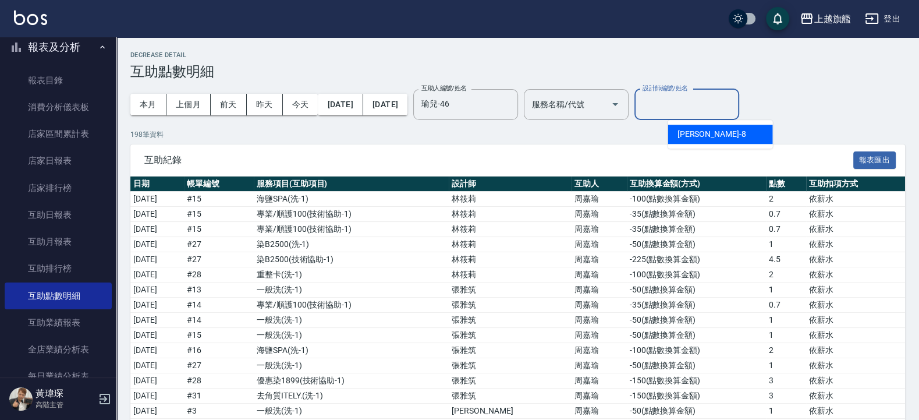
click at [612, 99] on input "設計師編號/姓名" at bounding box center [687, 104] width 94 height 20
click at [612, 130] on span "林筱莉" at bounding box center [690, 134] width 24 height 12
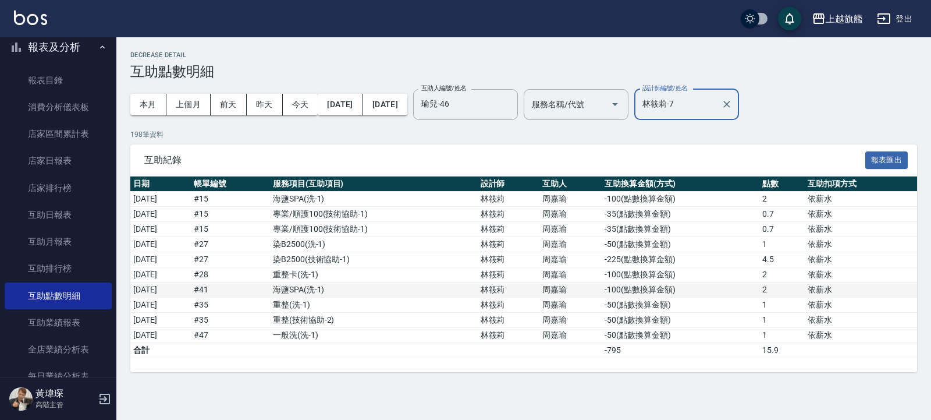
type input "林筱莉-7"
drag, startPoint x: 488, startPoint y: 290, endPoint x: 525, endPoint y: 282, distance: 37.0
click at [529, 279] on tr "[DATE] # 41 海鹽SPA ( 洗-1 ) [PERSON_NAME] [PERSON_NAME] -100 ( 點數換算金額 ) 2 依薪水" at bounding box center [523, 289] width 787 height 15
copy tr "林筱莉"
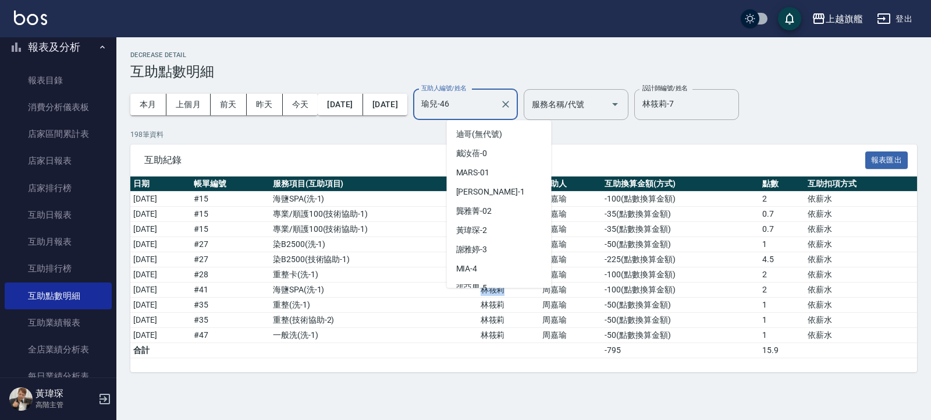
click at [495, 101] on input "瑜兒-46" at bounding box center [457, 104] width 77 height 20
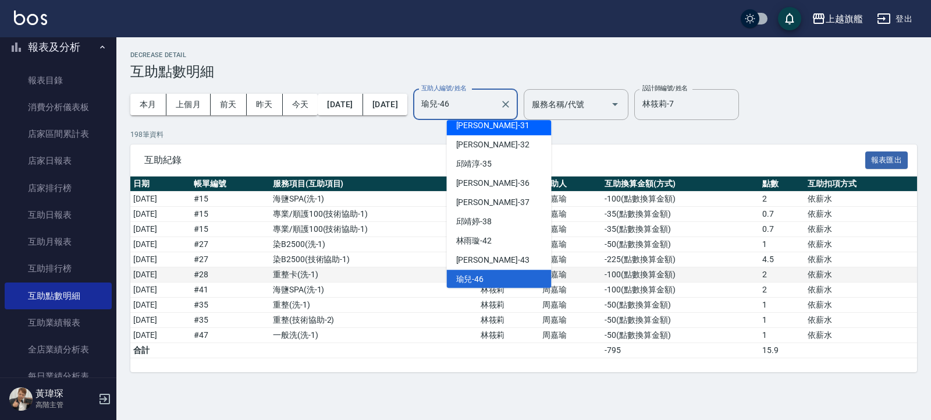
click at [612, 279] on td "-100 ( 點數換算金額 )" at bounding box center [681, 274] width 158 height 15
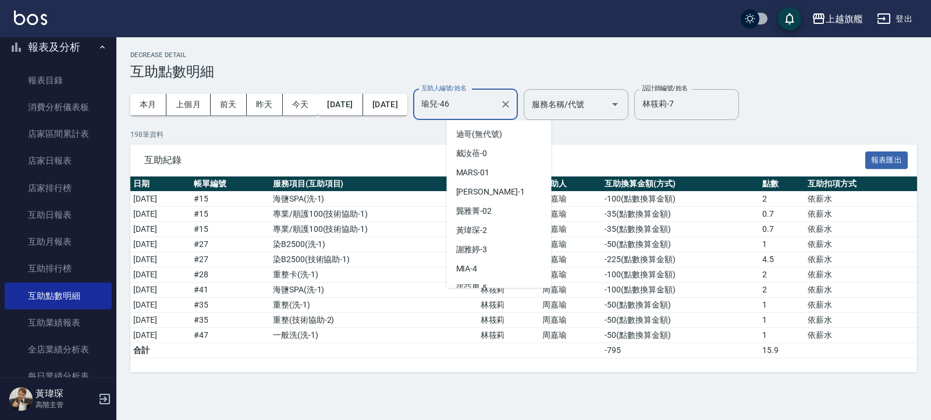
click at [495, 105] on input "瑜兒-46" at bounding box center [457, 104] width 77 height 20
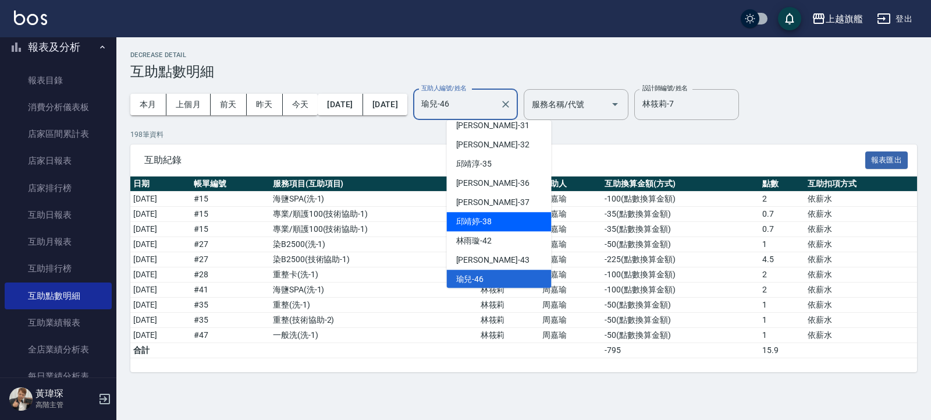
click at [484, 219] on span "[PERSON_NAME]-38" at bounding box center [474, 221] width 36 height 12
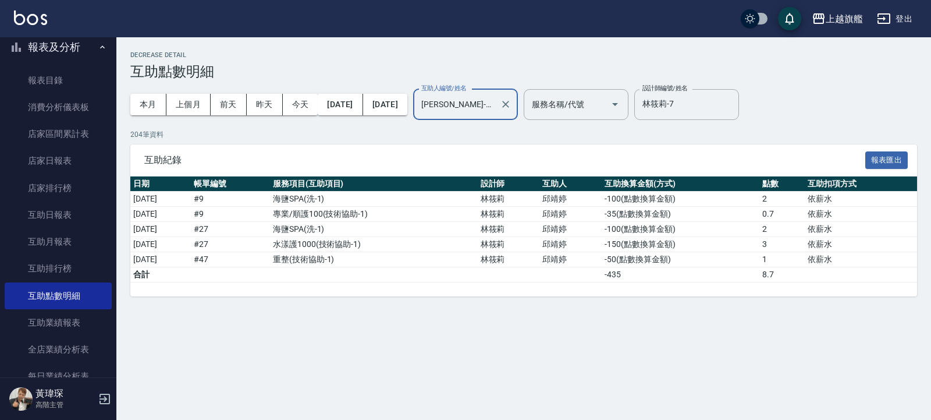
click at [498, 94] on div "[PERSON_NAME]-38 互助人編號/姓名" at bounding box center [465, 104] width 105 height 31
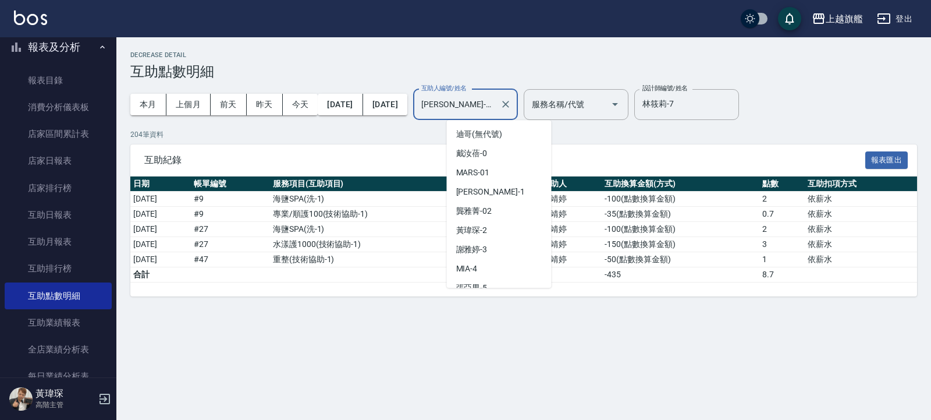
scroll to position [316, 0]
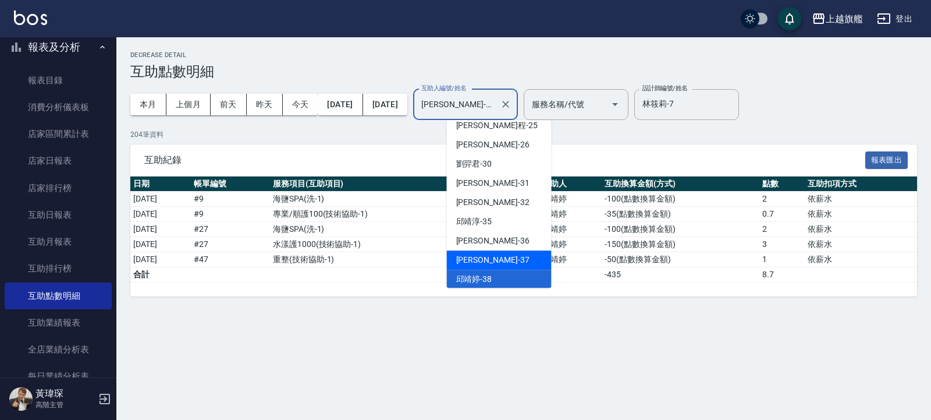
click at [497, 258] on div "[PERSON_NAME] -37" at bounding box center [499, 259] width 105 height 19
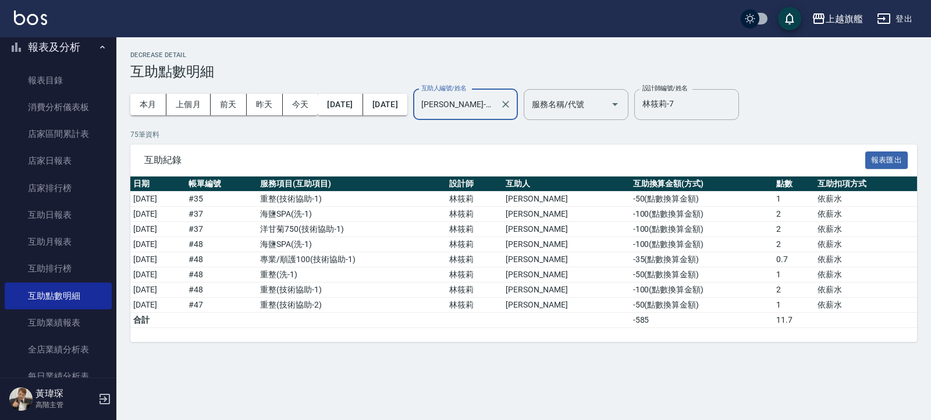
click at [495, 98] on input "[PERSON_NAME]-37" at bounding box center [457, 104] width 77 height 20
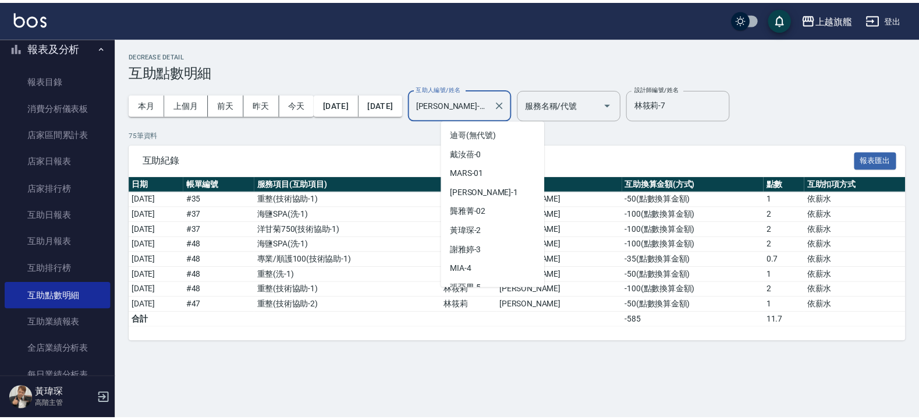
scroll to position [297, 0]
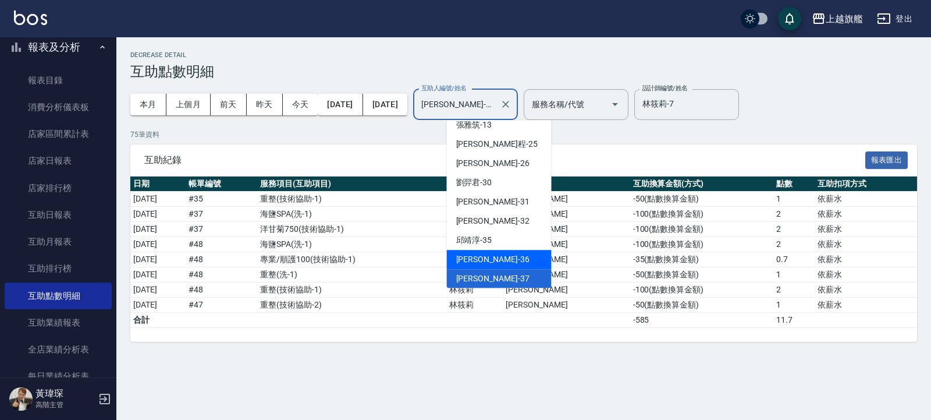
click at [498, 258] on div "[PERSON_NAME] -36" at bounding box center [499, 259] width 105 height 19
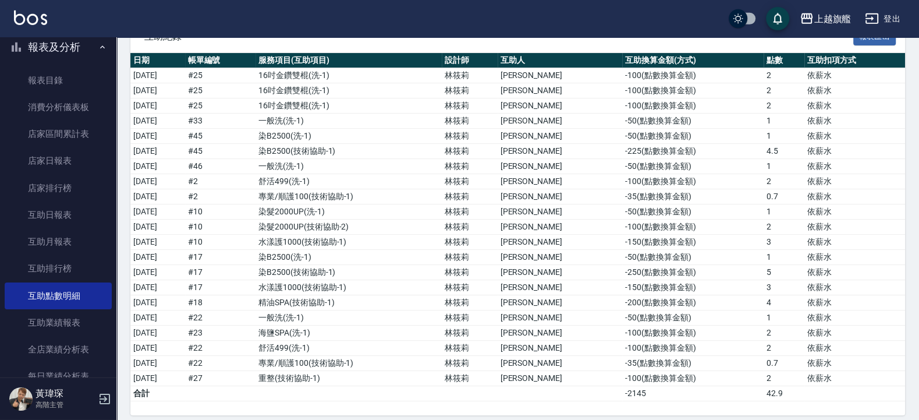
scroll to position [0, 0]
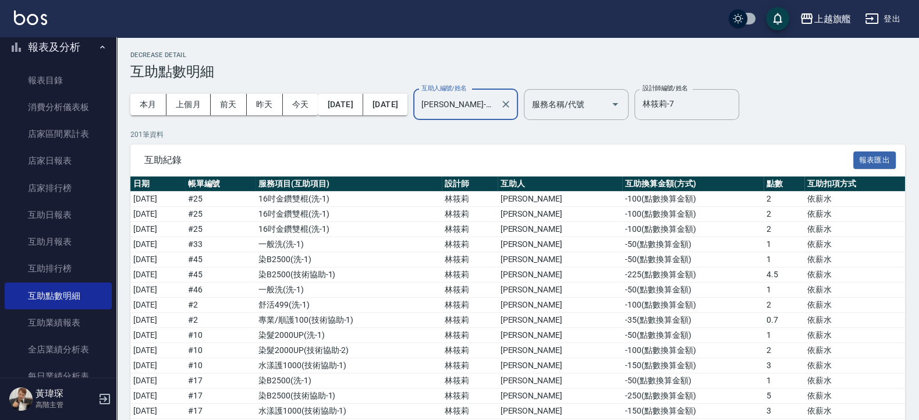
click at [495, 109] on input "[PERSON_NAME]-36" at bounding box center [457, 104] width 77 height 20
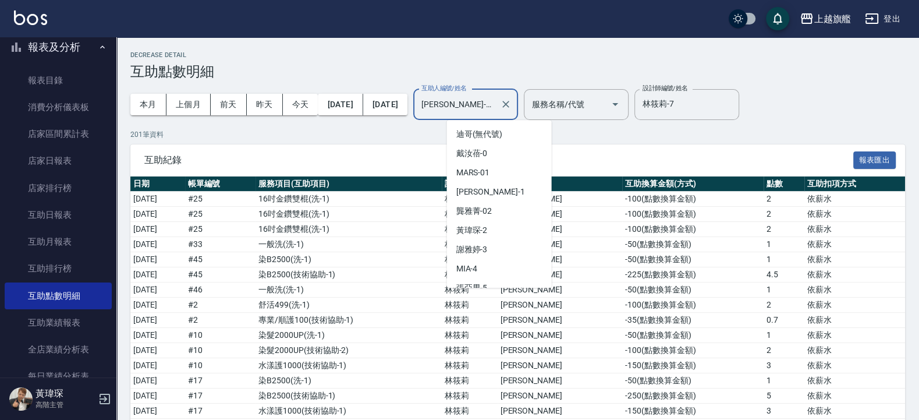
scroll to position [278, 0]
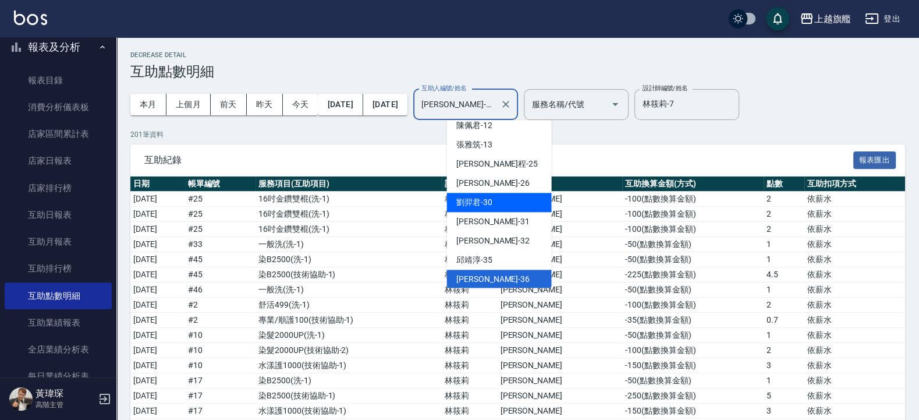
click at [472, 201] on span "[PERSON_NAME]-30" at bounding box center [474, 202] width 36 height 12
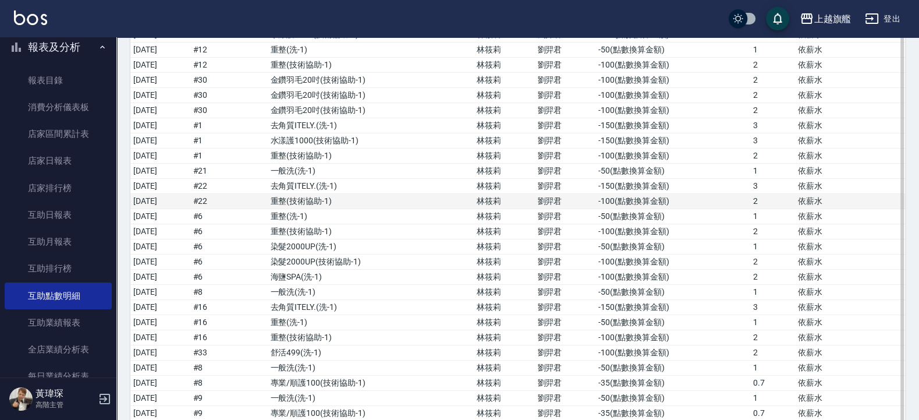
scroll to position [0, 0]
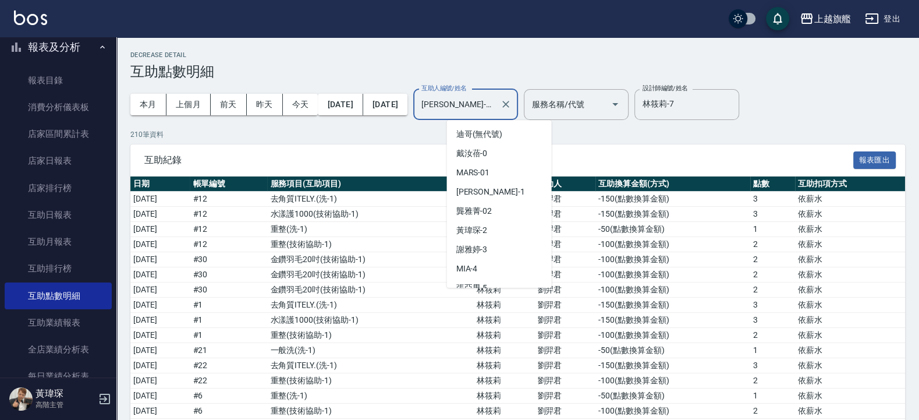
click at [495, 98] on input "[PERSON_NAME]-30" at bounding box center [457, 104] width 77 height 20
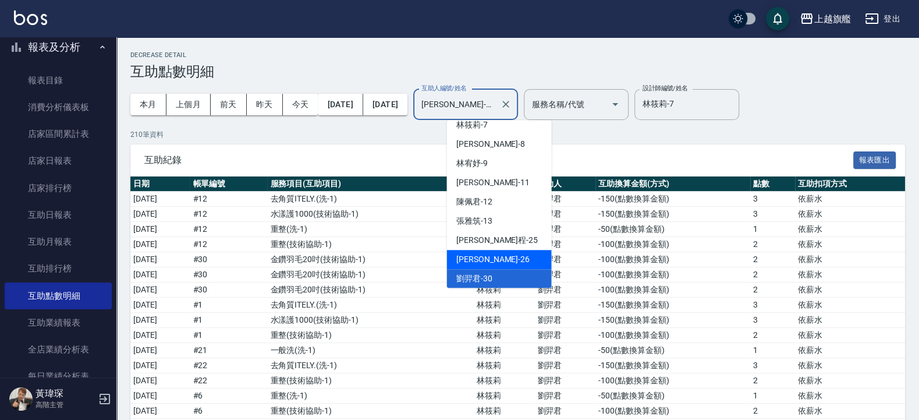
click at [473, 258] on span "[PERSON_NAME] -26" at bounding box center [492, 259] width 73 height 12
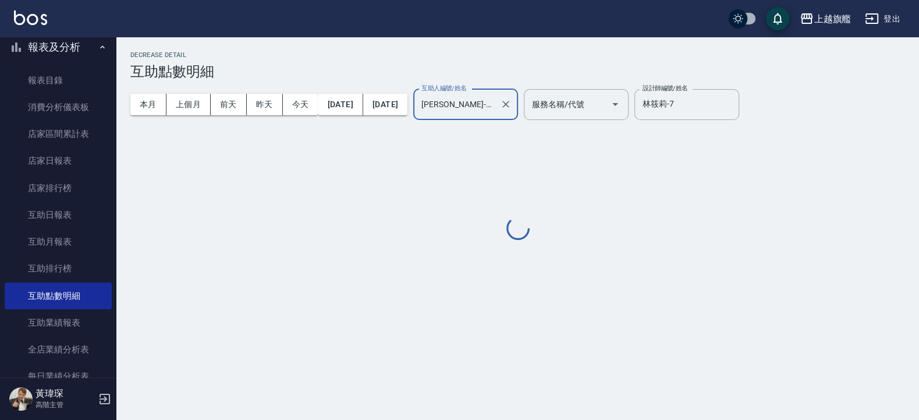
type input "[PERSON_NAME]-26"
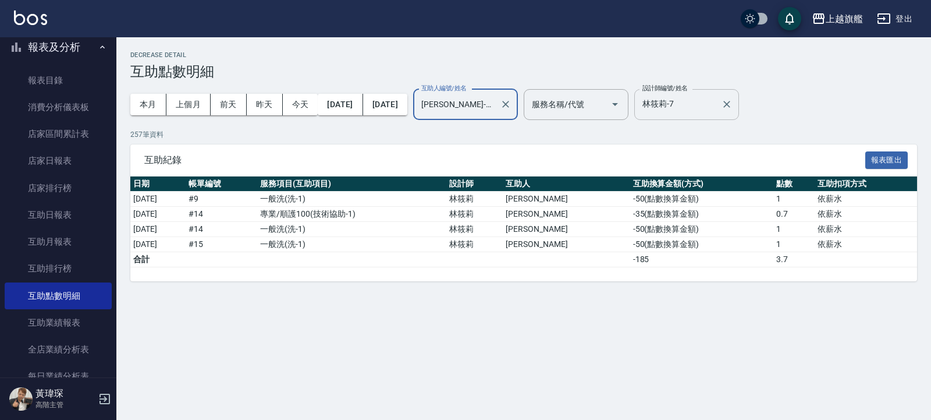
click at [612, 102] on input "林筱莉-7" at bounding box center [678, 104] width 77 height 20
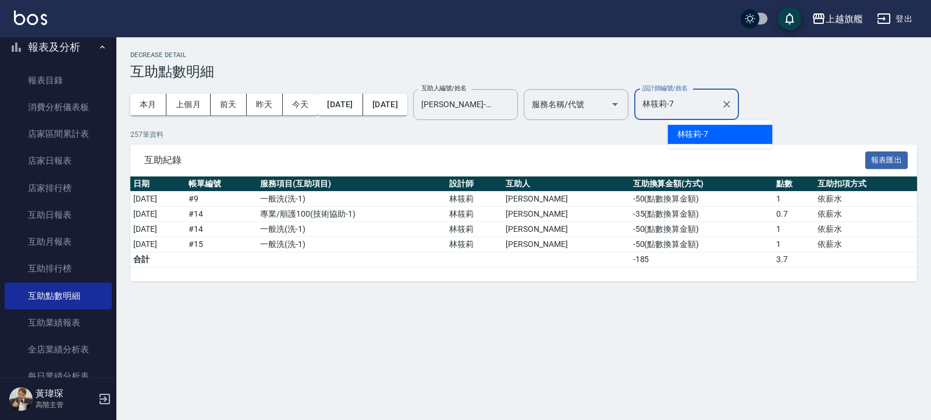
click at [612, 104] on input "林筱莉-7" at bounding box center [678, 104] width 77 height 20
type input "林"
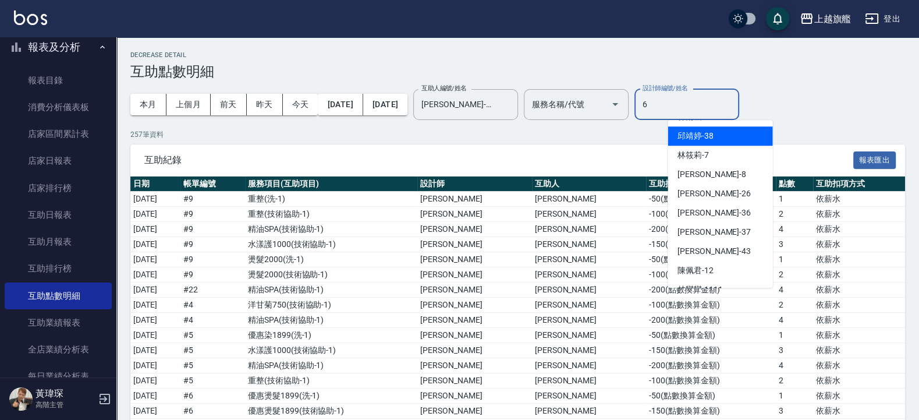
scroll to position [0, 0]
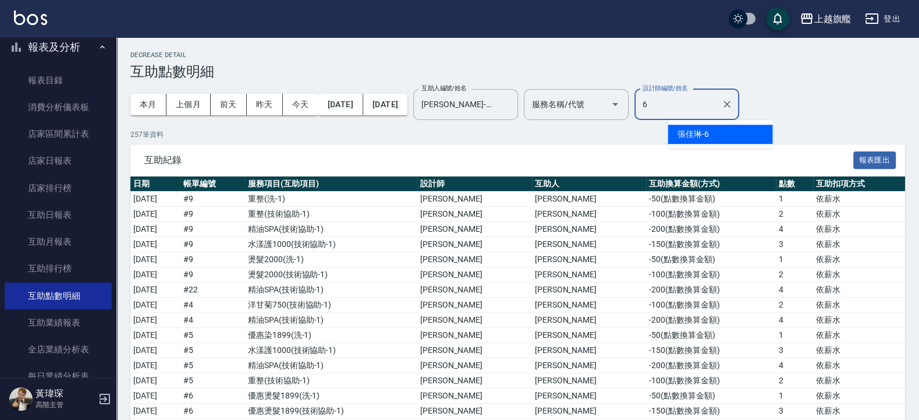
click at [612, 132] on div "[PERSON_NAME]-6" at bounding box center [720, 134] width 105 height 19
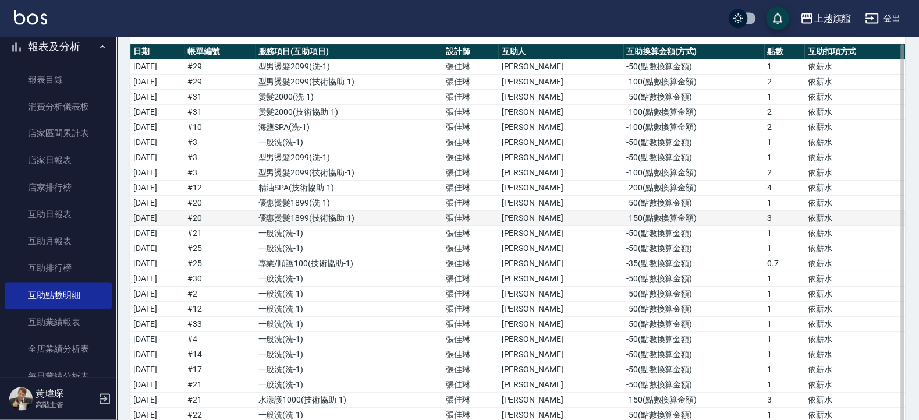
scroll to position [182, 0]
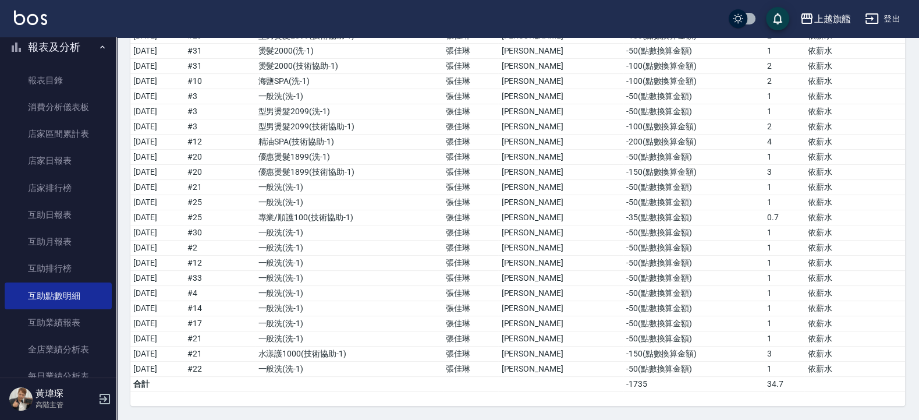
type input "張佳琳-6"
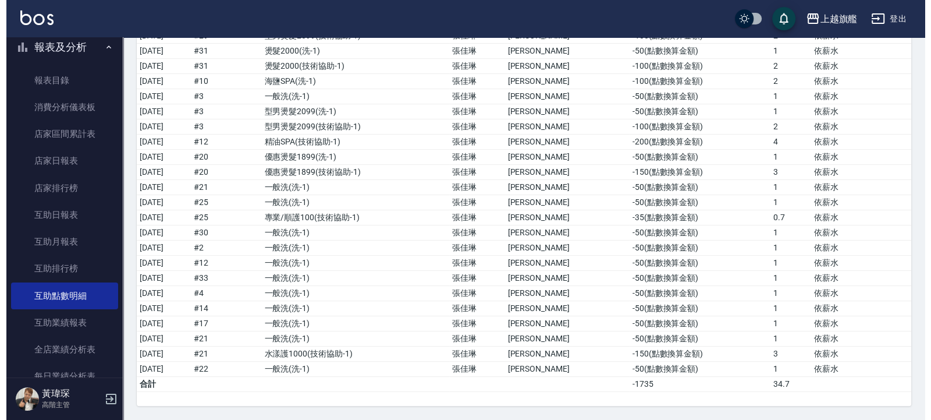
scroll to position [0, 0]
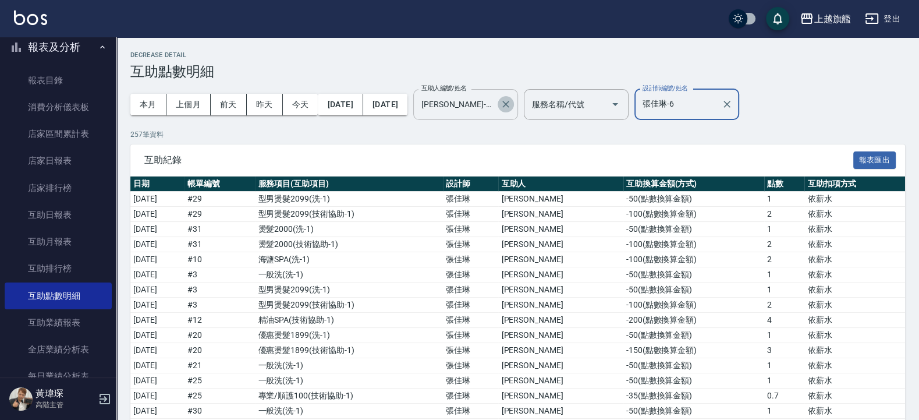
click at [514, 107] on button "Clear" at bounding box center [506, 104] width 16 height 16
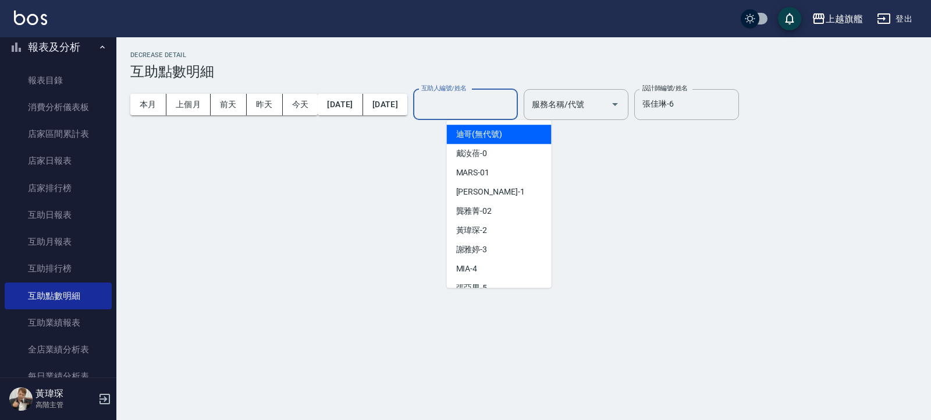
click at [512, 102] on input "互助人編號/姓名" at bounding box center [466, 104] width 94 height 20
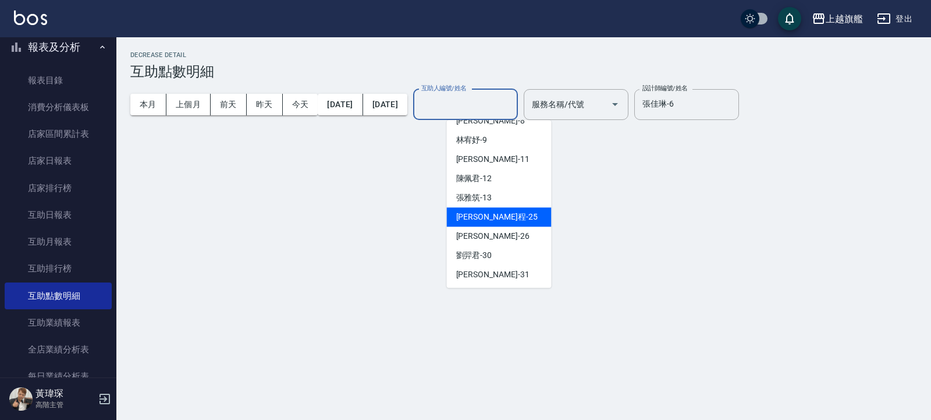
scroll to position [245, 0]
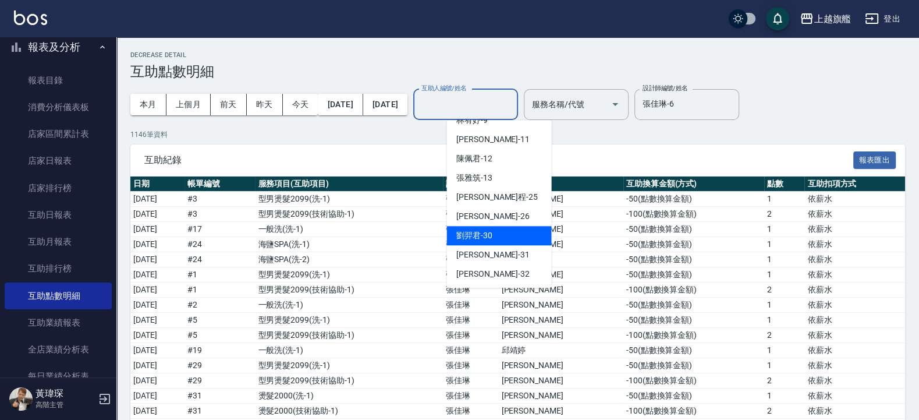
click at [475, 235] on span "[PERSON_NAME]-30" at bounding box center [474, 235] width 36 height 12
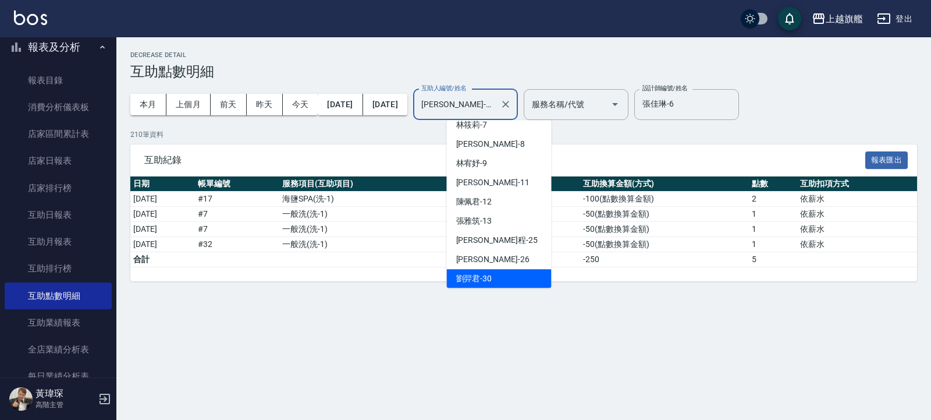
drag, startPoint x: 509, startPoint y: 108, endPoint x: 418, endPoint y: 108, distance: 91.4
click at [419, 108] on input "[PERSON_NAME]-30" at bounding box center [457, 104] width 77 height 20
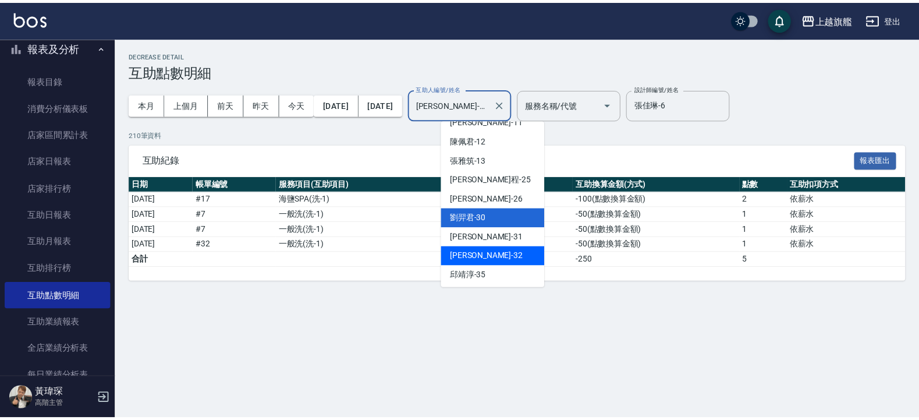
scroll to position [324, 0]
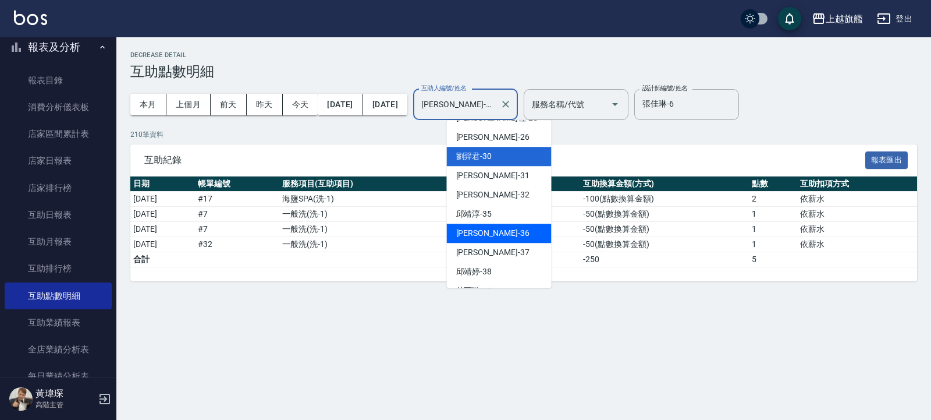
click at [483, 233] on span "[PERSON_NAME] -36" at bounding box center [492, 233] width 73 height 12
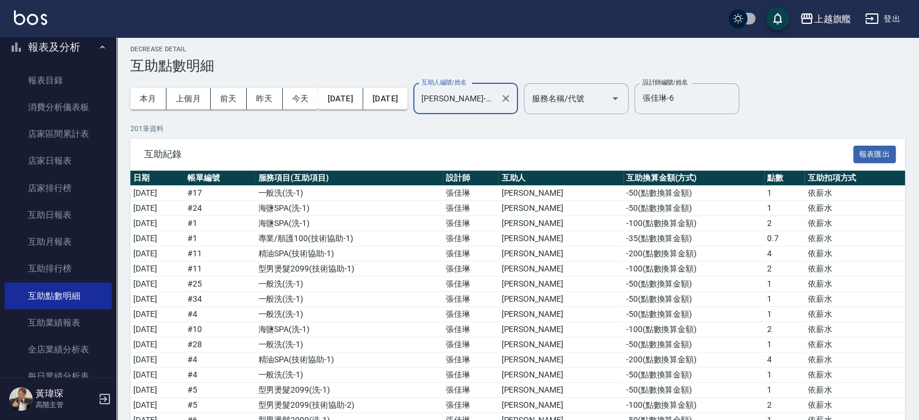
scroll to position [0, 0]
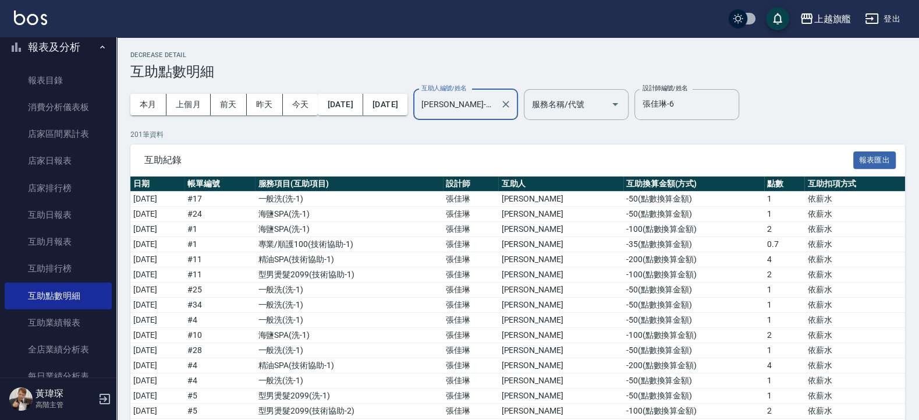
click at [495, 104] on input "[PERSON_NAME]-36" at bounding box center [457, 104] width 77 height 20
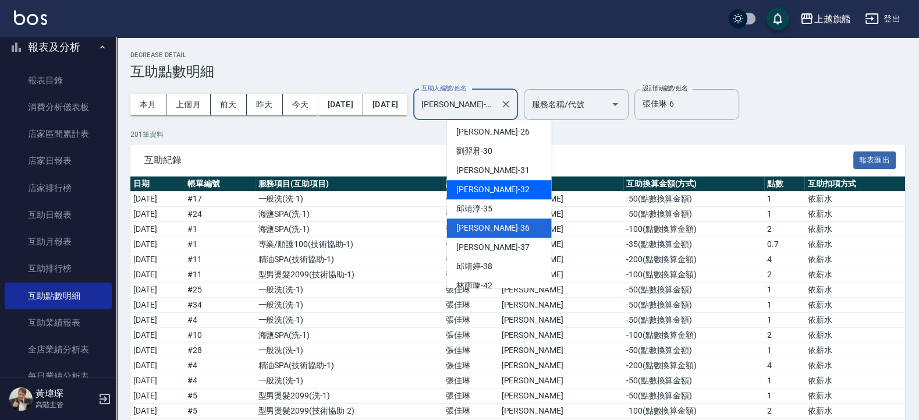
scroll to position [400, 0]
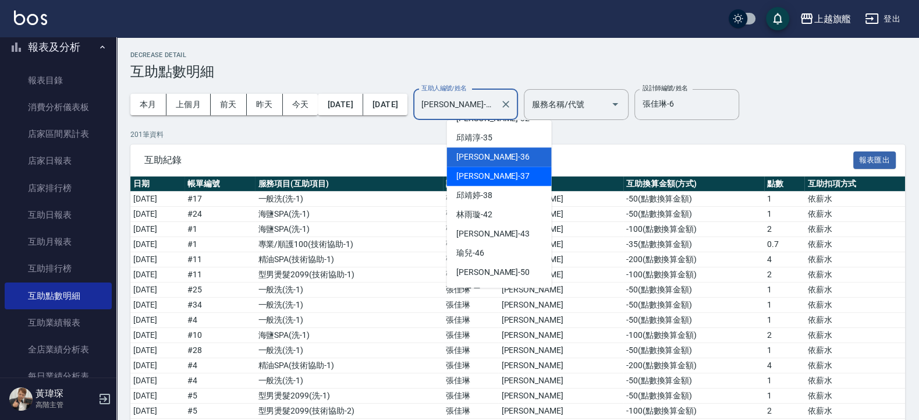
click at [490, 174] on span "[PERSON_NAME] -37" at bounding box center [492, 176] width 73 height 12
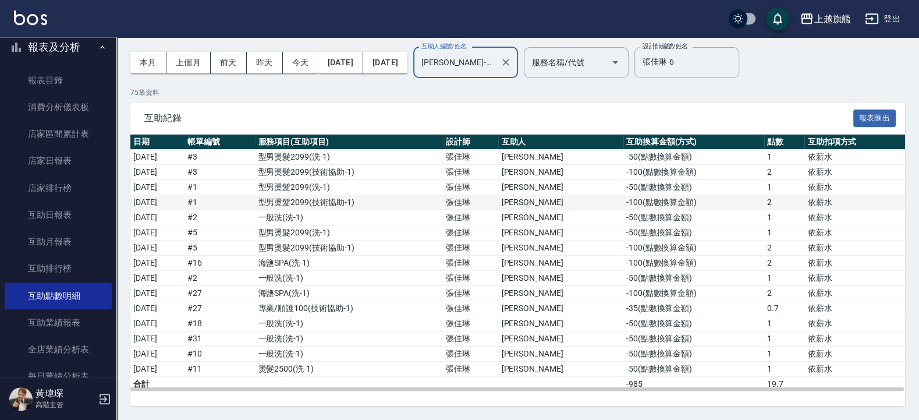
scroll to position [44, 0]
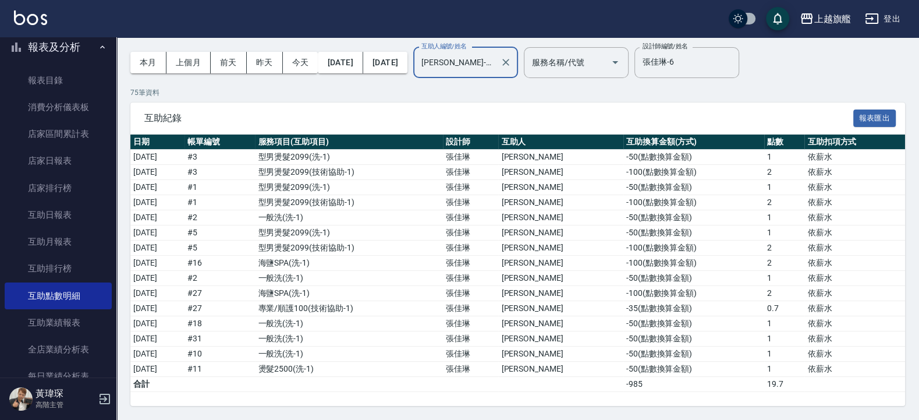
click at [495, 54] on input "[PERSON_NAME]-37" at bounding box center [457, 62] width 77 height 20
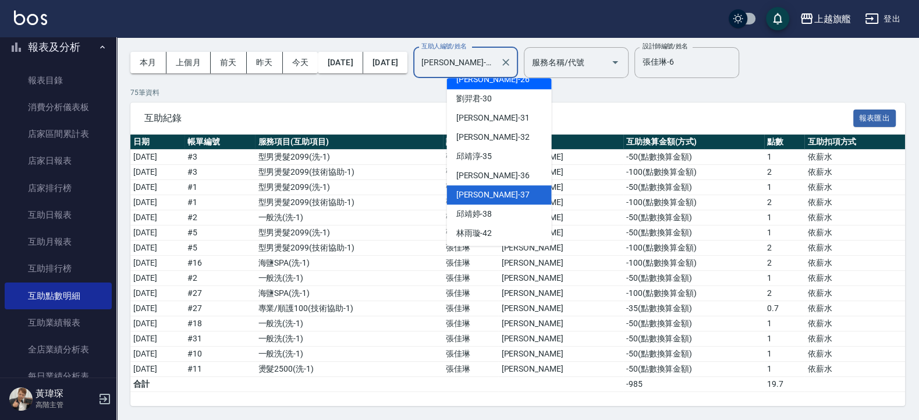
scroll to position [359, 0]
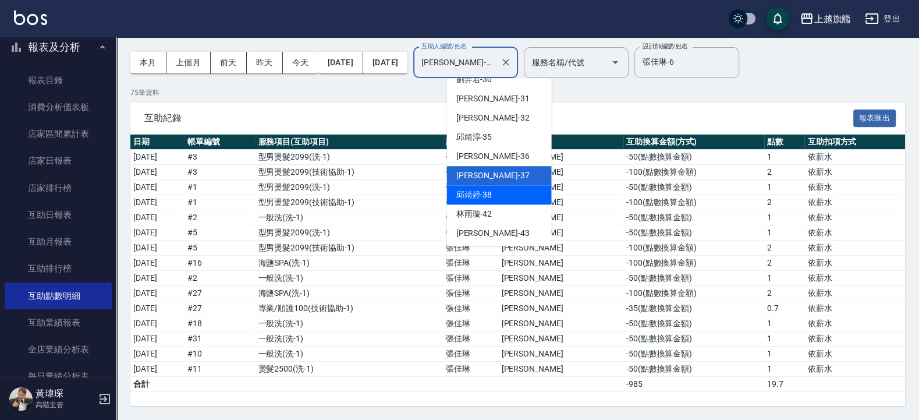
click at [498, 191] on div "[PERSON_NAME]-38" at bounding box center [499, 194] width 105 height 19
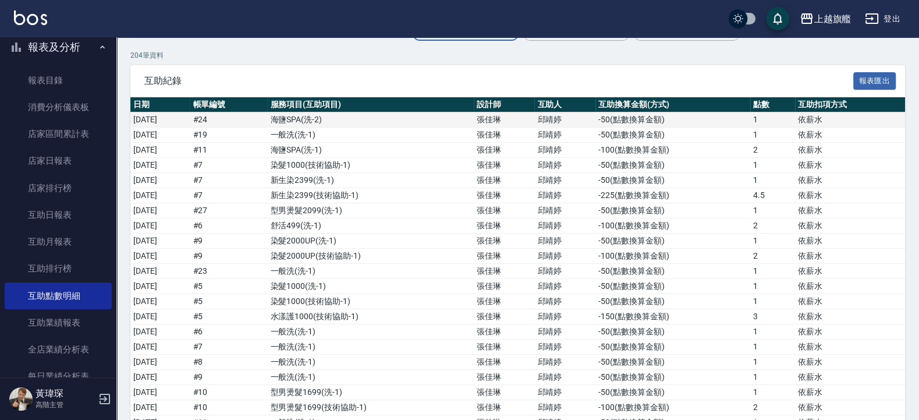
scroll to position [0, 0]
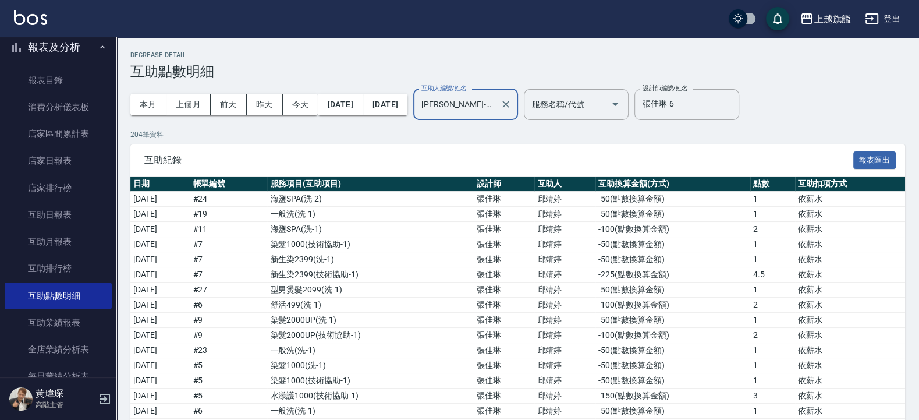
click at [498, 94] on div "[PERSON_NAME]-38 互助人編號/姓名" at bounding box center [465, 104] width 105 height 31
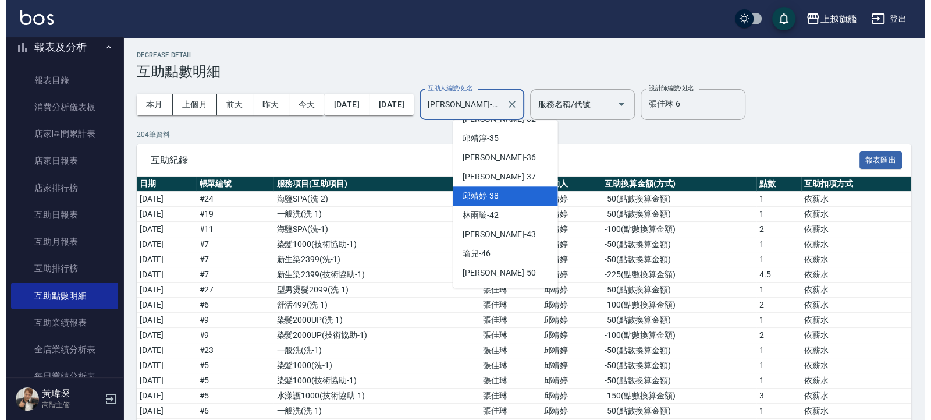
scroll to position [500, 0]
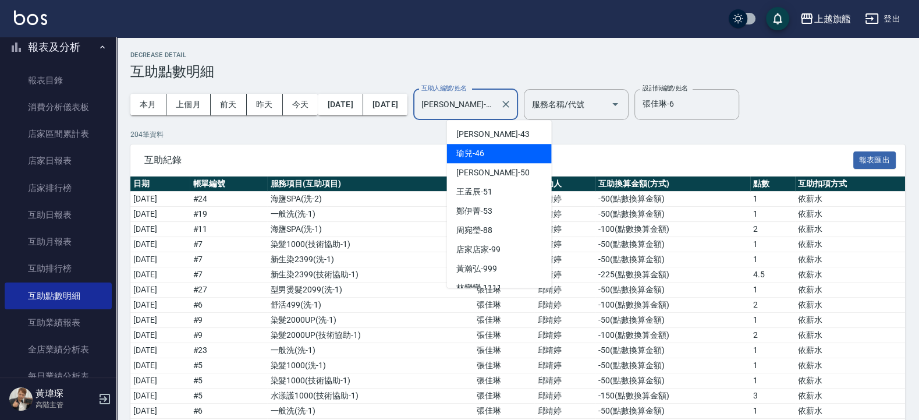
click at [486, 150] on div "瑜兒 -46" at bounding box center [499, 153] width 105 height 19
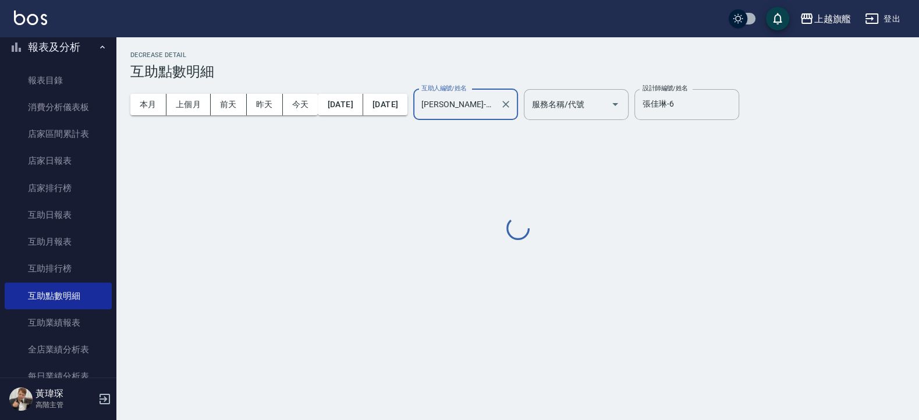
type input "瑜兒-46"
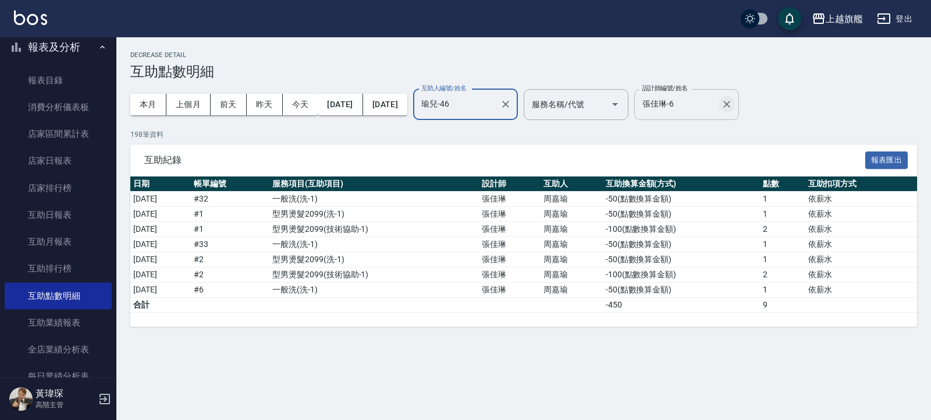
click at [612, 105] on icon "Clear" at bounding box center [727, 104] width 7 height 7
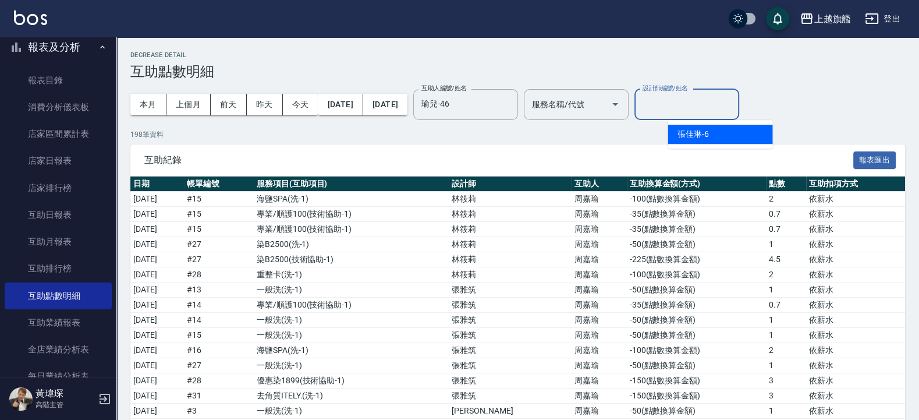
click at [612, 99] on input "設計師編號/姓名" at bounding box center [687, 104] width 94 height 20
click at [612, 134] on div "[PERSON_NAME]-3" at bounding box center [720, 134] width 105 height 19
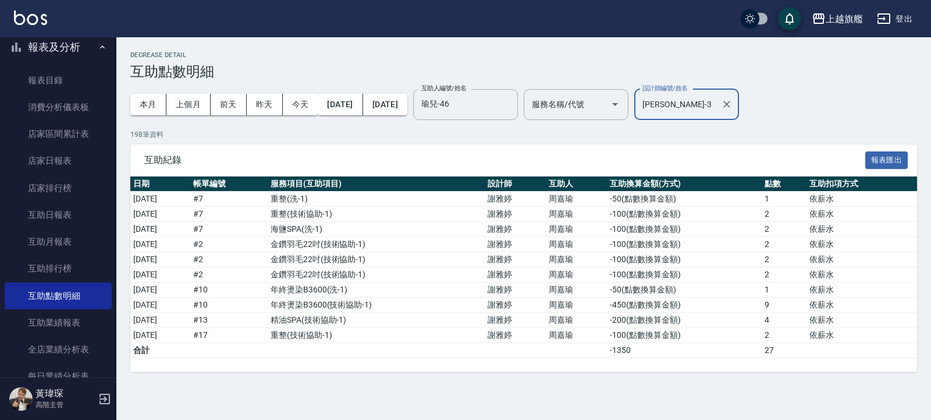
type input "[PERSON_NAME]-3"
drag, startPoint x: 678, startPoint y: 102, endPoint x: 698, endPoint y: 101, distance: 19.8
click at [612, 101] on input "[PERSON_NAME]-3" at bounding box center [678, 104] width 77 height 20
click at [586, 63] on div "Decrease Detail 互助點數明細" at bounding box center [523, 65] width 787 height 29
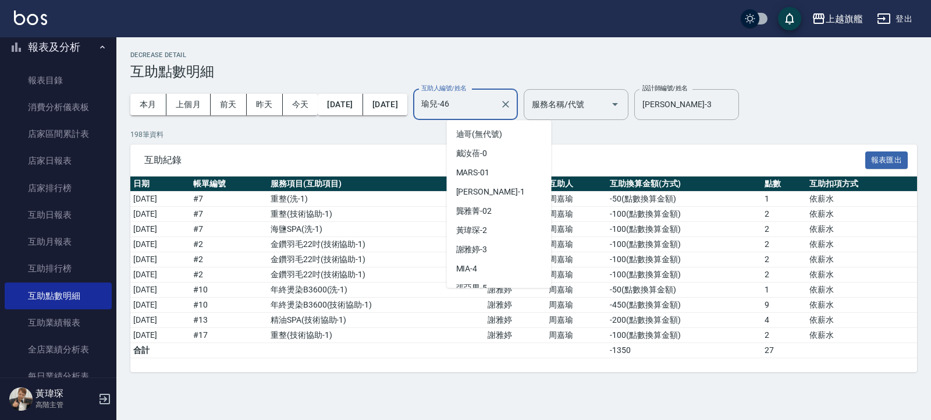
click at [495, 108] on input "瑜兒-46" at bounding box center [457, 104] width 77 height 20
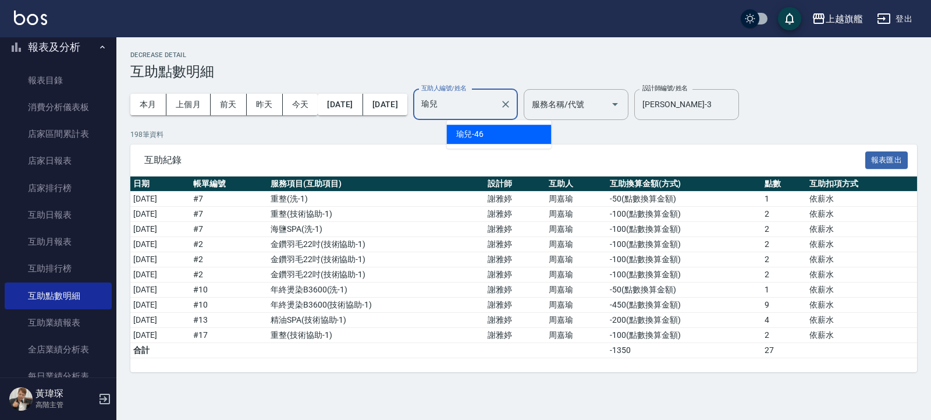
type input "瑜"
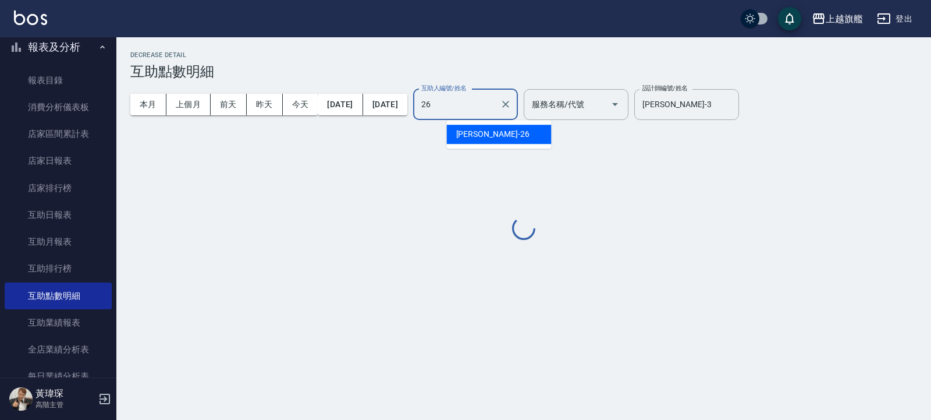
click at [482, 137] on span "[PERSON_NAME] -26" at bounding box center [492, 134] width 73 height 12
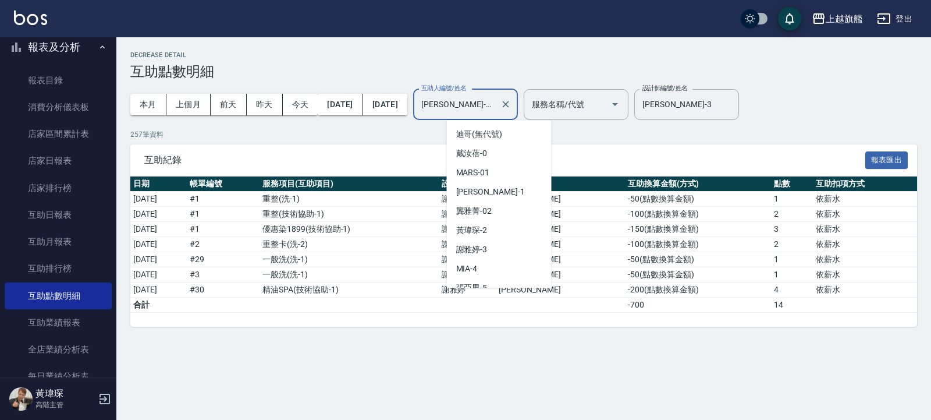
click at [495, 109] on input "[PERSON_NAME]-26" at bounding box center [457, 104] width 77 height 20
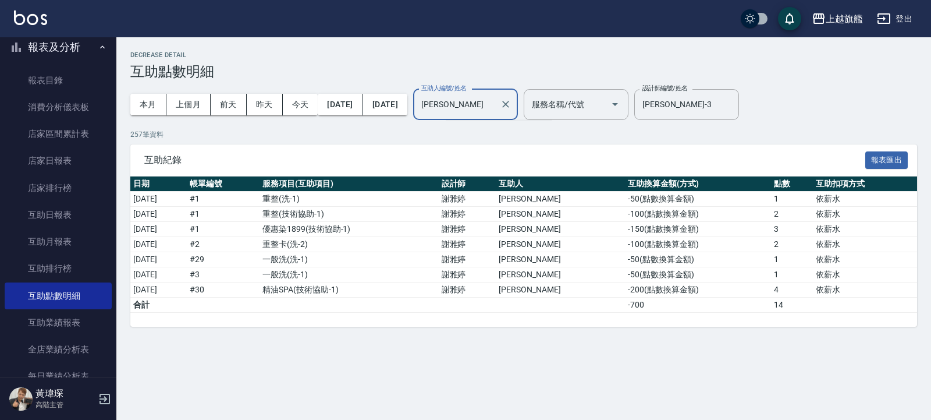
type input "陳"
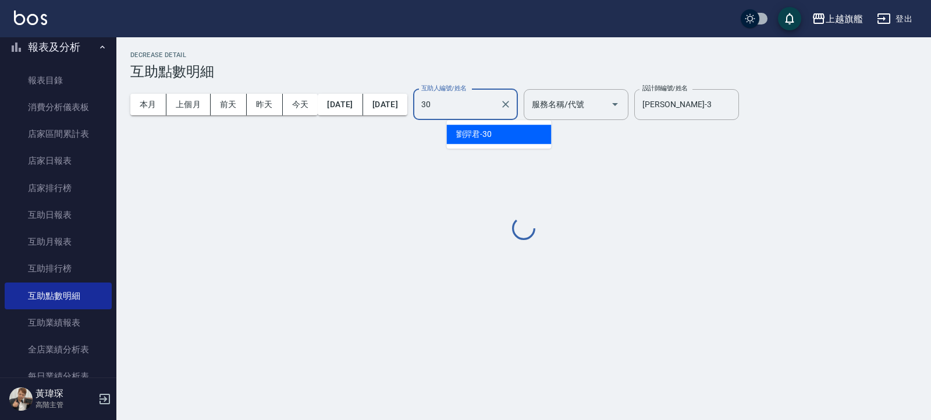
click at [500, 136] on div "[PERSON_NAME]-30" at bounding box center [499, 134] width 105 height 19
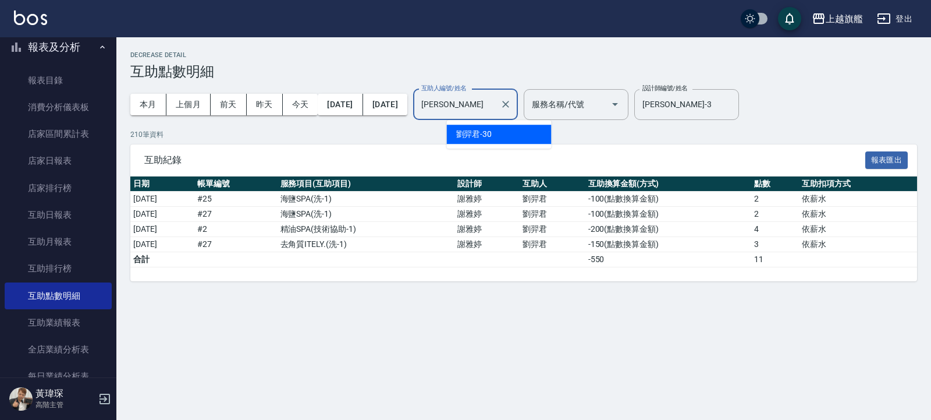
type input "劉"
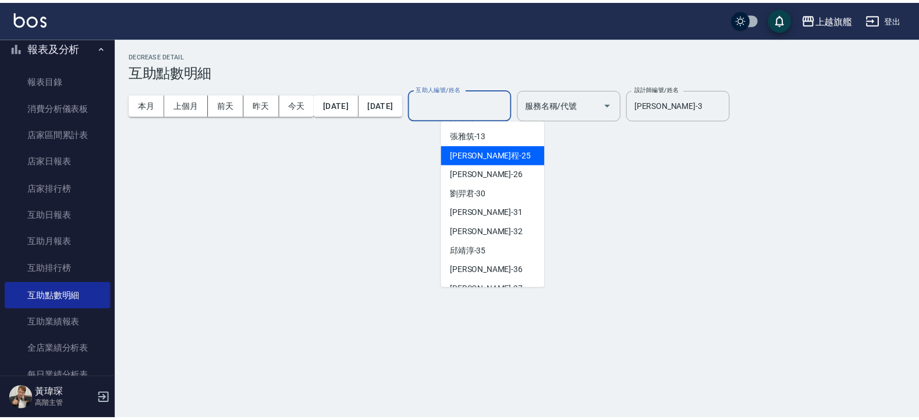
scroll to position [306, 0]
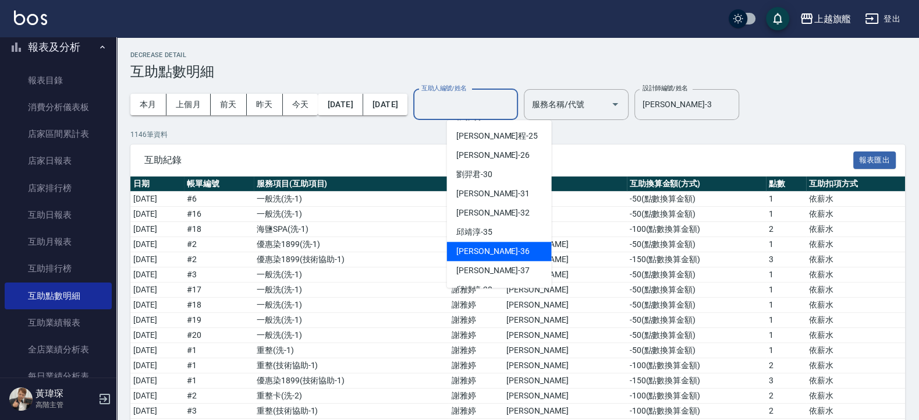
click at [498, 247] on div "[PERSON_NAME] -36" at bounding box center [499, 251] width 105 height 19
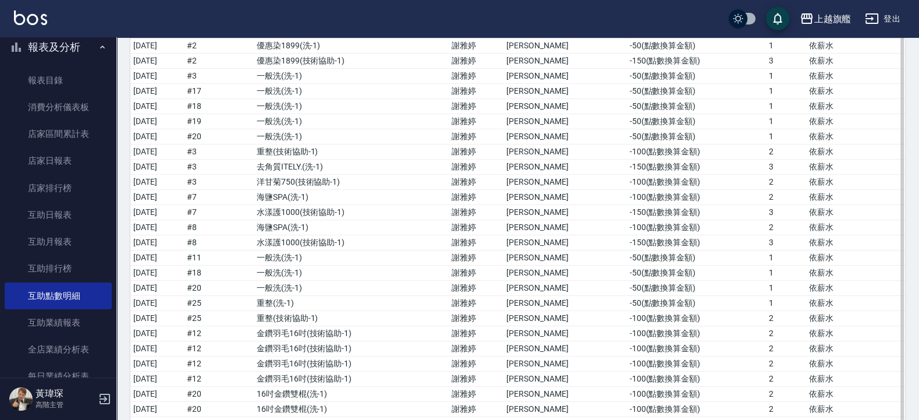
scroll to position [0, 0]
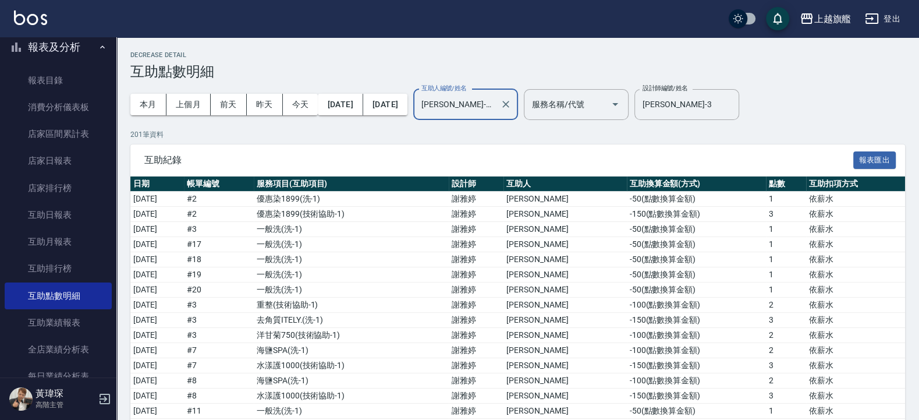
click at [495, 114] on input "[PERSON_NAME]-36" at bounding box center [457, 104] width 77 height 20
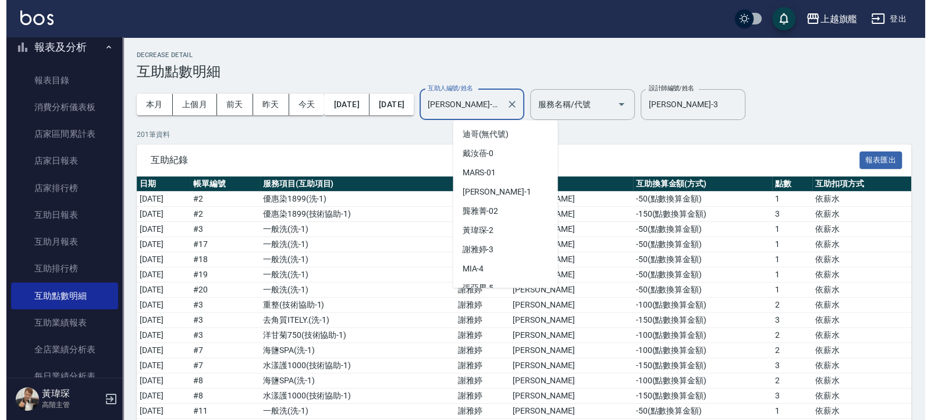
scroll to position [278, 0]
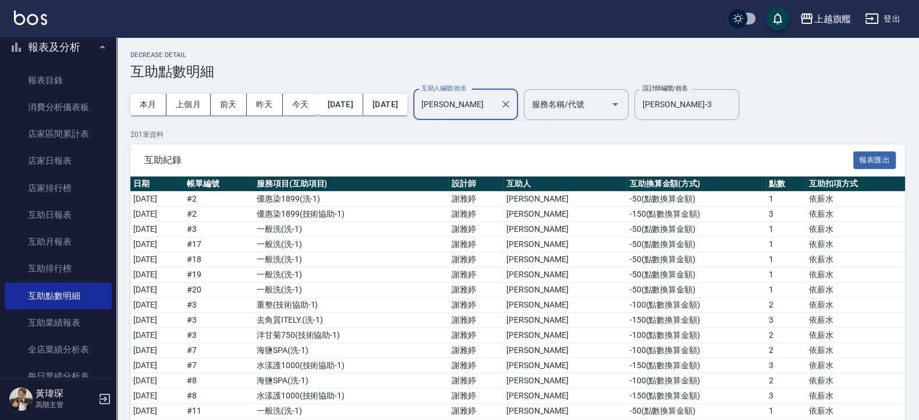
type input "蔡"
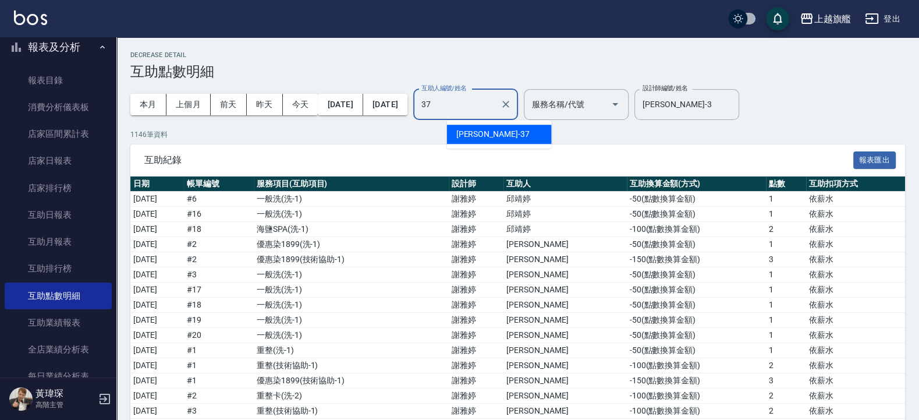
click at [497, 140] on div "[PERSON_NAME] -37" at bounding box center [499, 134] width 105 height 19
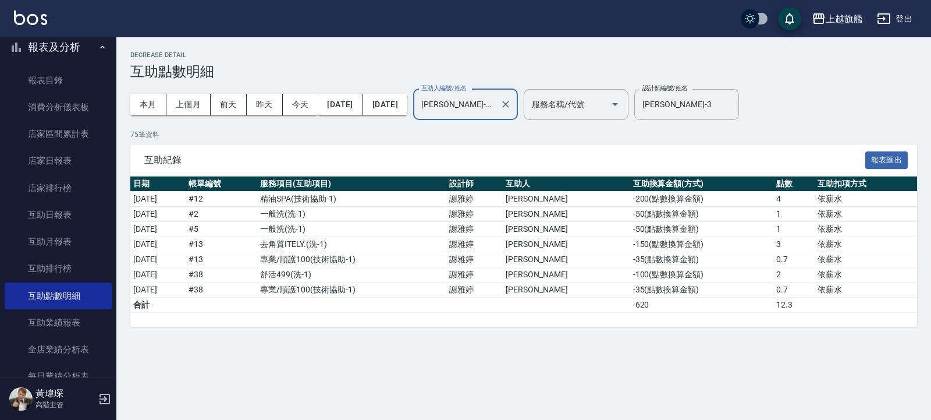
click at [495, 107] on input "[PERSON_NAME]-37" at bounding box center [457, 104] width 77 height 20
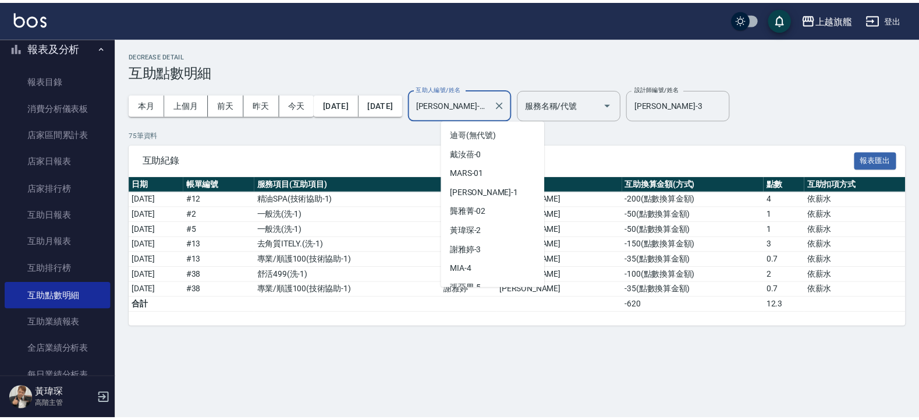
scroll to position [297, 0]
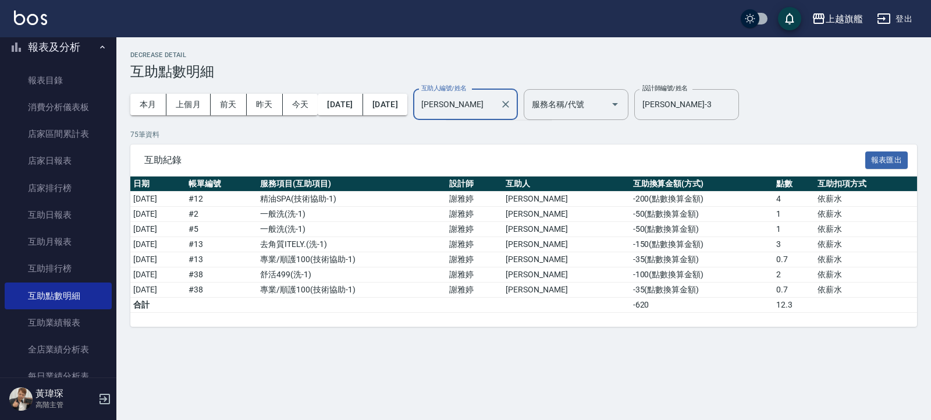
type input "林"
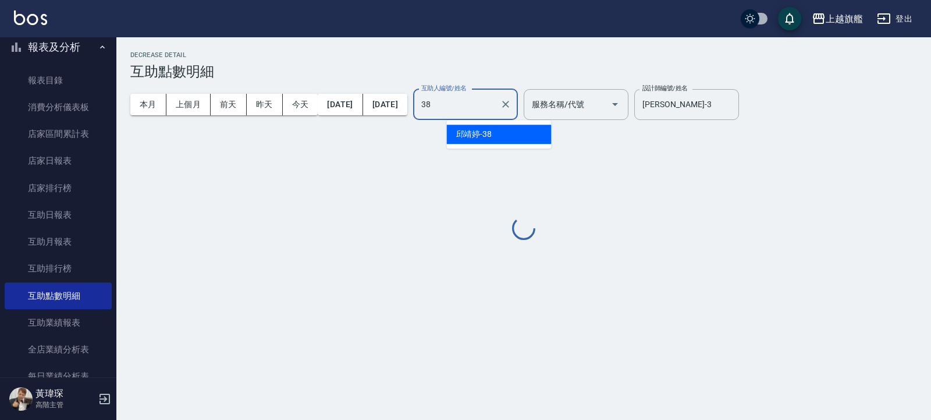
click at [485, 127] on div "[PERSON_NAME]-38" at bounding box center [499, 134] width 105 height 19
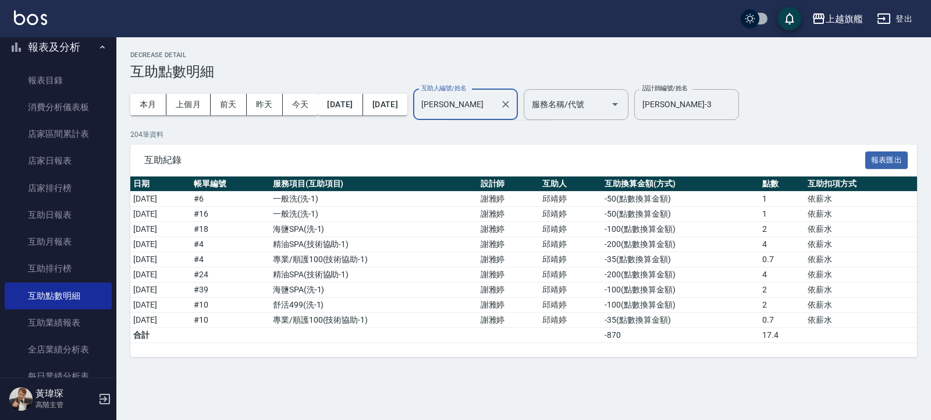
type input "邱"
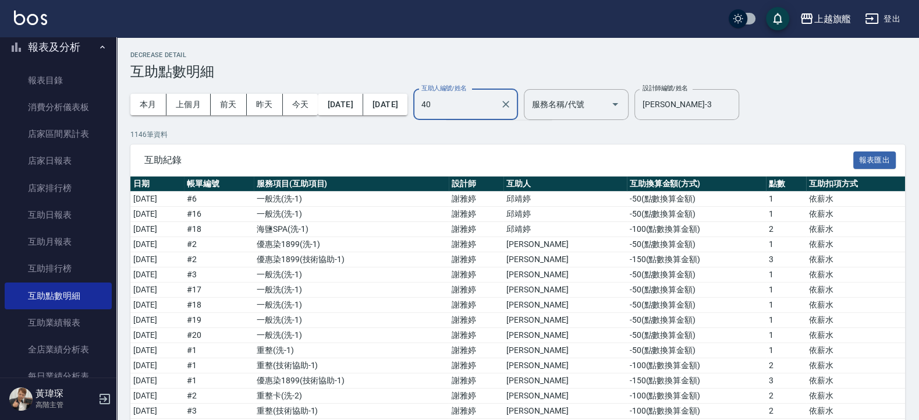
type input "4"
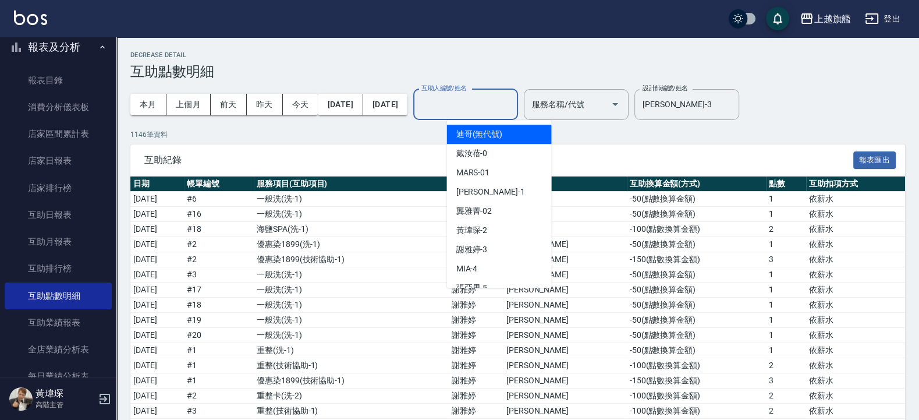
type input "4"
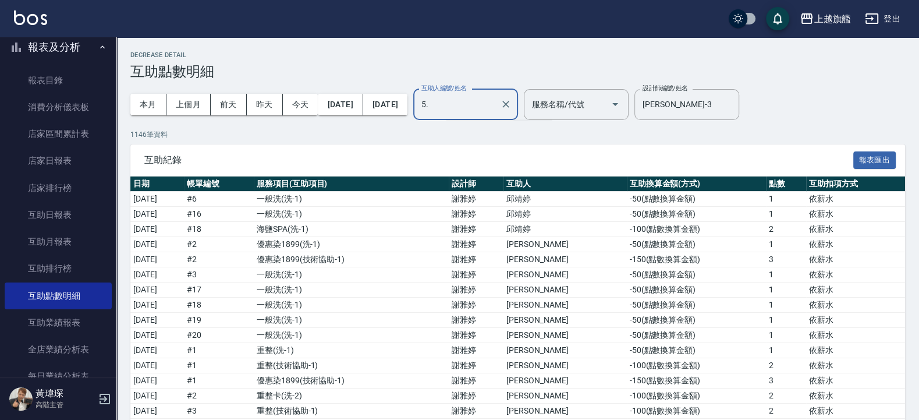
type input "5"
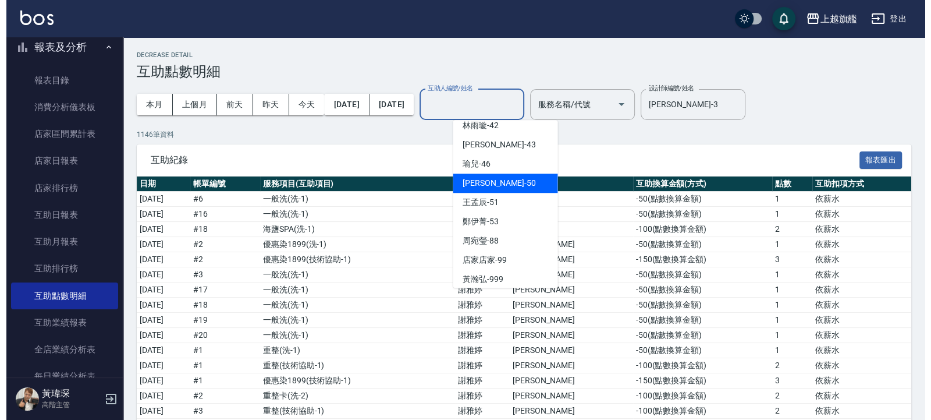
scroll to position [428, 0]
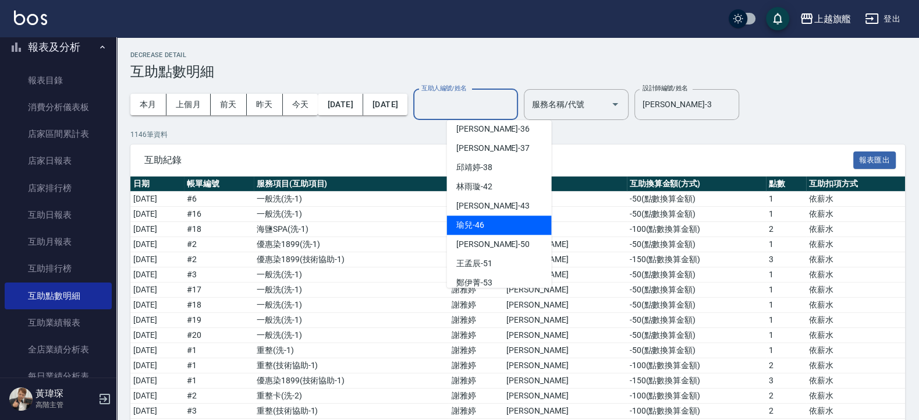
click at [501, 222] on div "瑜兒 -46" at bounding box center [499, 224] width 105 height 19
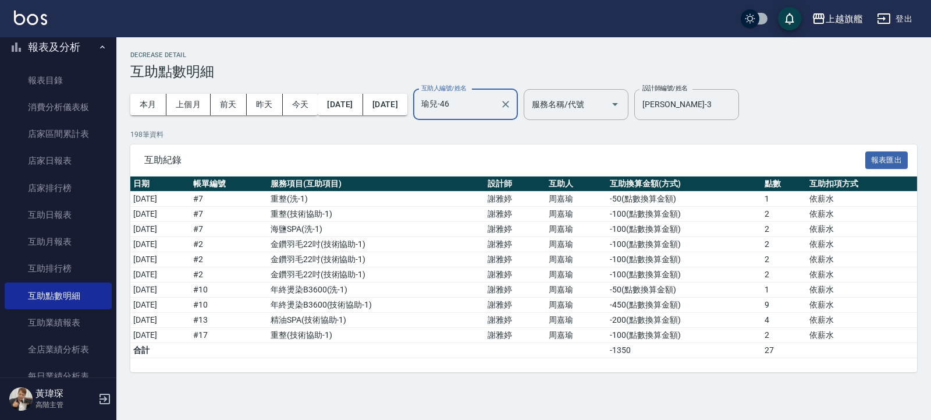
type input "瑜兒-46"
click at [612, 113] on input "[PERSON_NAME]-3" at bounding box center [678, 104] width 77 height 20
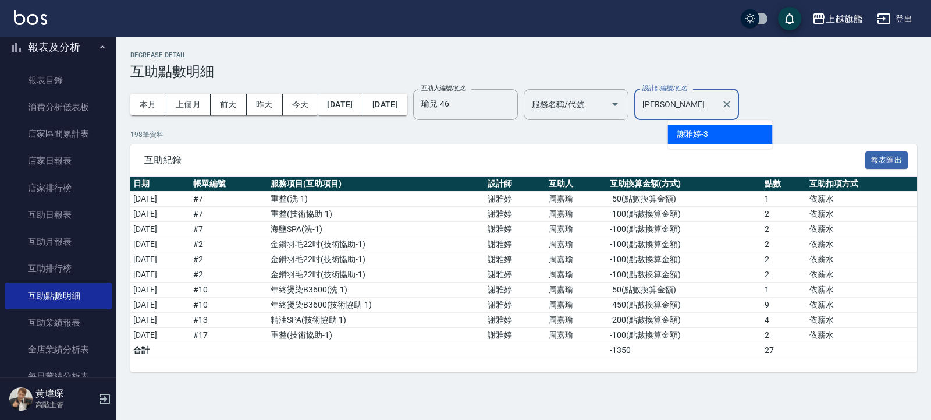
type input "謝"
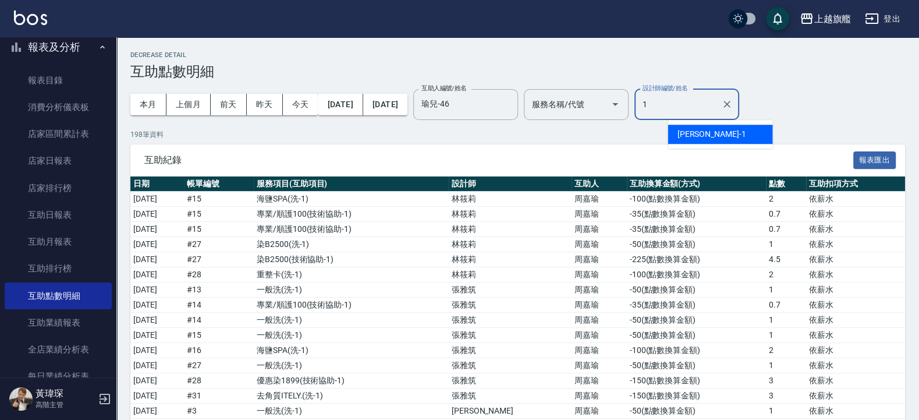
click at [612, 130] on span "[PERSON_NAME]" at bounding box center [709, 134] width 62 height 12
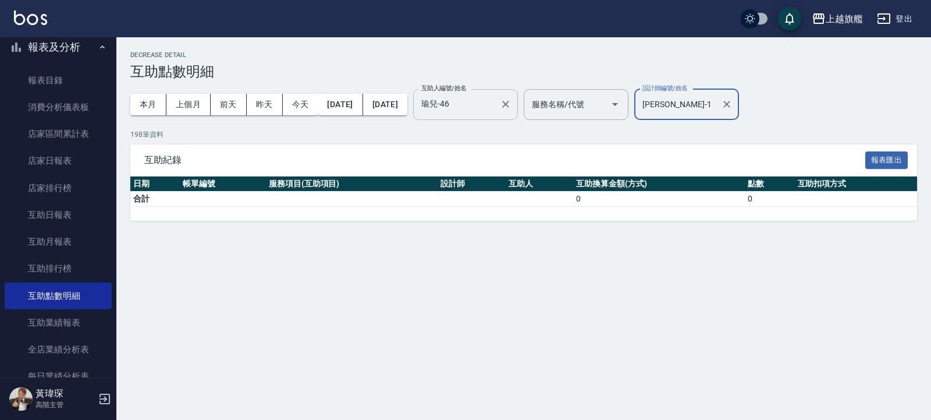
type input "[PERSON_NAME]-1"
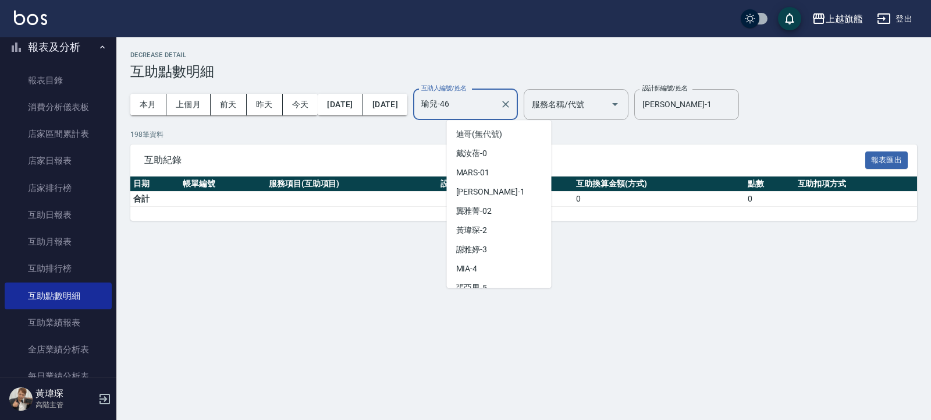
click at [493, 95] on input "瑜兒-46" at bounding box center [457, 104] width 77 height 20
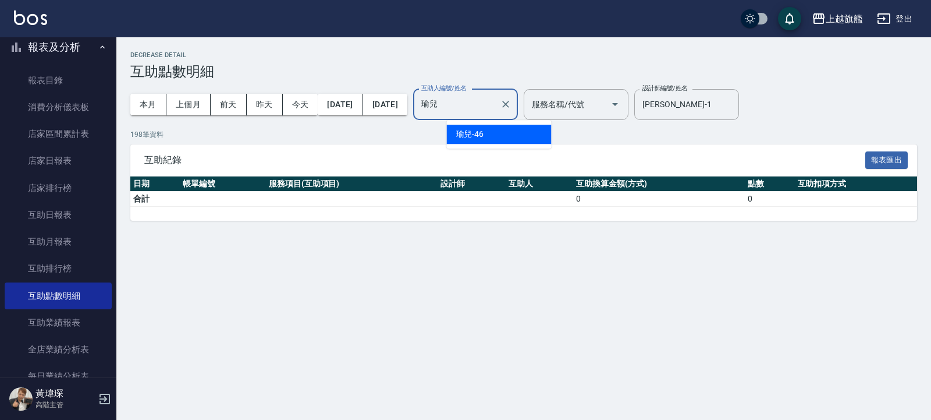
type input "瑜"
click at [494, 131] on div "[PERSON_NAME] -26" at bounding box center [499, 134] width 105 height 19
type input "陳"
type input "3"
click at [503, 129] on div "[PERSON_NAME] -37" at bounding box center [499, 134] width 105 height 19
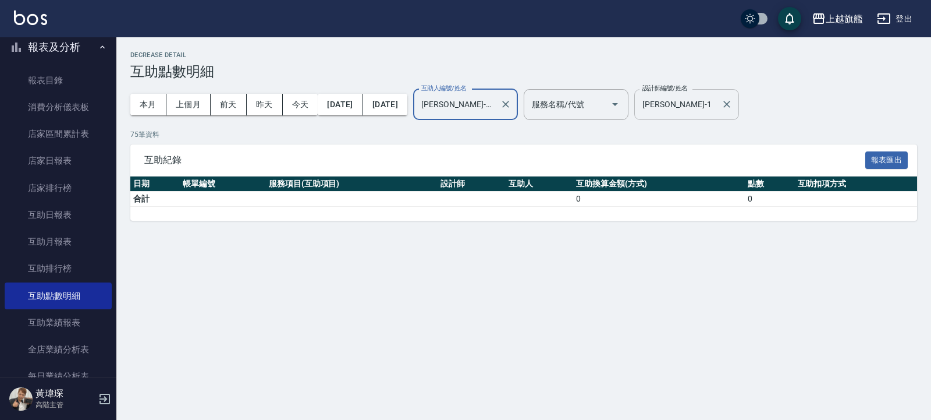
type input "[PERSON_NAME]-37"
click at [612, 98] on input "[PERSON_NAME]-1" at bounding box center [678, 104] width 77 height 20
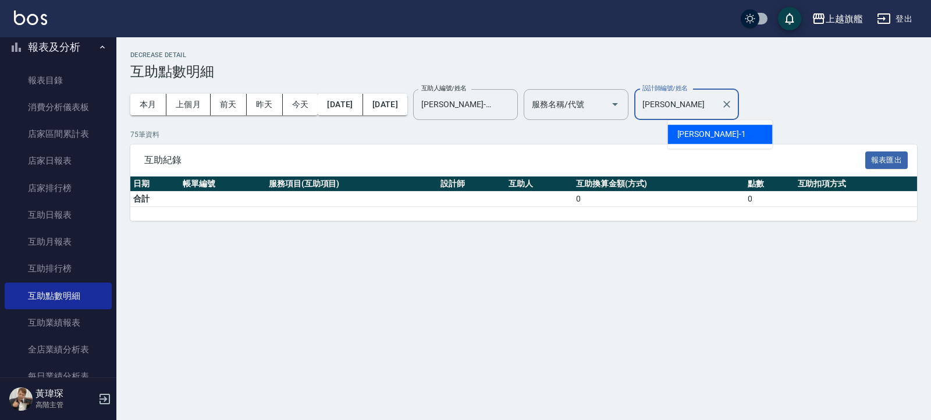
type input "[PERSON_NAME]"
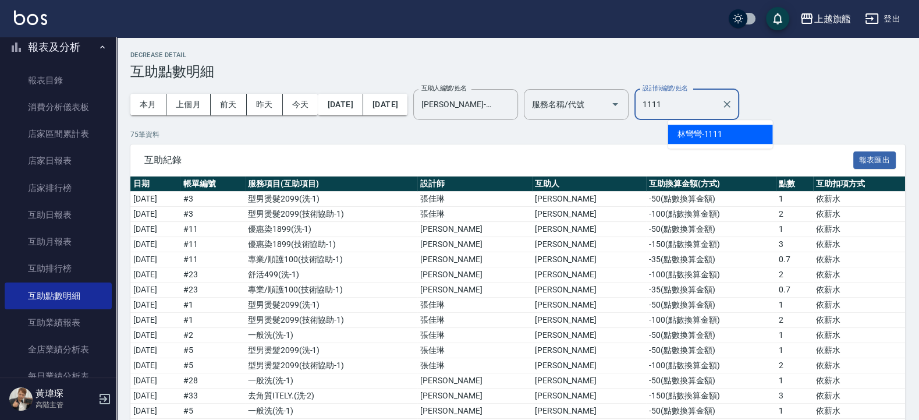
click at [612, 131] on span "林彎彎" at bounding box center [690, 134] width 24 height 12
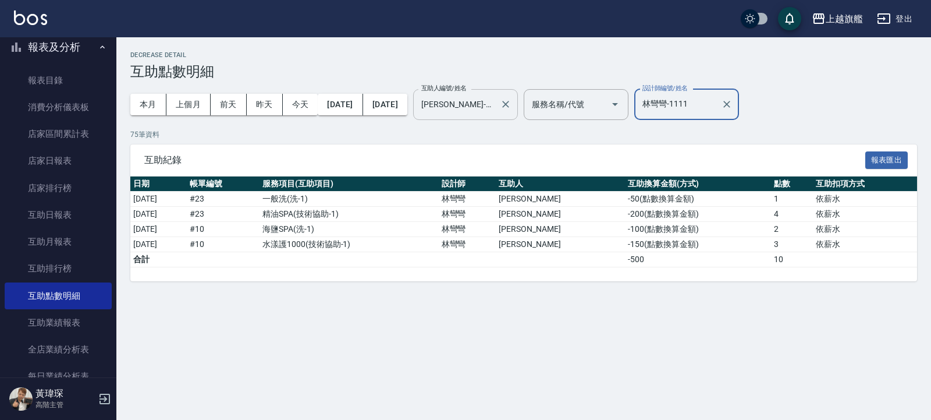
type input "林彎彎-1111"
click at [495, 100] on input "[PERSON_NAME]-37" at bounding box center [457, 104] width 77 height 20
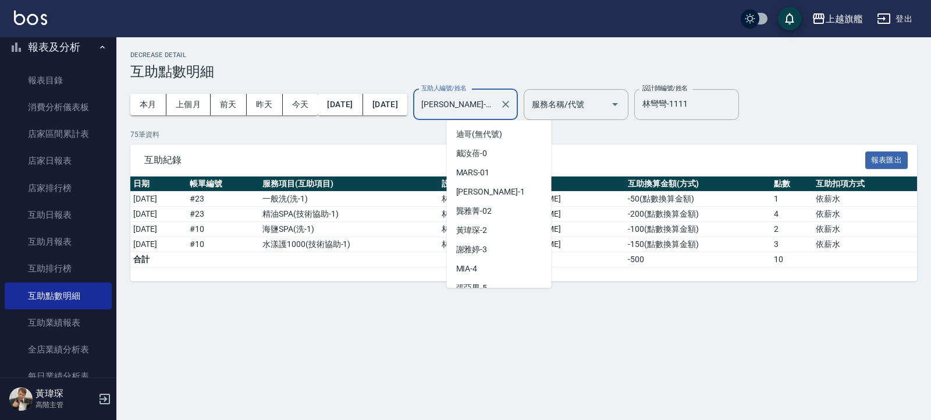
scroll to position [297, 0]
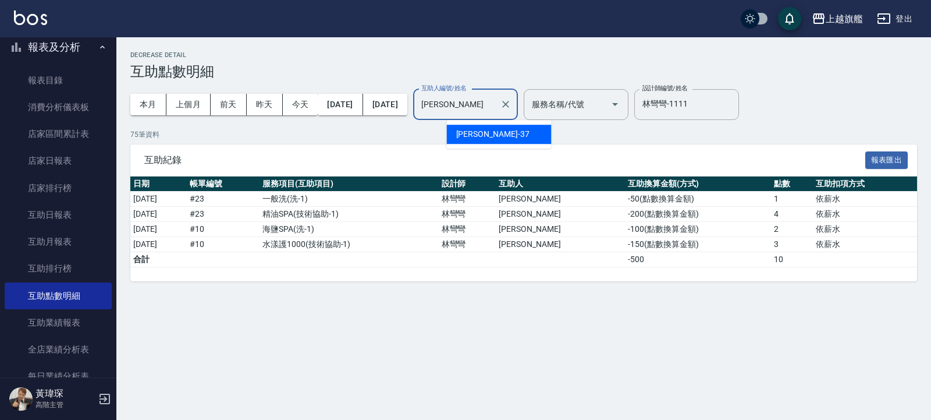
type input "林"
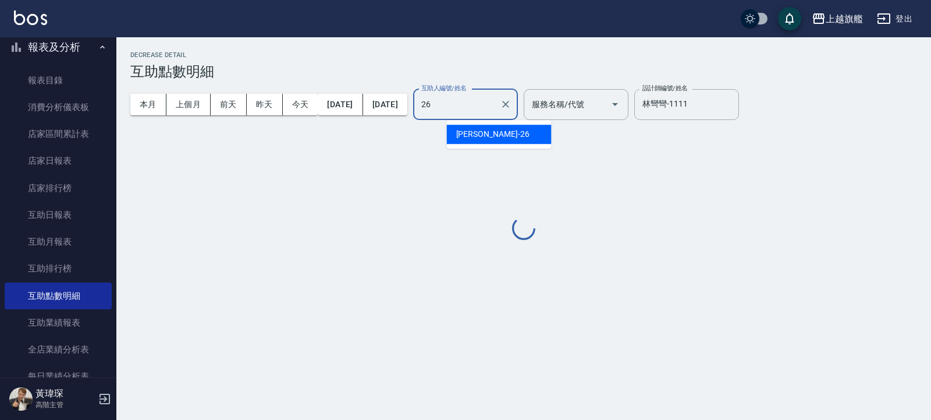
click at [481, 128] on div "[PERSON_NAME] -26" at bounding box center [499, 134] width 105 height 19
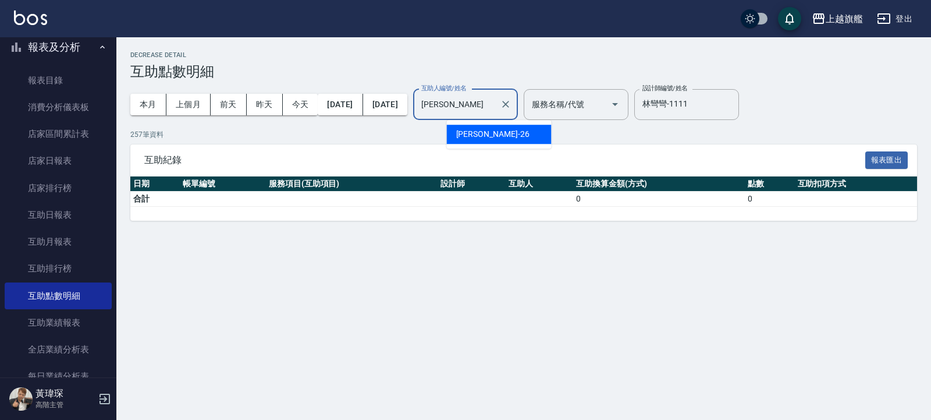
type input "陳"
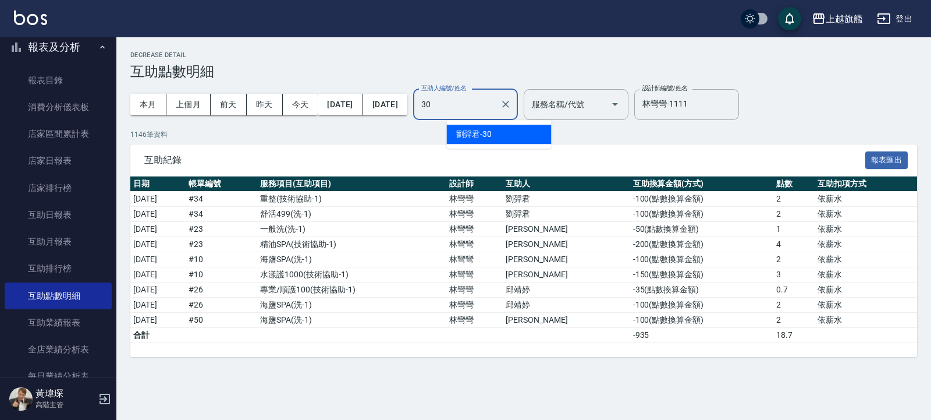
type input "30"
click at [516, 137] on div "[PERSON_NAME] -26" at bounding box center [499, 134] width 105 height 19
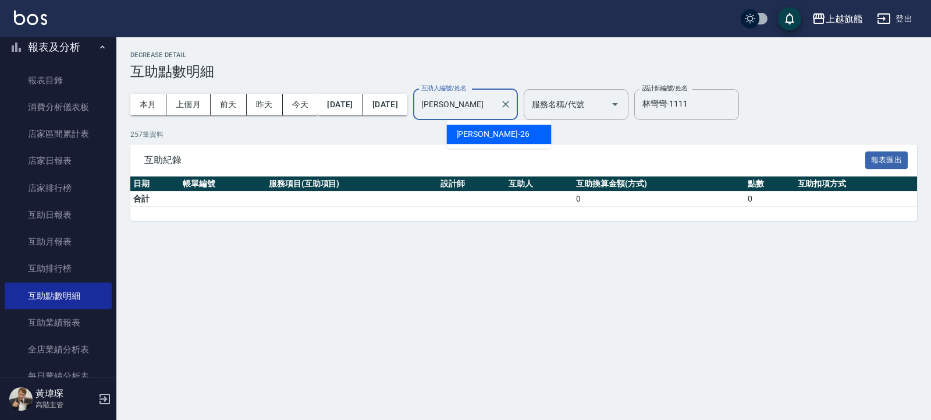
type input "陳"
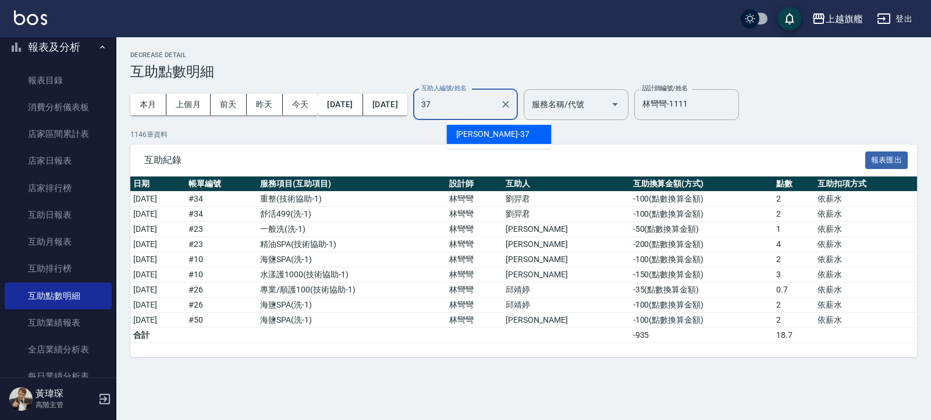
type input "37"
click at [477, 136] on span "[PERSON_NAME]-30" at bounding box center [474, 134] width 36 height 12
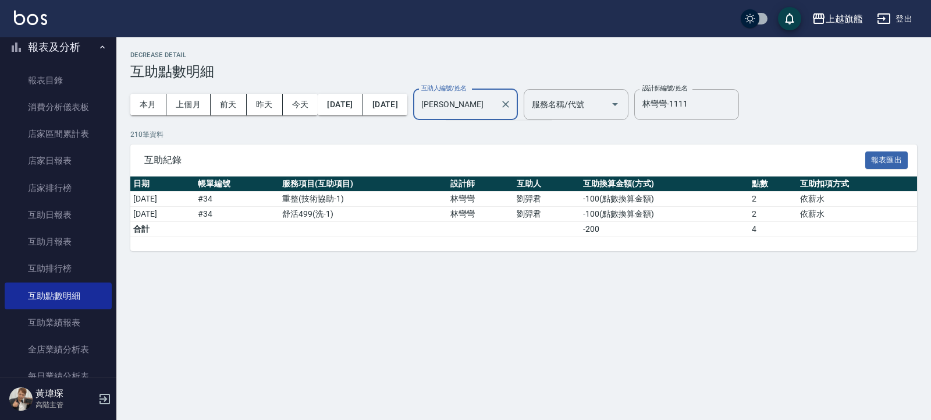
type input "劉"
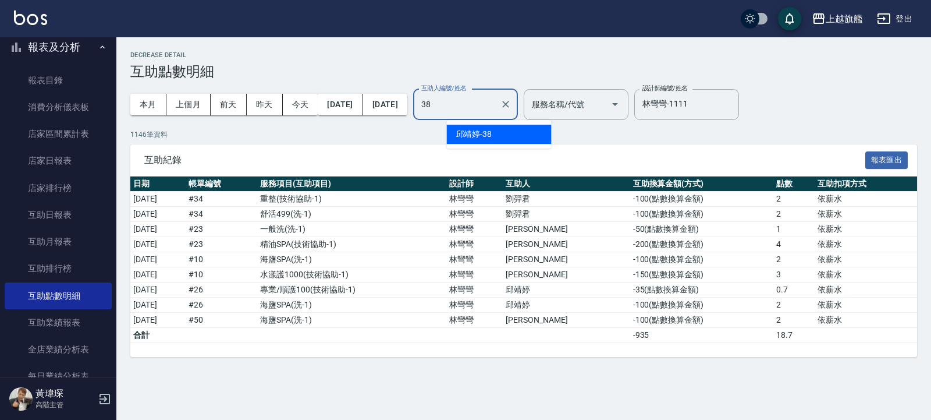
click at [517, 132] on div "[PERSON_NAME]-38" at bounding box center [499, 134] width 105 height 19
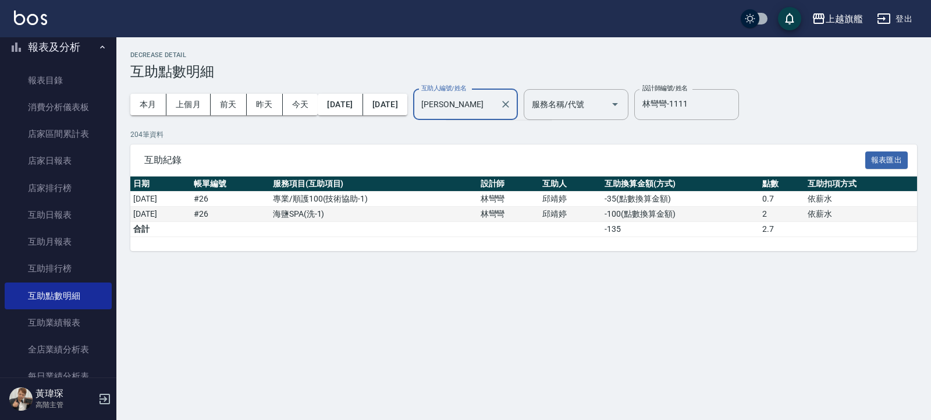
type input "邱"
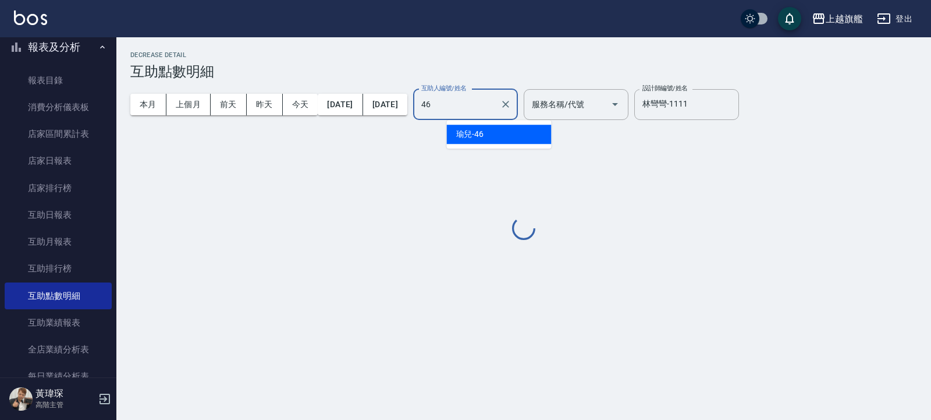
click at [498, 137] on div "瑜兒 -46" at bounding box center [499, 134] width 105 height 19
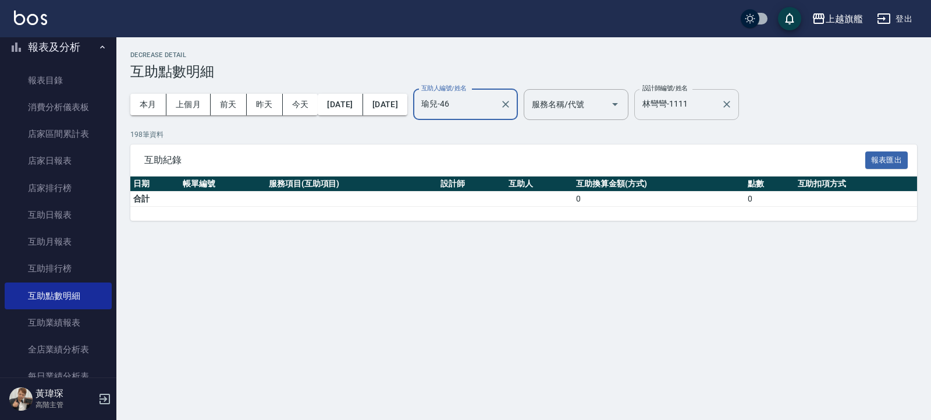
type input "瑜兒-46"
click at [612, 101] on input "林彎彎-1111" at bounding box center [678, 104] width 77 height 20
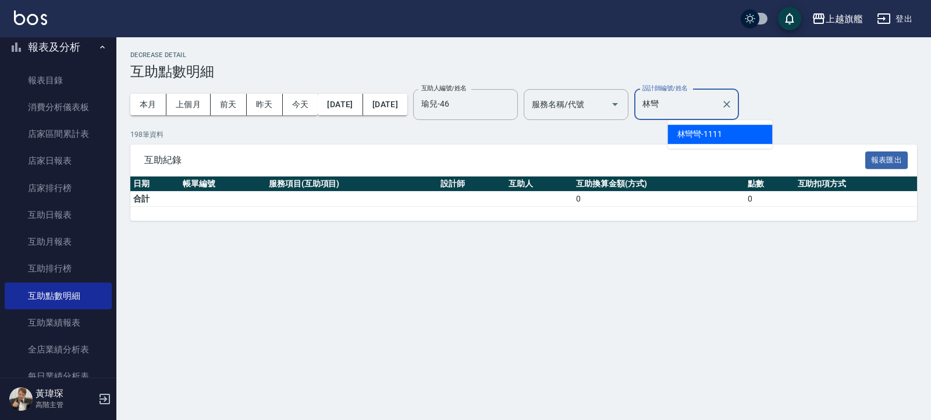
type input "林"
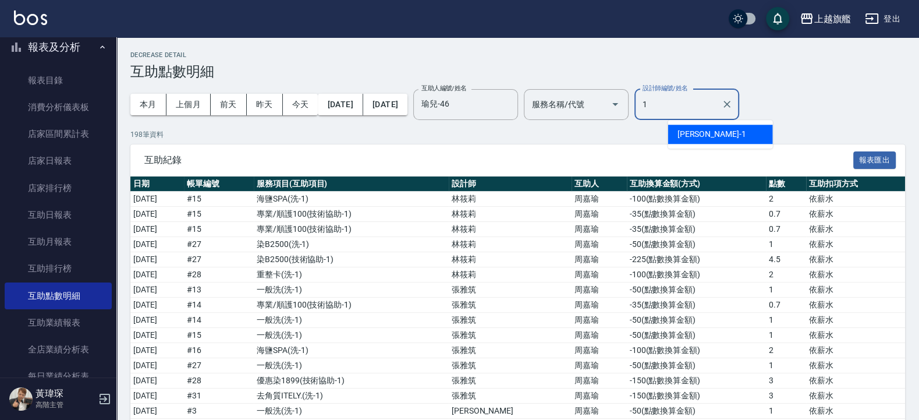
click at [612, 130] on span "[PERSON_NAME]" at bounding box center [709, 134] width 62 height 12
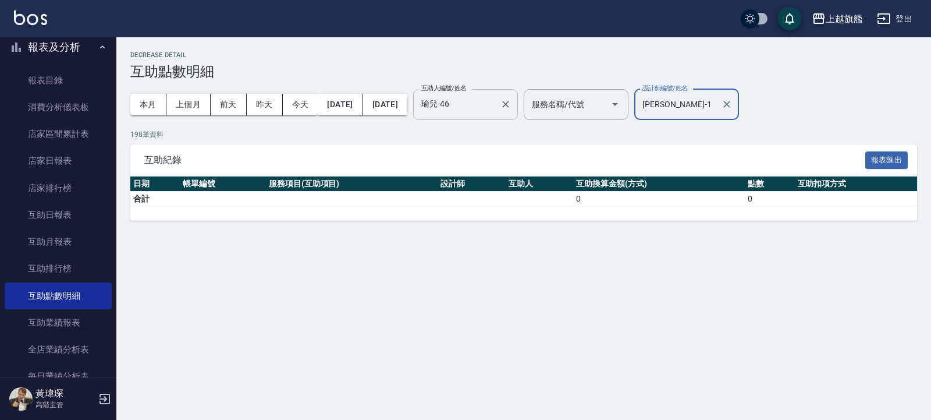
type input "[PERSON_NAME]-1"
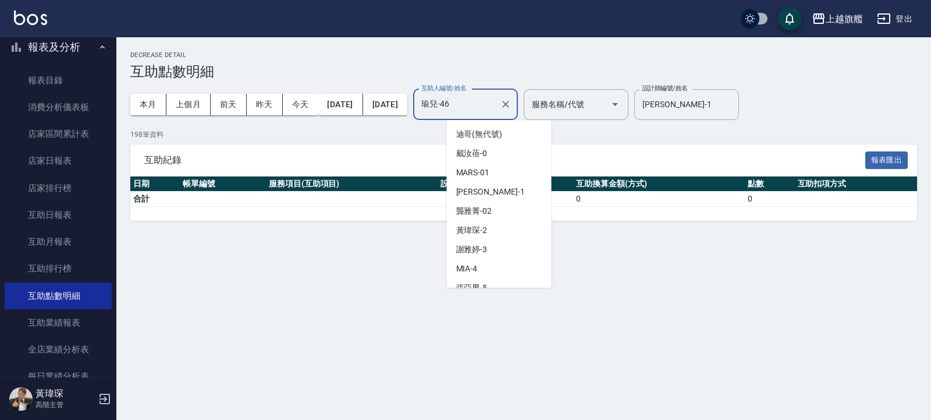
click at [495, 101] on input "瑜兒-46" at bounding box center [457, 104] width 77 height 20
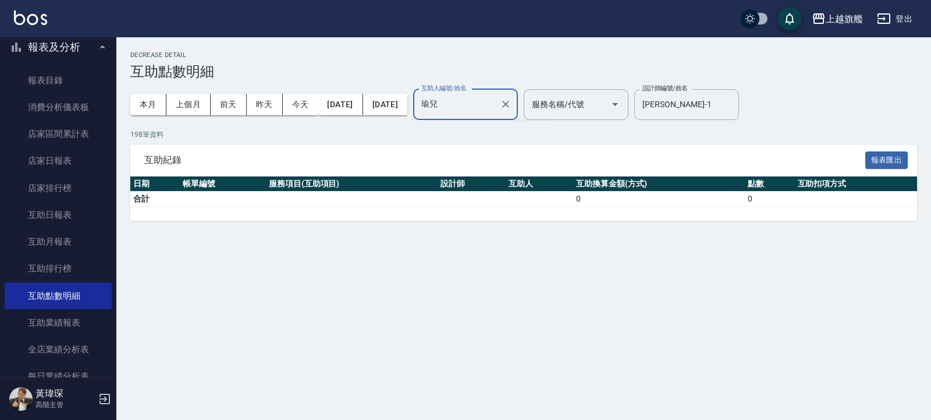
type input "瑜"
click at [509, 139] on div "[PERSON_NAME] -26" at bounding box center [499, 134] width 105 height 19
type input "[PERSON_NAME]-26"
click at [612, 107] on input "[PERSON_NAME]-1" at bounding box center [678, 104] width 77 height 20
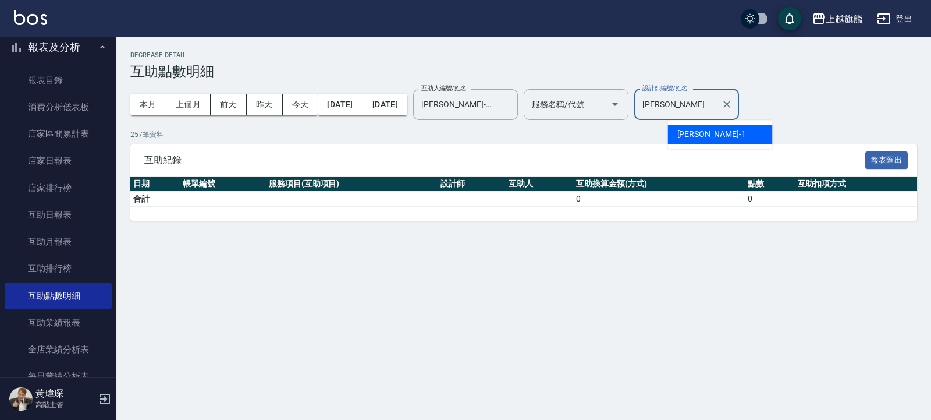
type input "[PERSON_NAME]"
type input "林"
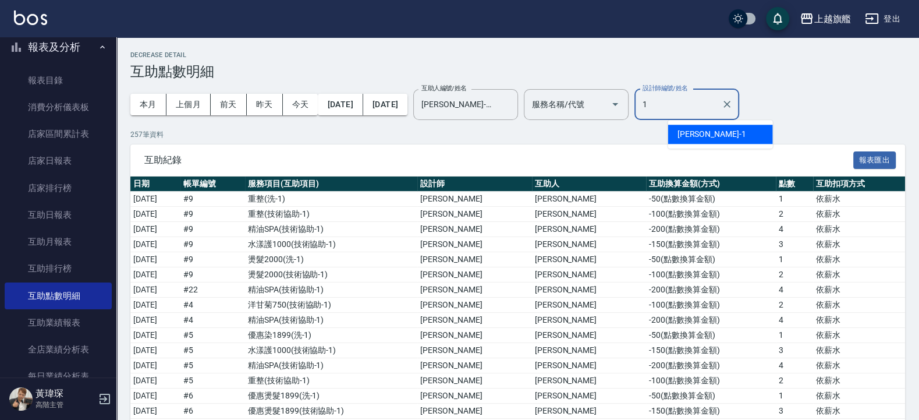
click at [612, 136] on div "[PERSON_NAME] -1" at bounding box center [720, 134] width 105 height 19
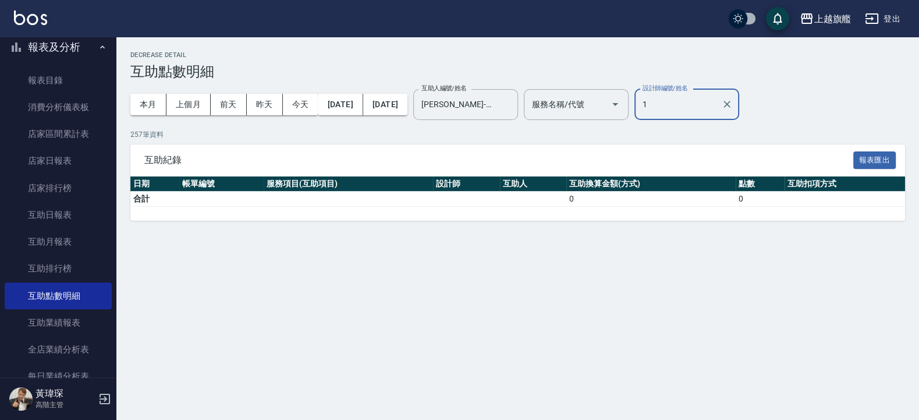
type input "[PERSON_NAME]-1"
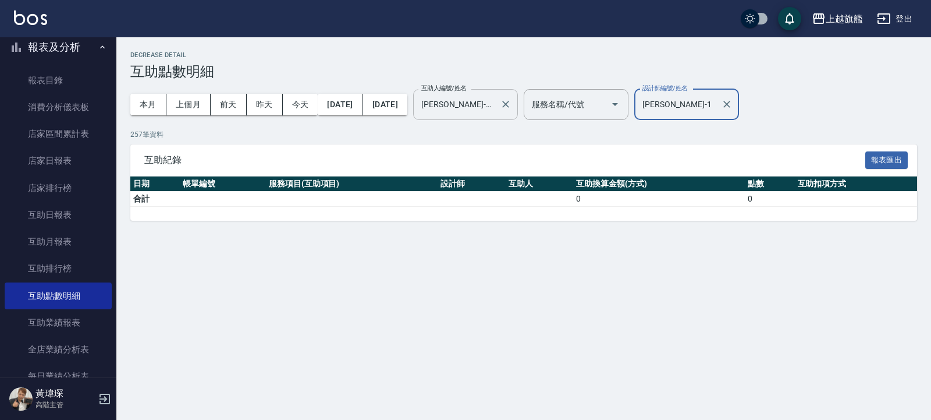
click at [495, 105] on input "[PERSON_NAME]-26" at bounding box center [457, 104] width 77 height 20
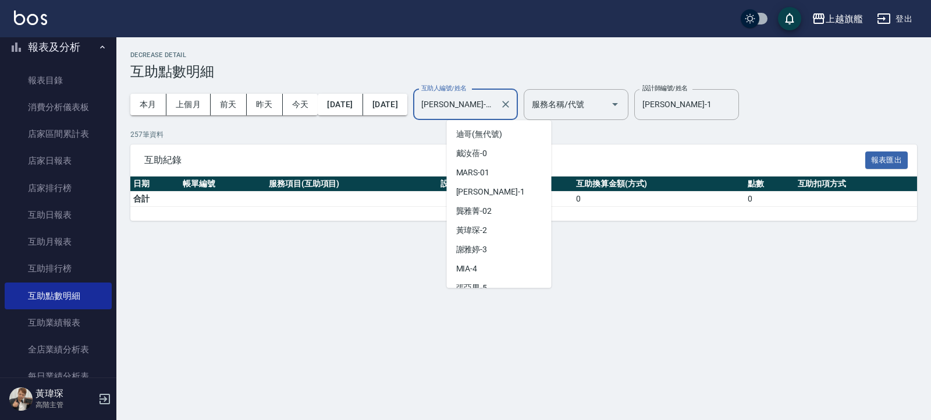
scroll to position [182, 0]
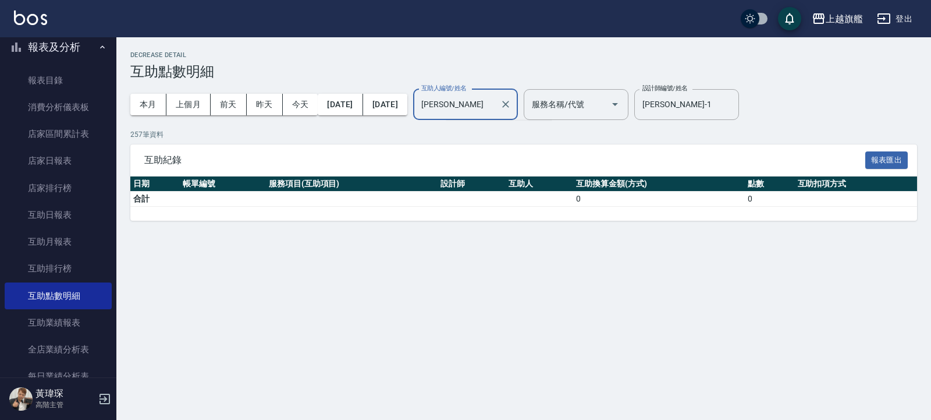
type input "陳"
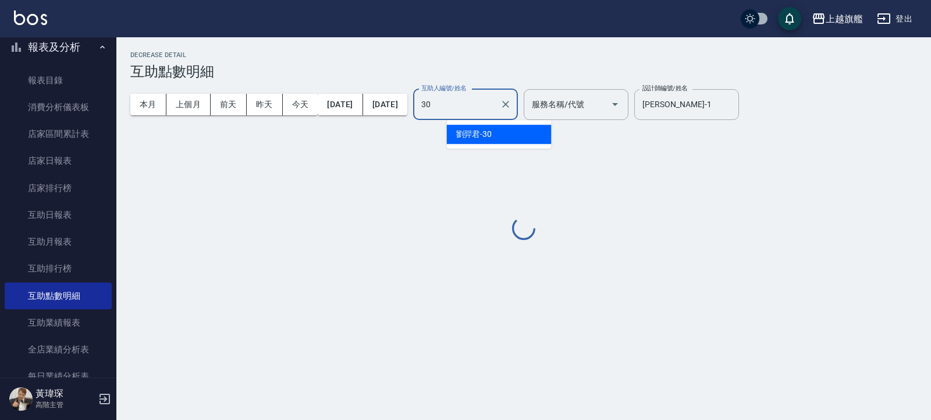
click at [512, 133] on div "[PERSON_NAME]-30" at bounding box center [499, 134] width 105 height 19
type input "[PERSON_NAME]-30"
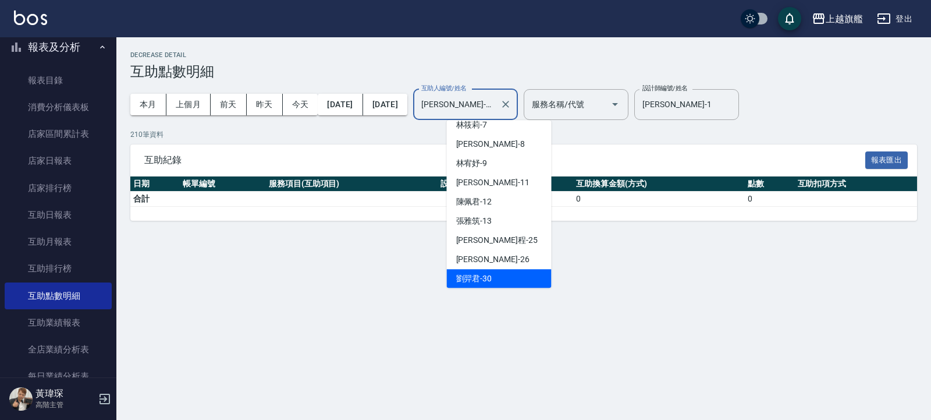
drag, startPoint x: 497, startPoint y: 102, endPoint x: 459, endPoint y: 112, distance: 39.8
click at [459, 112] on input "[PERSON_NAME]-30" at bounding box center [457, 104] width 77 height 20
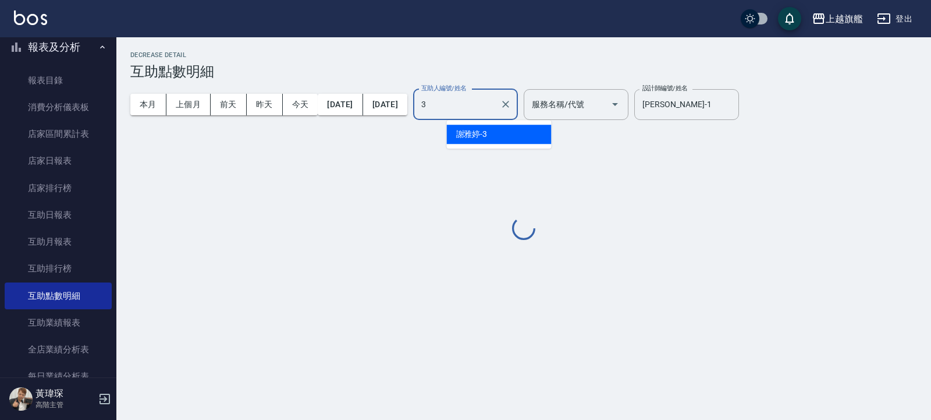
scroll to position [0, 0]
click at [497, 133] on div "[PERSON_NAME] -37" at bounding box center [499, 134] width 105 height 19
type input "[PERSON_NAME]-37"
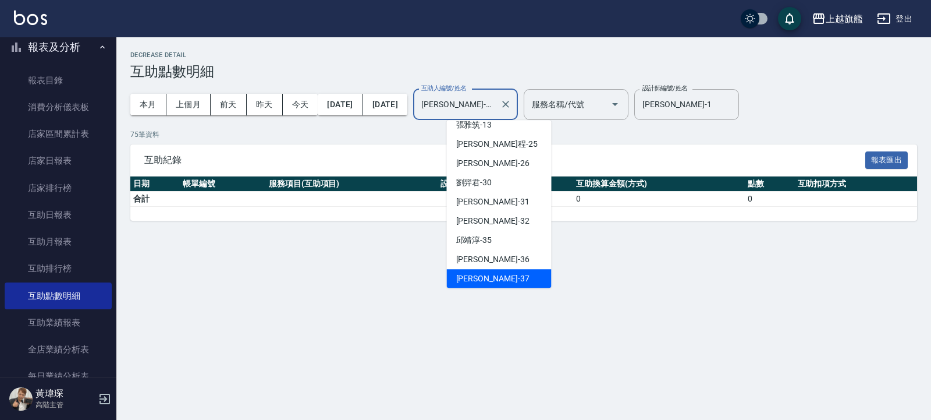
drag, startPoint x: 503, startPoint y: 105, endPoint x: 384, endPoint y: 130, distance: 121.4
click at [419, 115] on input "[PERSON_NAME]-37" at bounding box center [457, 104] width 77 height 20
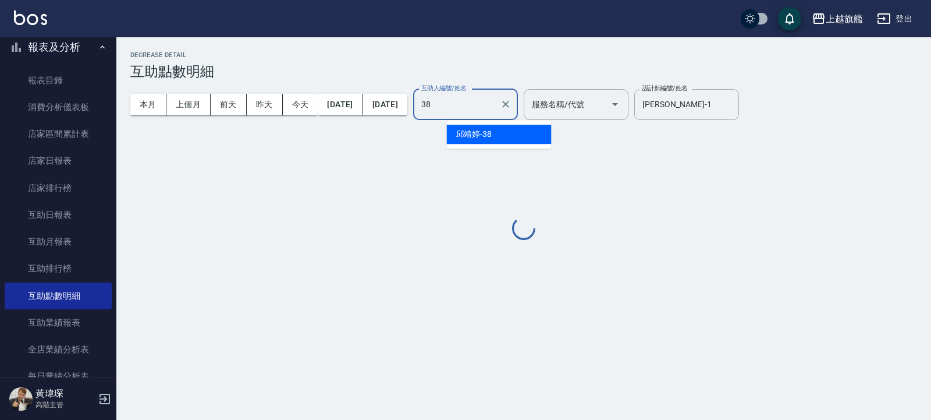
click at [493, 133] on div "[PERSON_NAME]-38" at bounding box center [499, 134] width 105 height 19
type input "[PERSON_NAME]-38"
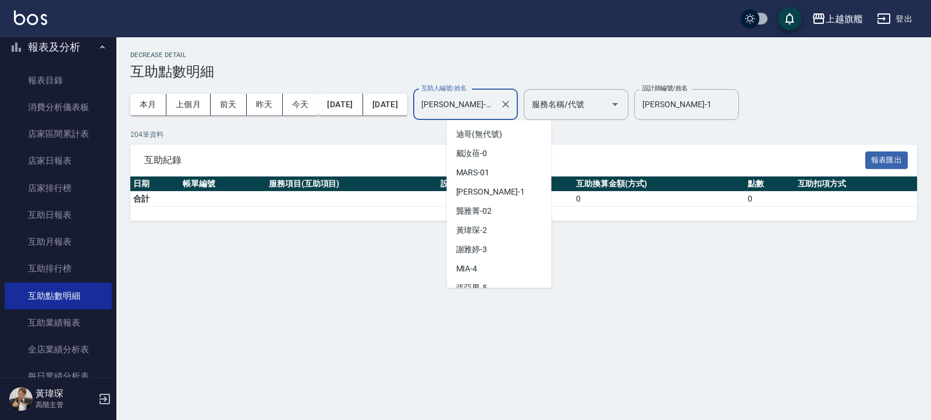
scroll to position [316, 0]
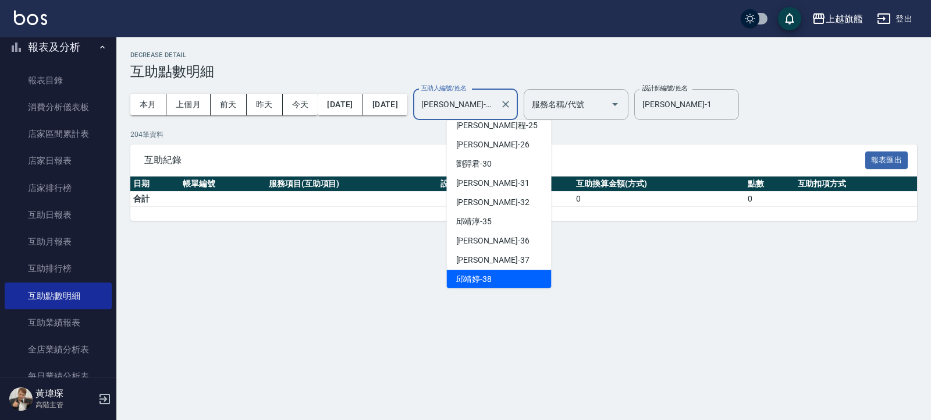
drag, startPoint x: 491, startPoint y: 102, endPoint x: 457, endPoint y: 118, distance: 37.5
click at [457, 115] on input "[PERSON_NAME]-38" at bounding box center [457, 104] width 77 height 20
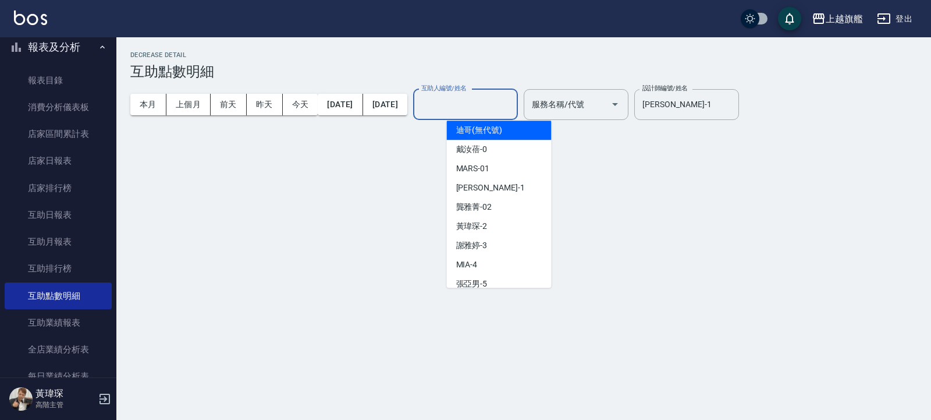
type input "3"
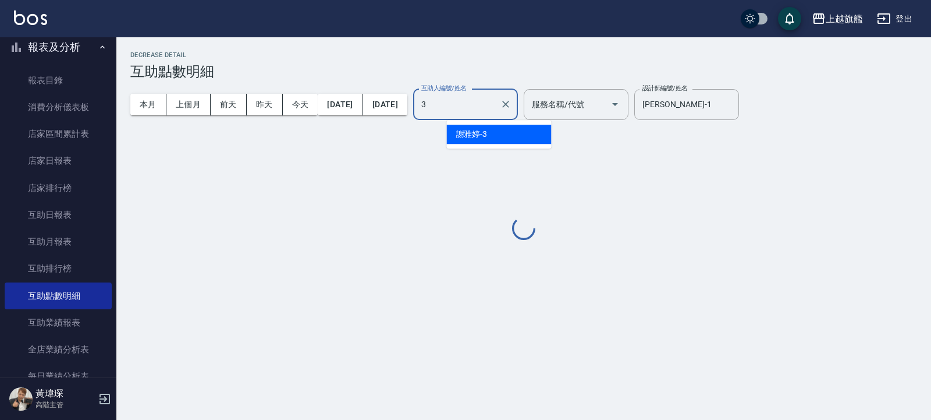
scroll to position [0, 0]
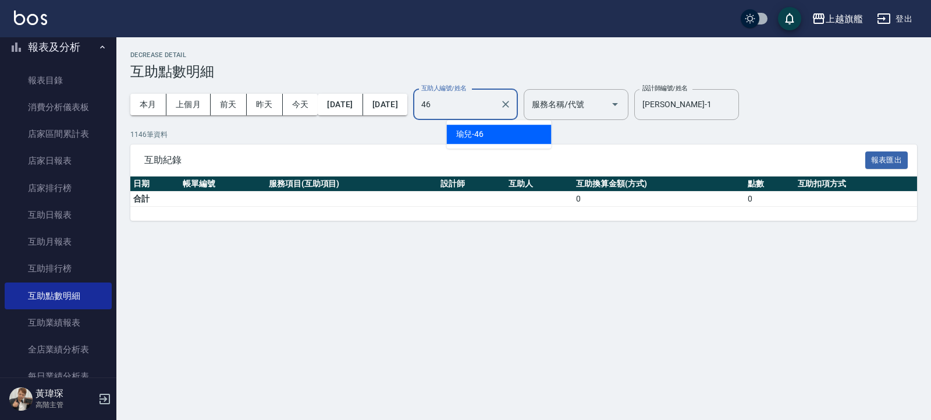
click at [486, 130] on div "瑜兒 -46" at bounding box center [499, 134] width 105 height 19
type input "瑜兒-46"
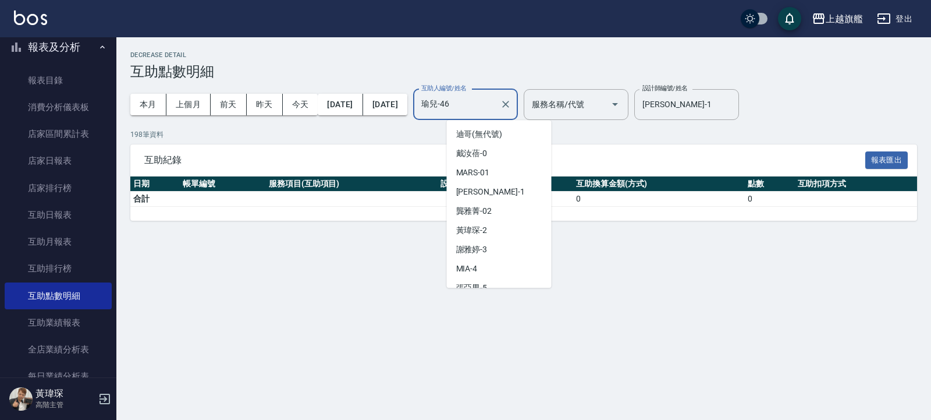
scroll to position [374, 0]
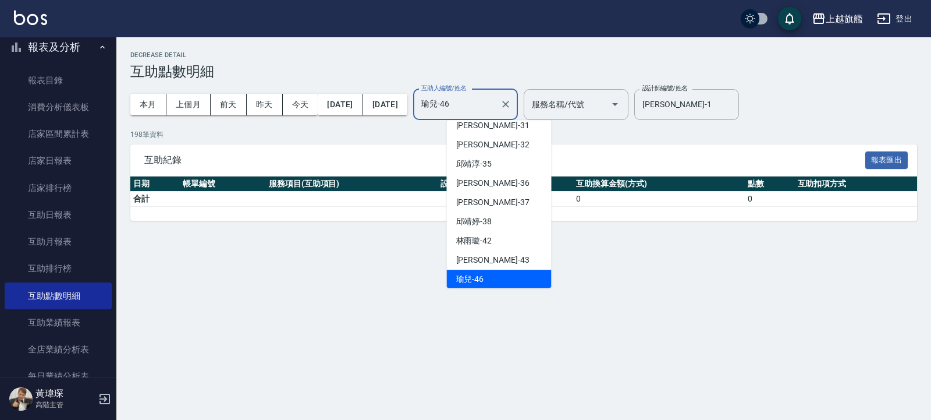
drag, startPoint x: 488, startPoint y: 107, endPoint x: 450, endPoint y: 116, distance: 39.4
click at [452, 115] on input "瑜兒-46" at bounding box center [457, 104] width 77 height 20
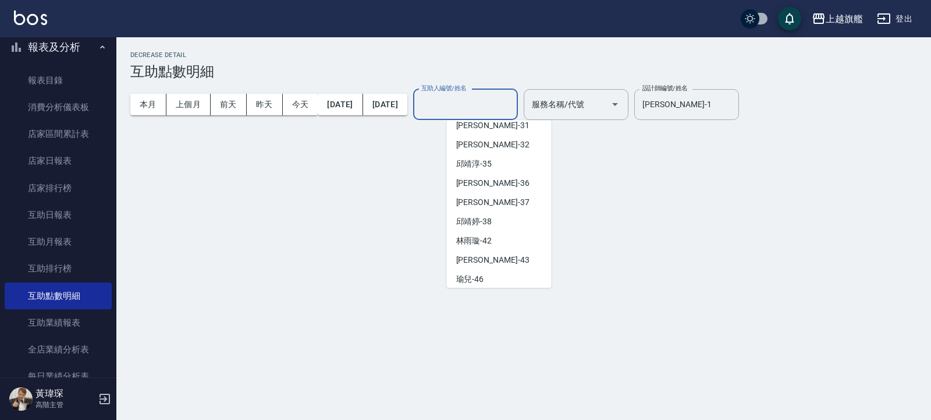
scroll to position [4, 0]
